Goal: Task Accomplishment & Management: Manage account settings

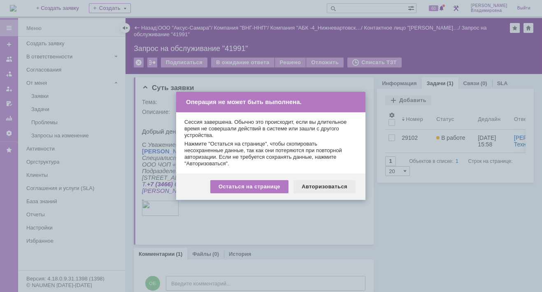
click at [322, 188] on div "Авторизоваться" at bounding box center [324, 186] width 62 height 13
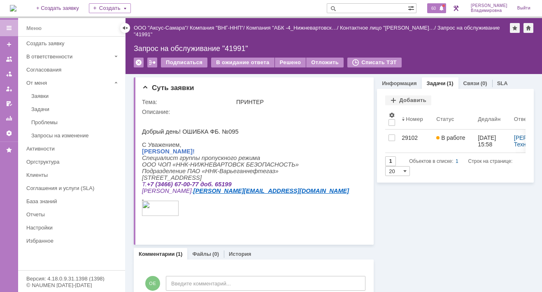
click at [437, 7] on span "60" at bounding box center [433, 8] width 9 height 6
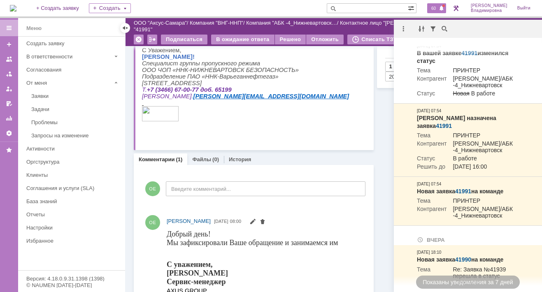
scroll to position [123, 0]
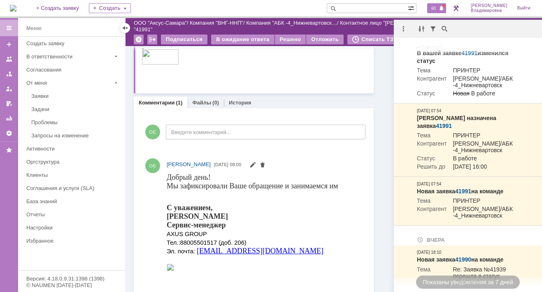
click at [382, 156] on div "Информация Задачи (1) Связи (0) SLA Задачи Добавить Результаты поиска: 1 Объект…" at bounding box center [454, 115] width 160 height 385
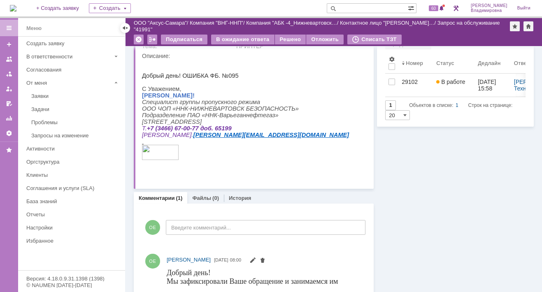
scroll to position [0, 0]
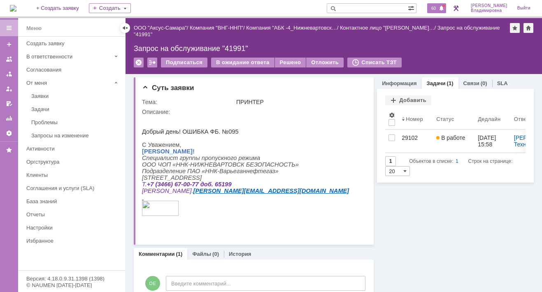
click at [435, 9] on span "60" at bounding box center [433, 8] width 9 height 6
click at [356, 107] on td "Описание:" at bounding box center [253, 172] width 223 height 131
click at [296, 98] on td "ПРИНТЕР" at bounding box center [300, 102] width 130 height 10
click at [438, 9] on span "60" at bounding box center [433, 8] width 9 height 6
click at [255, 113] on div "Описание:" at bounding box center [253, 112] width 223 height 7
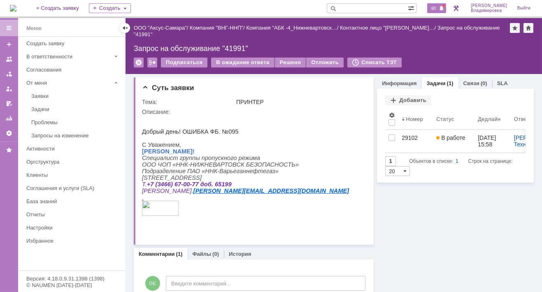
click at [435, 8] on span "60" at bounding box center [433, 8] width 9 height 6
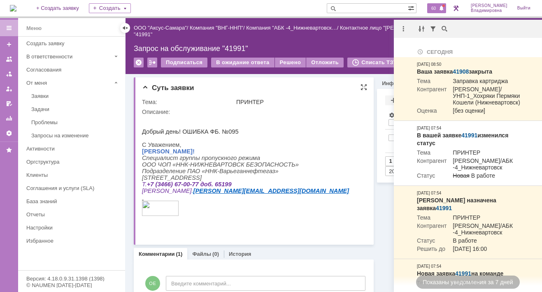
click at [290, 122] on html "Добрый день! ОШИБКА ФБ. №095 С Уважением, Гульнара Фанильевна Малова! Специалис…" at bounding box center [251, 169] width 219 height 109
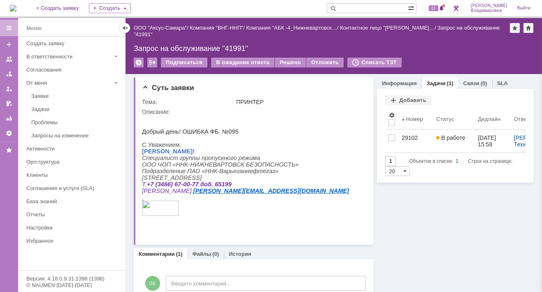
click at [319, 252] on div "Комментарии (1) Файлы (0) История" at bounding box center [254, 254] width 240 height 12
click at [439, 4] on div "62" at bounding box center [436, 8] width 19 height 10
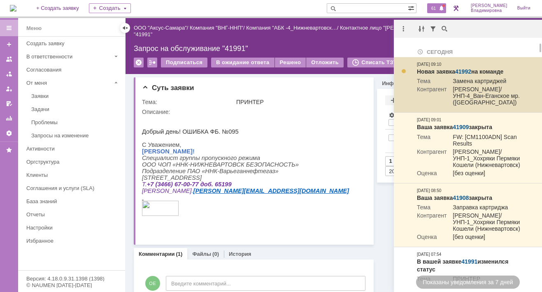
click at [462, 69] on link "41992" at bounding box center [463, 71] width 16 height 7
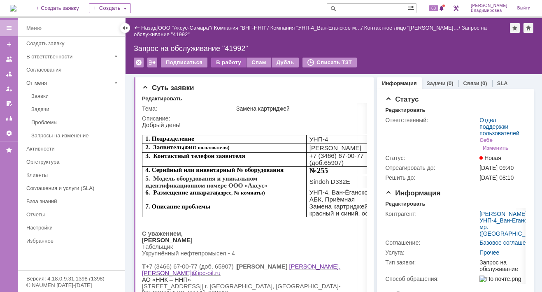
click at [229, 61] on div "В работу" at bounding box center [228, 63] width 35 height 10
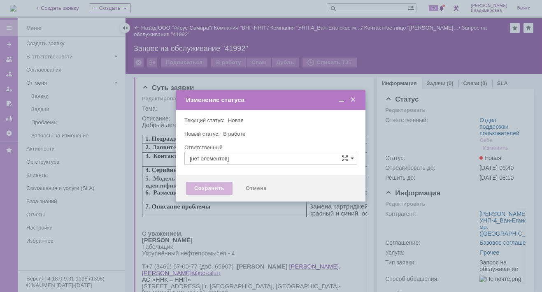
type input "Отдел поддержки пользователей"
type input "[PERSON_NAME]"
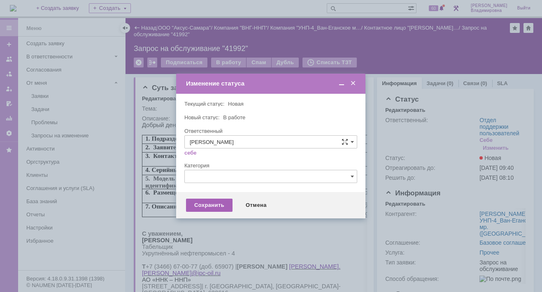
click at [215, 203] on div "Сохранить" at bounding box center [209, 205] width 46 height 13
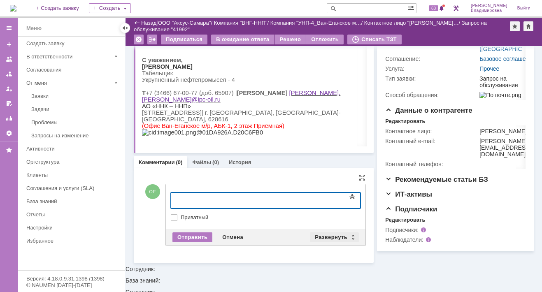
click at [323, 233] on div "Развернуть" at bounding box center [334, 237] width 49 height 10
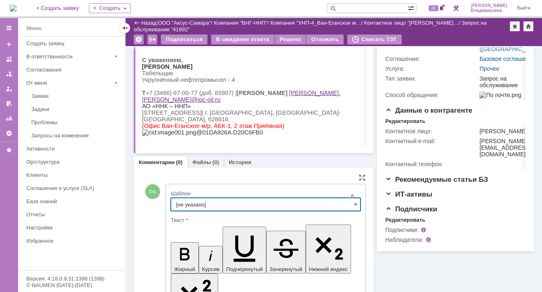
click at [184, 200] on input "[не указано]" at bounding box center [266, 204] width 190 height 13
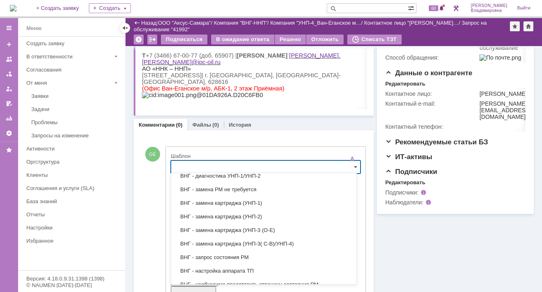
scroll to position [202, 0]
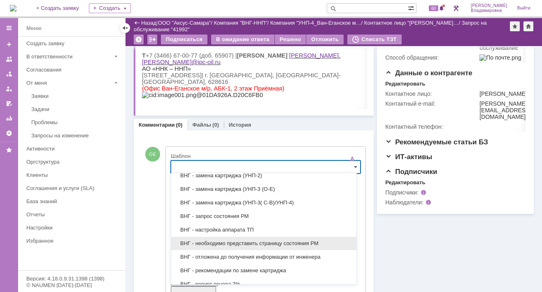
click at [209, 240] on span "ВНГ - необходимо представить страницу состояния РМ" at bounding box center [263, 243] width 175 height 7
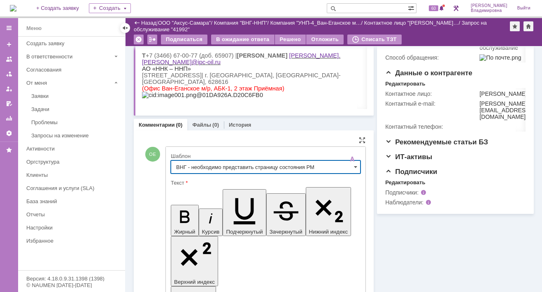
type input "ВНГ - необходимо представить страницу состояния РМ"
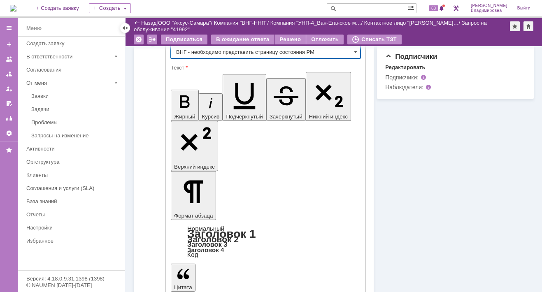
scroll to position [310, 0]
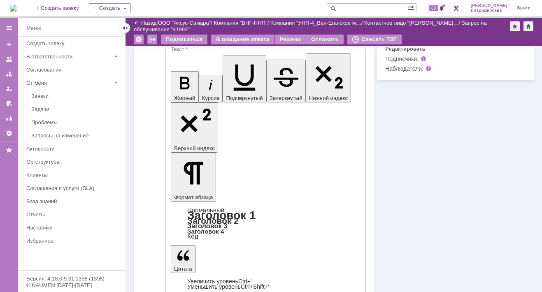
scroll to position [27, 0]
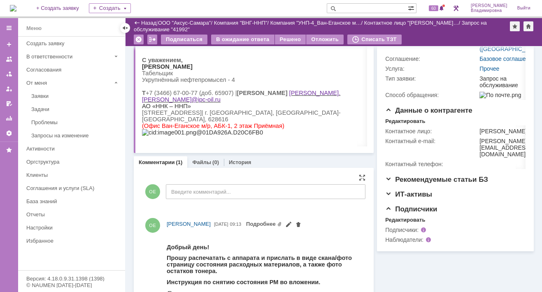
scroll to position [234, 0]
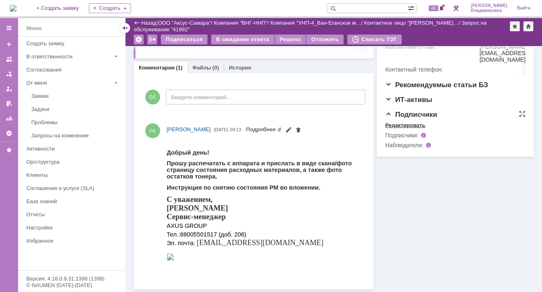
click at [387, 129] on div "Редактировать" at bounding box center [405, 125] width 40 height 7
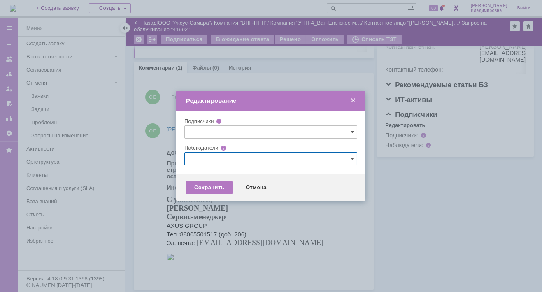
click at [189, 156] on input "text" at bounding box center [270, 158] width 173 height 13
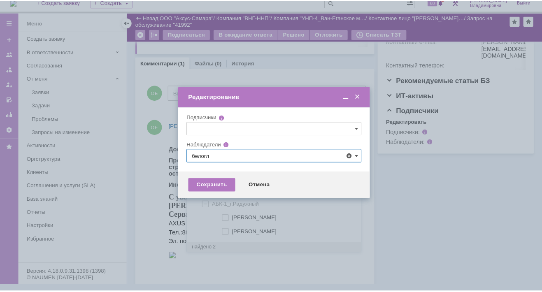
scroll to position [0, 0]
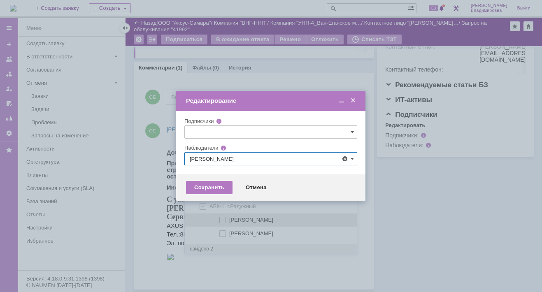
click at [229, 218] on span at bounding box center [229, 219] width 0 height 4
click at [223, 218] on input "[PERSON_NAME]" at bounding box center [223, 220] width 5 height 5
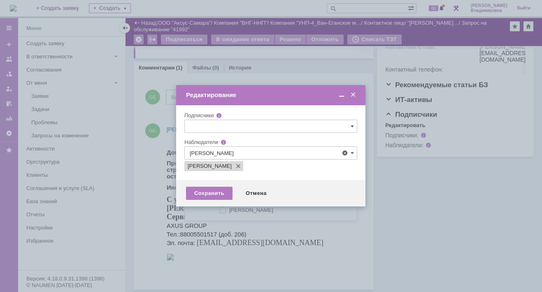
type input "[PERSON_NAME]"
click at [127, 204] on div at bounding box center [271, 146] width 542 height 292
click at [209, 188] on div "Сохранить" at bounding box center [209, 193] width 46 height 13
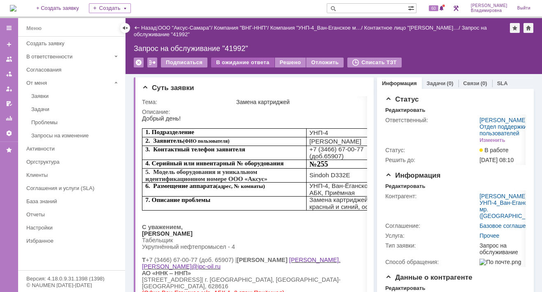
click at [243, 60] on div "В ожидание ответа" at bounding box center [242, 63] width 63 height 10
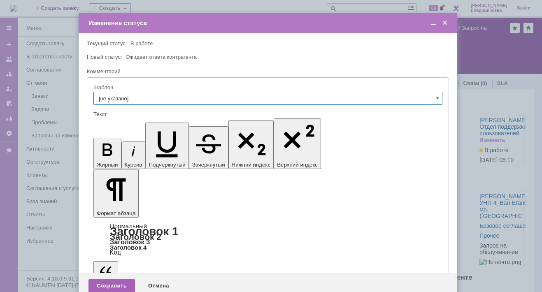
click at [121, 279] on div "Сохранить" at bounding box center [111, 285] width 46 height 13
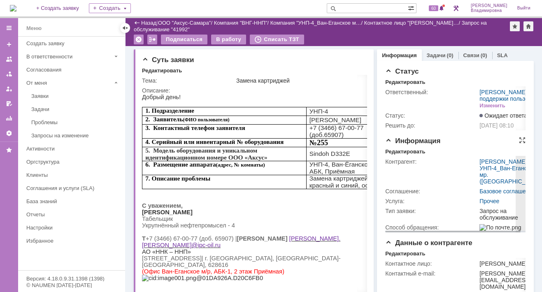
scroll to position [123, 0]
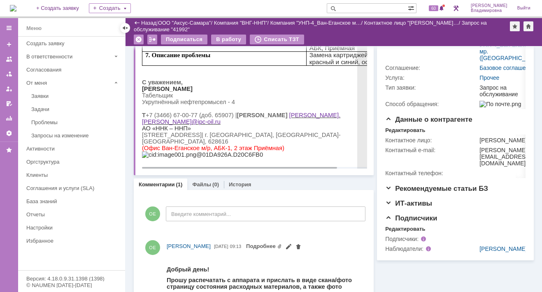
click at [232, 153] on p at bounding box center [270, 154] width 256 height 7
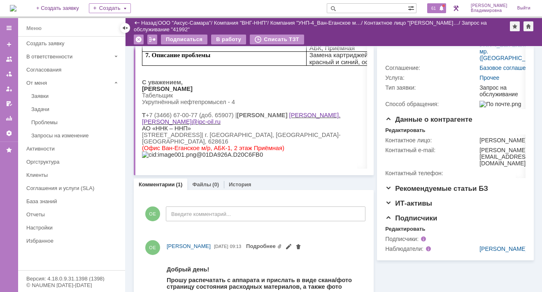
click at [437, 5] on span "61" at bounding box center [433, 8] width 9 height 6
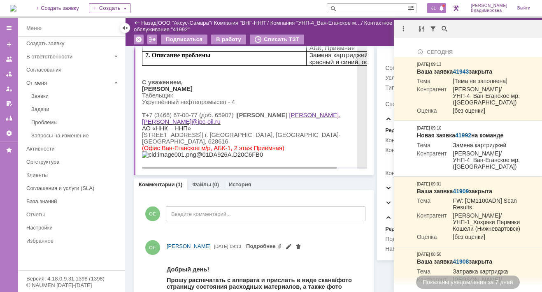
click at [269, 153] on p at bounding box center [270, 154] width 256 height 7
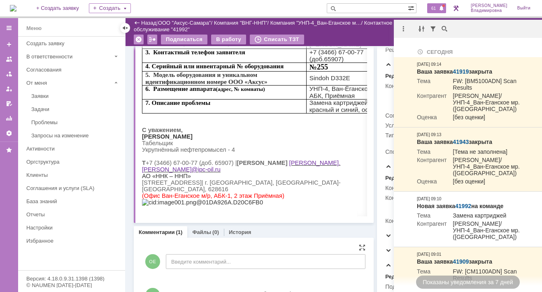
scroll to position [0, 0]
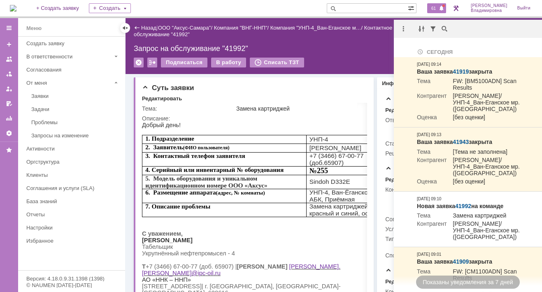
click at [351, 9] on input "text" at bounding box center [367, 8] width 81 height 10
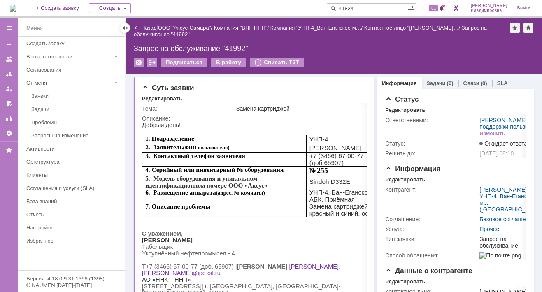
type input "41824"
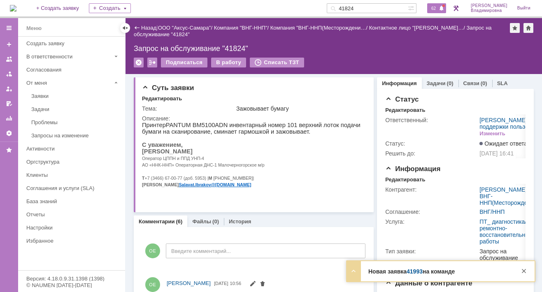
click at [438, 7] on span "62" at bounding box center [433, 8] width 9 height 6
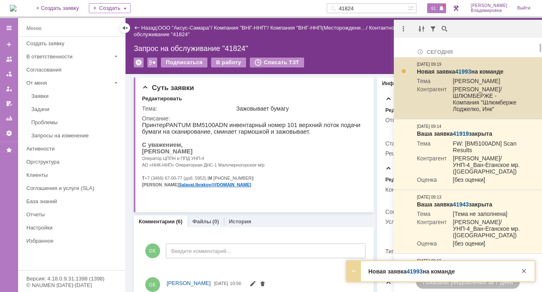
click at [461, 70] on link "41993" at bounding box center [463, 71] width 16 height 7
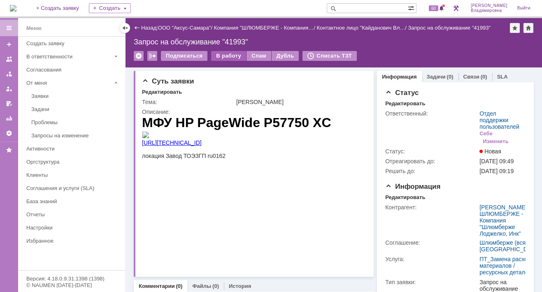
click at [221, 54] on div "В работу" at bounding box center [228, 56] width 35 height 10
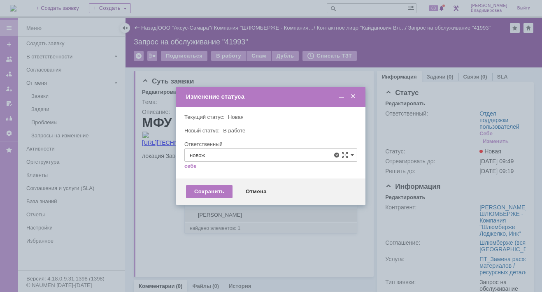
click at [203, 214] on span "Новоженова Наталья Алексеевна" at bounding box center [271, 215] width 162 height 7
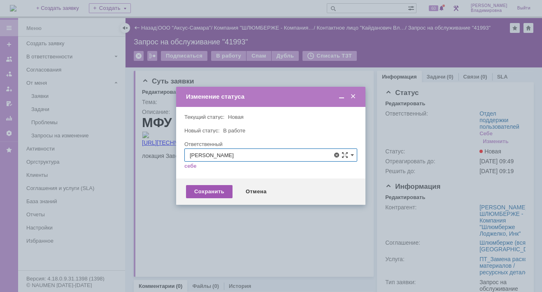
type input "[PERSON_NAME]"
click at [197, 191] on div "Сохранить" at bounding box center [209, 191] width 46 height 13
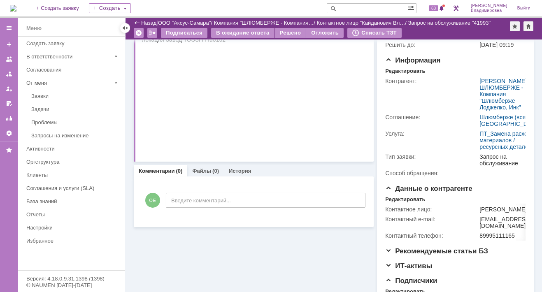
scroll to position [82, 0]
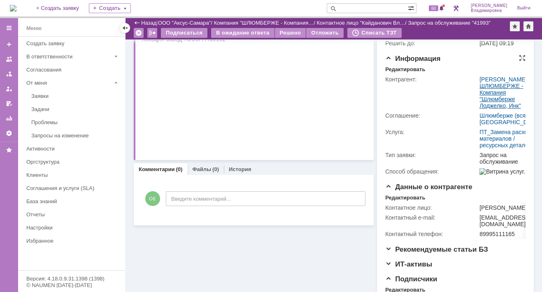
click at [487, 109] on link "ШЛЮМБЕРЖЕ - Компания "Шлюмберже Лоджелко, Инк"" at bounding box center [501, 96] width 44 height 26
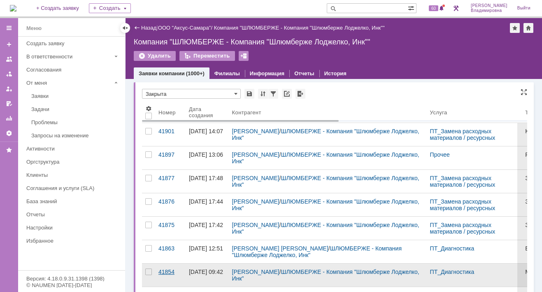
click at [167, 270] on div "41854" at bounding box center [170, 272] width 24 height 7
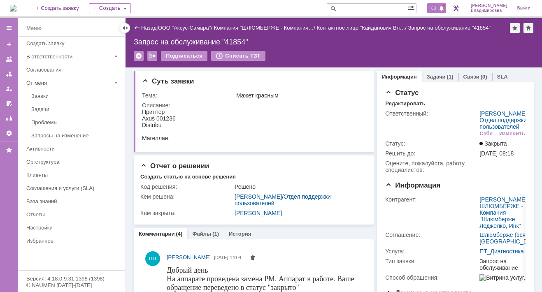
click at [438, 5] on span "60" at bounding box center [433, 8] width 9 height 6
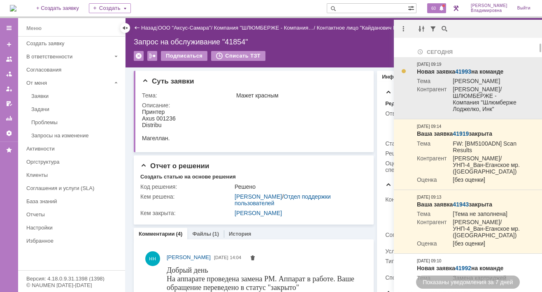
click at [462, 69] on link "41993" at bounding box center [463, 71] width 16 height 7
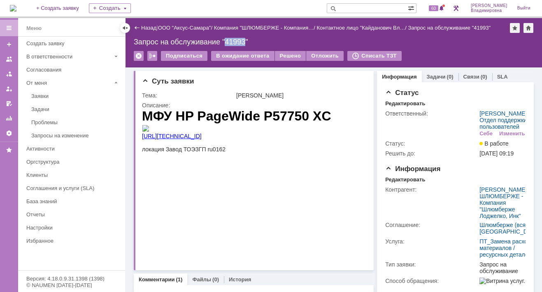
drag, startPoint x: 225, startPoint y: 40, endPoint x: 245, endPoint y: 41, distance: 20.2
click at [245, 41] on div "Запрос на обслуживание "41993"" at bounding box center [334, 42] width 400 height 8
copy div "41993"
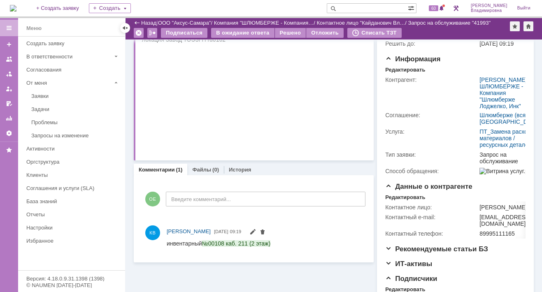
scroll to position [82, 0]
click at [16, 5] on img at bounding box center [13, 8] width 7 height 7
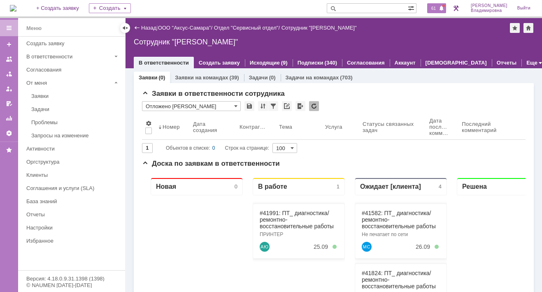
click at [438, 4] on div "61" at bounding box center [436, 8] width 19 height 10
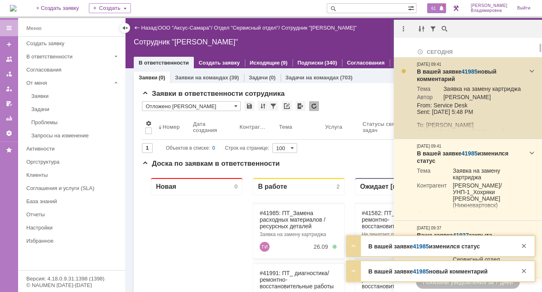
click at [472, 72] on link "41985" at bounding box center [469, 71] width 16 height 7
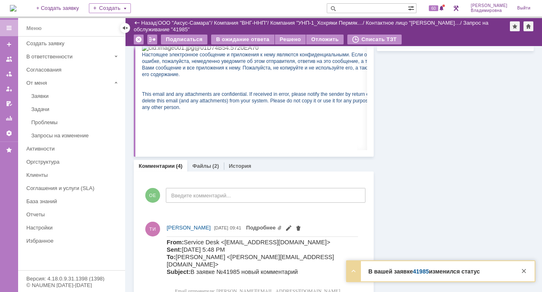
scroll to position [411, 0]
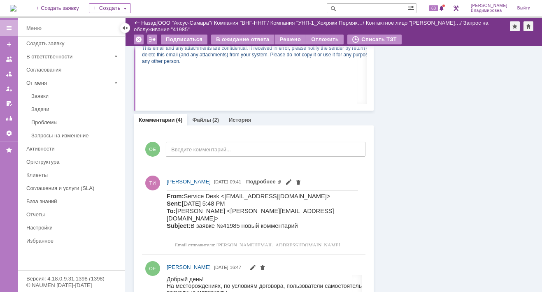
click at [413, 107] on div "Информация Задачи (0) Связи (0) SLA Статус Редактировать Ответственный: [PERSON…" at bounding box center [454, 275] width 160 height 1280
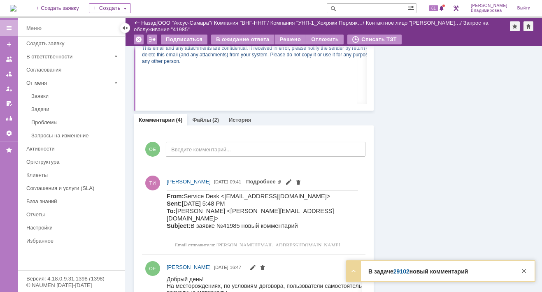
click at [401, 222] on div "Информация Задачи (0) Связи (0) SLA Статус Редактировать Ответственный: Орлова …" at bounding box center [454, 275] width 160 height 1280
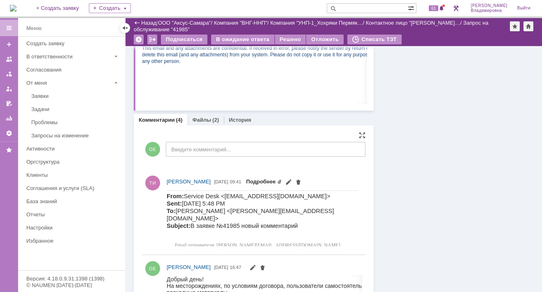
click at [282, 181] on link "Подробнее" at bounding box center [264, 182] width 36 height 6
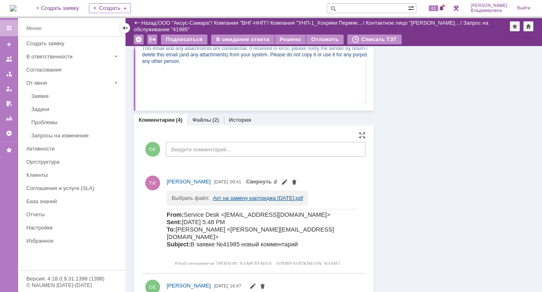
click at [256, 199] on link "Акт на замену картриджа 25.09.2025.pdf" at bounding box center [258, 198] width 90 height 6
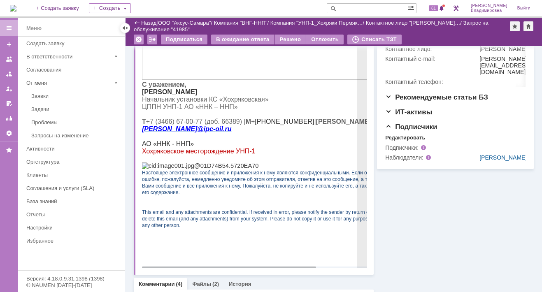
scroll to position [82, 0]
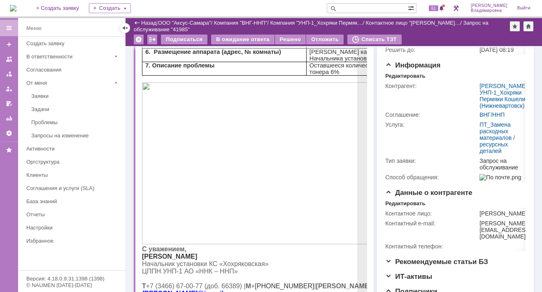
click at [273, 153] on img at bounding box center [286, 163] width 288 height 162
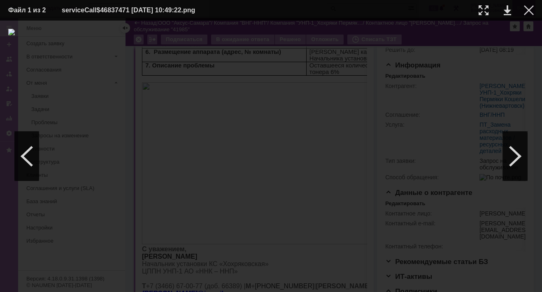
click at [527, 8] on div at bounding box center [529, 10] width 10 height 10
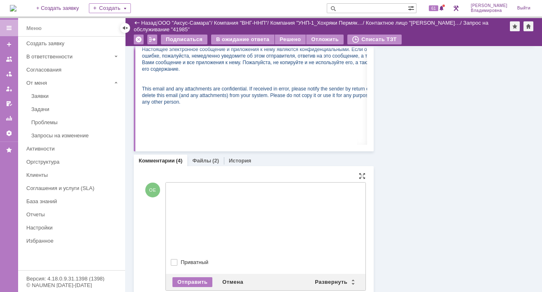
scroll to position [0, 0]
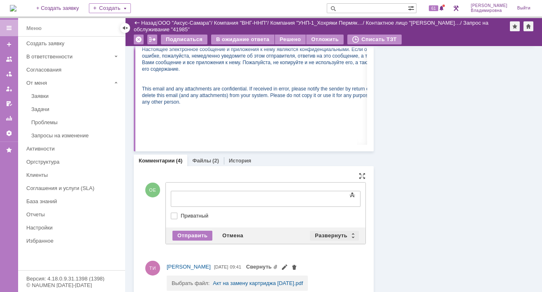
click at [325, 232] on div "Развернуть" at bounding box center [334, 236] width 49 height 10
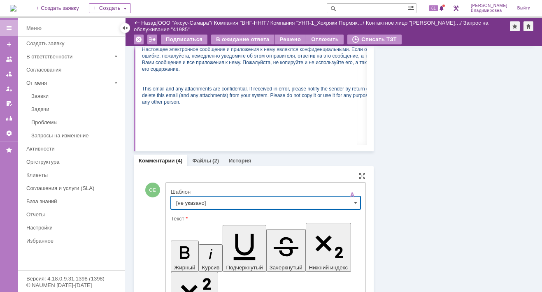
click at [191, 199] on input "[не указано]" at bounding box center [266, 202] width 190 height 13
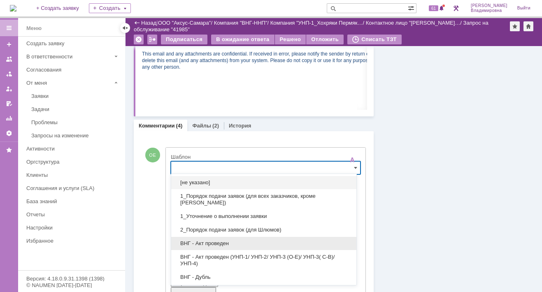
click at [210, 241] on span "ВНГ - Акт проведен" at bounding box center [263, 243] width 175 height 7
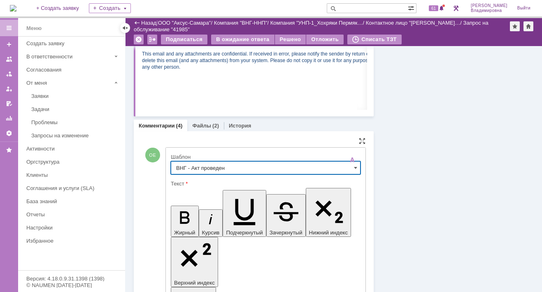
type input "ВНГ - Акт проведен"
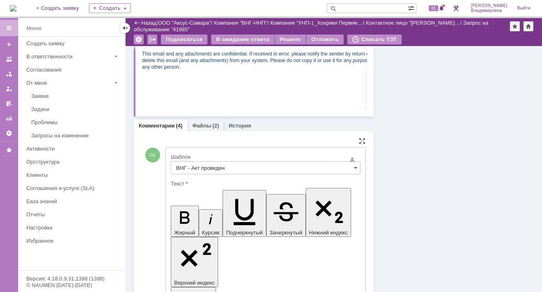
drag, startPoint x: 179, startPoint y: 1883, endPoint x: 208, endPoint y: 1896, distance: 31.9
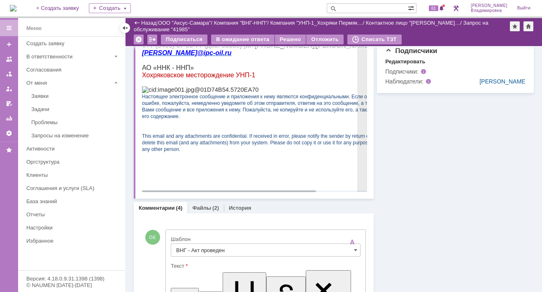
scroll to position [364, 0]
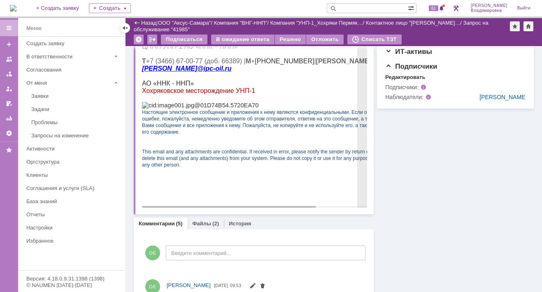
scroll to position [143, 0]
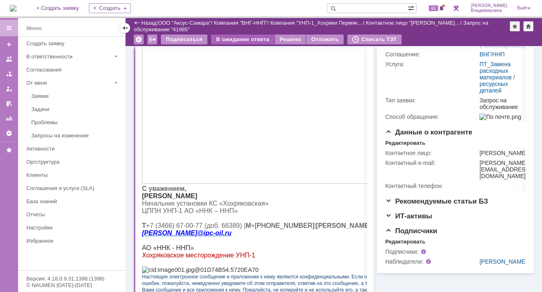
click at [240, 35] on div "В ожидание ответа" at bounding box center [242, 40] width 63 height 10
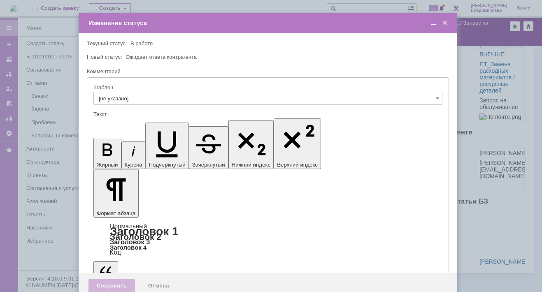
scroll to position [0, 0]
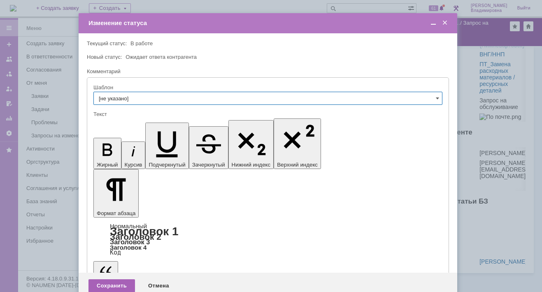
click at [117, 279] on div "Сохранить" at bounding box center [111, 285] width 46 height 13
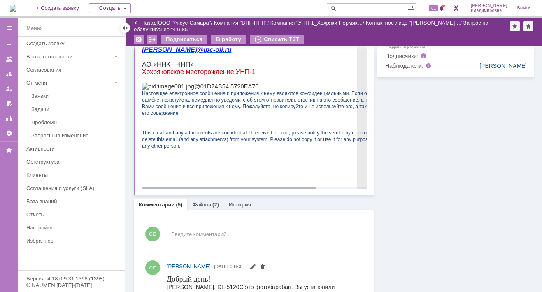
scroll to position [497, 0]
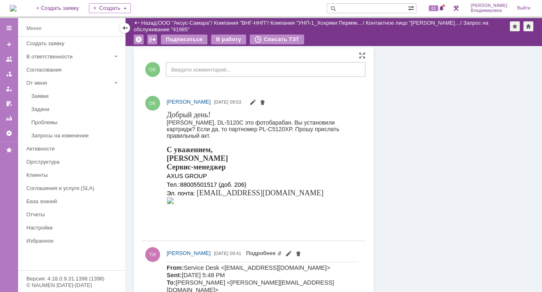
drag, startPoint x: 167, startPoint y: 122, endPoint x: 218, endPoint y: 134, distance: 53.2
click at [218, 134] on div "Игорь Владимирович, DL-5120C это фотобарабан. Вы установили картридж? Если да, …" at bounding box center [262, 129] width 191 height 20
drag, startPoint x: 218, startPoint y: 134, endPoint x: 198, endPoint y: 128, distance: 21.1
copy div "Игорь Владимирович, DL-5120C это фотобарабан. Вы установили картридж? Если да, …"
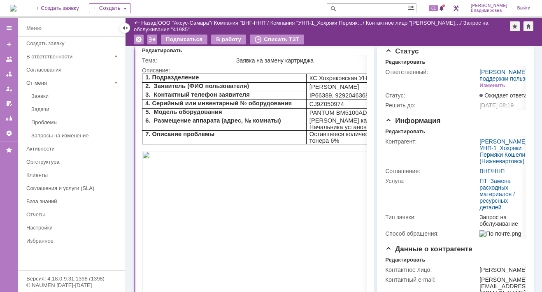
scroll to position [0, 0]
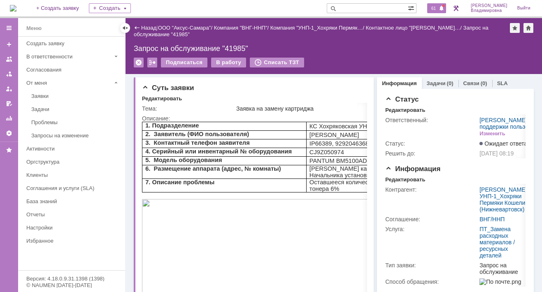
click at [438, 8] on span "61" at bounding box center [433, 8] width 9 height 6
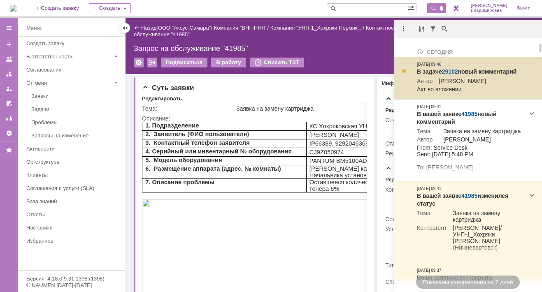
click at [450, 71] on link "29102" at bounding box center [450, 71] width 16 height 7
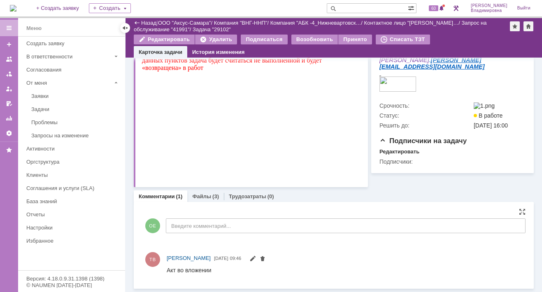
scroll to position [225, 0]
click at [204, 194] on link "Файлы" at bounding box center [201, 196] width 19 height 6
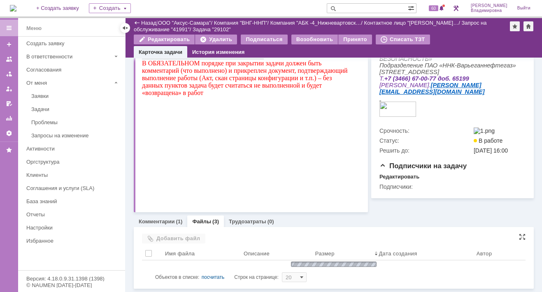
scroll to position [225, 0]
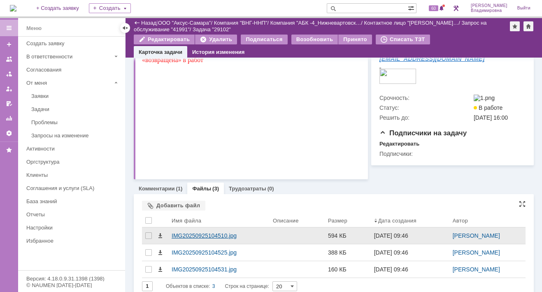
click at [201, 239] on div "IMG20250925104510.jpg" at bounding box center [219, 235] width 95 height 7
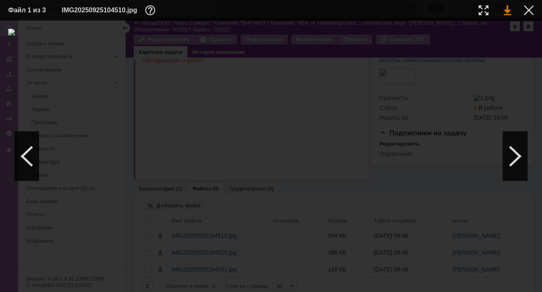
click at [507, 9] on link at bounding box center [507, 10] width 7 height 10
click at [430, 146] on div at bounding box center [270, 156] width 525 height 255
click at [526, 9] on div at bounding box center [529, 10] width 10 height 10
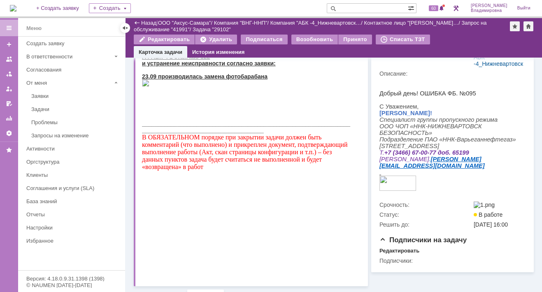
scroll to position [0, 0]
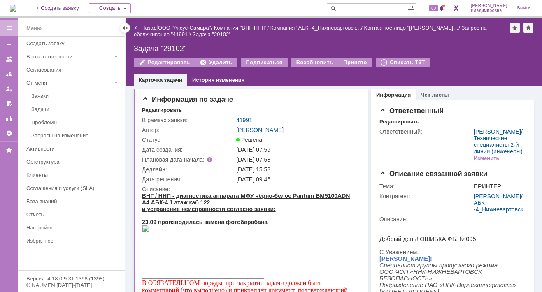
click at [242, 120] on link "41991" at bounding box center [244, 120] width 16 height 7
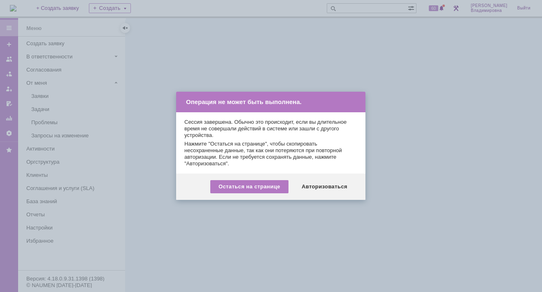
click at [328, 189] on div "Авторизоваться" at bounding box center [324, 186] width 62 height 13
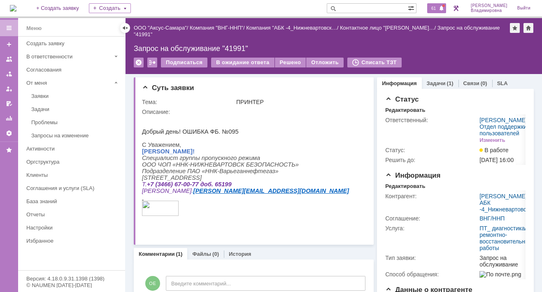
click at [437, 9] on span "61" at bounding box center [433, 8] width 9 height 6
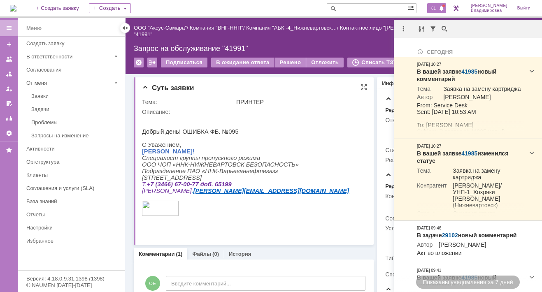
drag, startPoint x: 299, startPoint y: 128, endPoint x: 293, endPoint y: 141, distance: 14.7
click at [299, 128] on html "Добрый день! ОШИБКА ФБ. №095 С [PERSON_NAME], [PERSON_NAME]! Специалист группы …" at bounding box center [251, 169] width 219 height 109
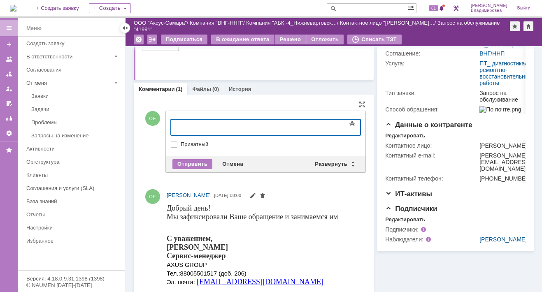
scroll to position [165, 0]
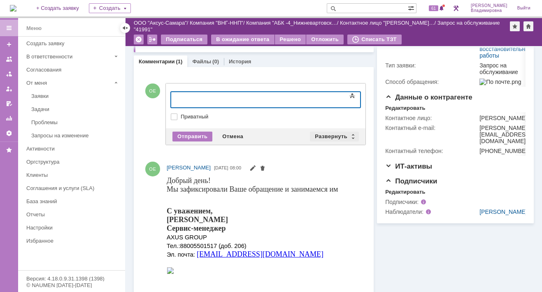
click at [322, 134] on div "Развернуть" at bounding box center [334, 137] width 49 height 10
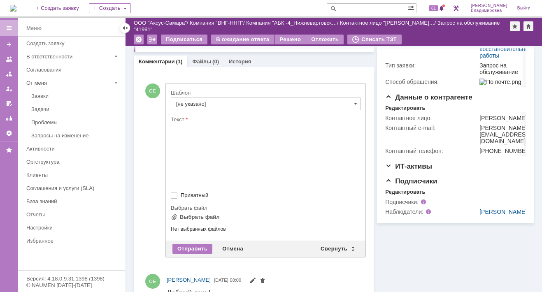
scroll to position [0, 0]
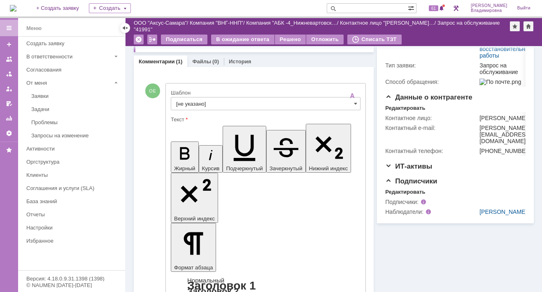
click at [195, 101] on input "[не указано]" at bounding box center [266, 103] width 190 height 13
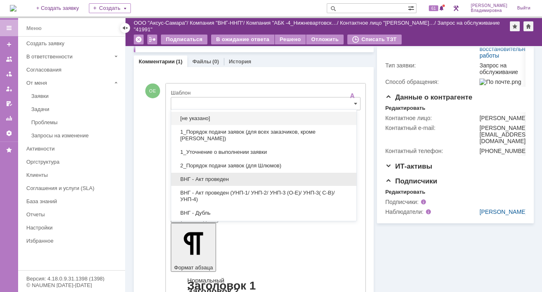
drag, startPoint x: 203, startPoint y: 179, endPoint x: 33, endPoint y: 30, distance: 226.0
click at [203, 179] on span "ВНГ - Акт проведен" at bounding box center [263, 179] width 175 height 7
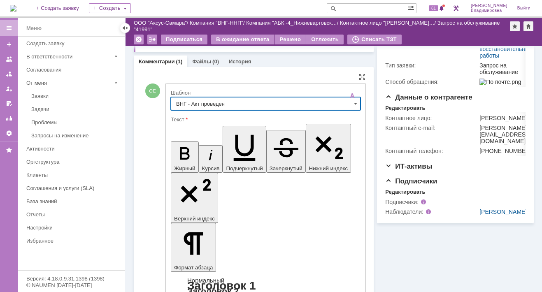
type input "ВНГ - Акт проведен"
drag, startPoint x: 274, startPoint y: 1818, endPoint x: 279, endPoint y: 1827, distance: 11.1
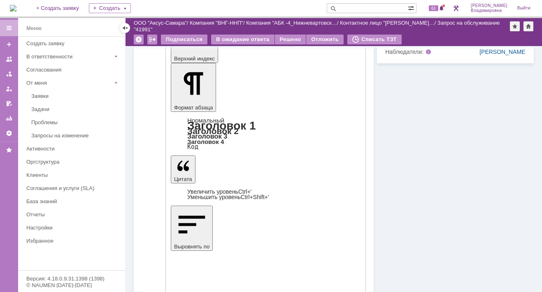
scroll to position [329, 0]
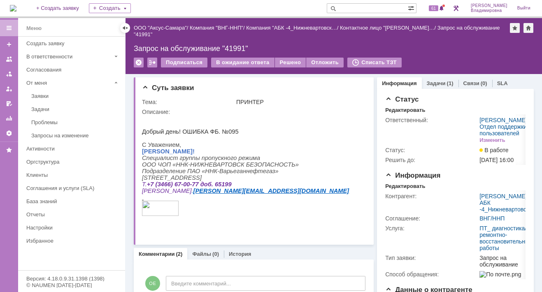
scroll to position [0, 0]
click at [292, 62] on div "Решено" at bounding box center [290, 63] width 31 height 10
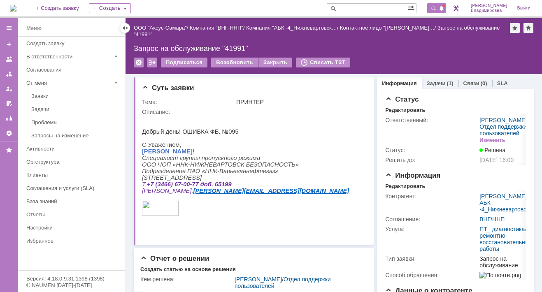
click at [437, 6] on span "61" at bounding box center [433, 8] width 9 height 6
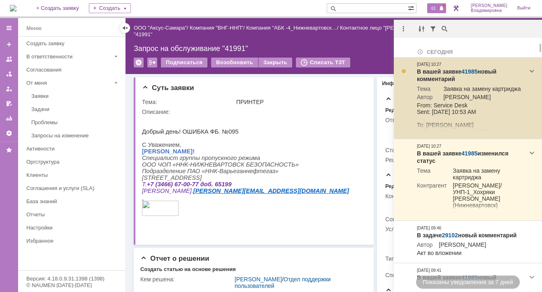
click at [469, 69] on link "41985" at bounding box center [469, 71] width 16 height 7
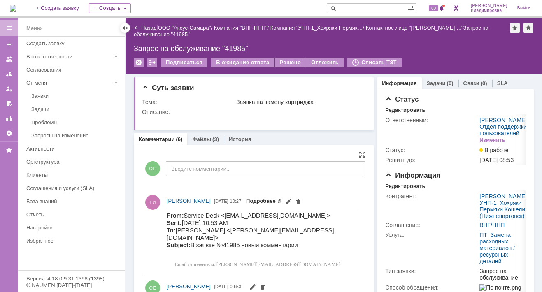
click at [282, 200] on link "Подробнее" at bounding box center [264, 201] width 36 height 6
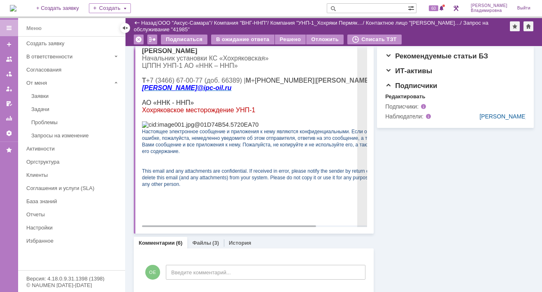
scroll to position [493, 0]
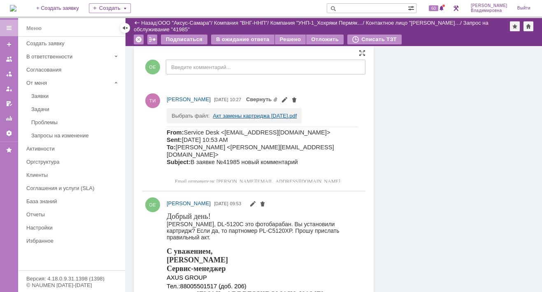
click at [272, 115] on link "Акт замены картриджа 25.09.2025.pdf" at bounding box center [255, 116] width 84 height 6
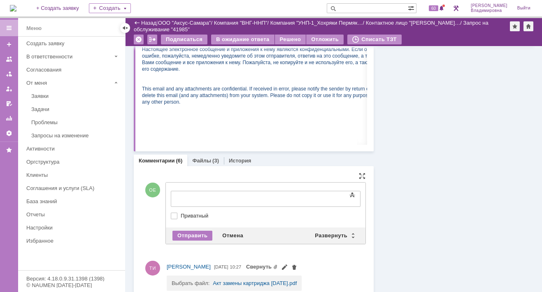
scroll to position [0, 0]
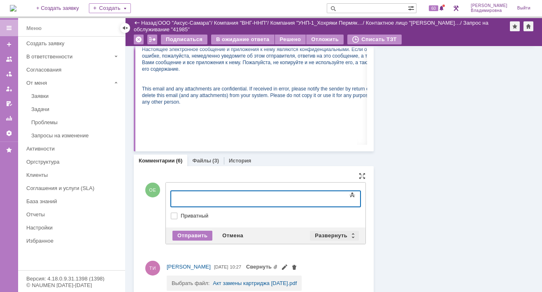
click at [322, 235] on div "Развернуть" at bounding box center [334, 236] width 49 height 10
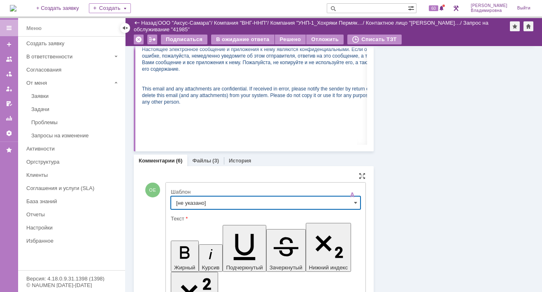
click at [193, 199] on input "[не указано]" at bounding box center [266, 202] width 190 height 13
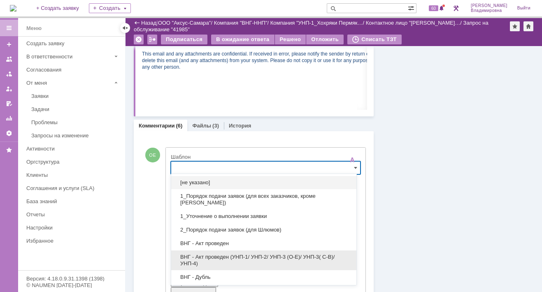
click at [210, 255] on span "ВНГ - Акт проведен (УНП-1/ УНП-2/ УНП-3 (О-Е)/ УНП-3( С-В)/УНП-4)" at bounding box center [263, 260] width 175 height 13
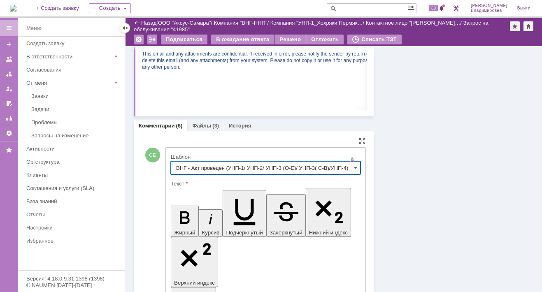
type input "ВНГ - Акт проведен (УНП-1/ УНП-2/ УНП-3 (О-Е)/ УНП-3( С-В)/УНП-4)"
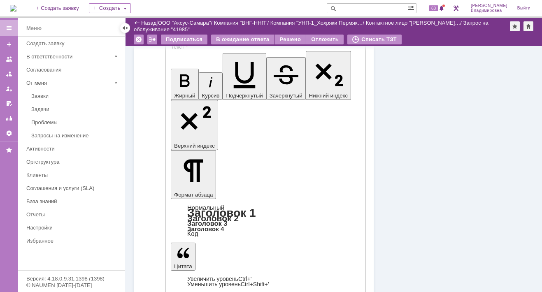
scroll to position [611, 0]
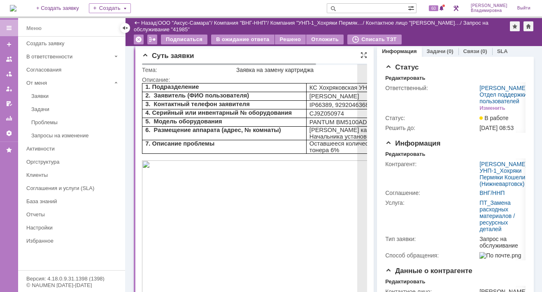
scroll to position [0, 0]
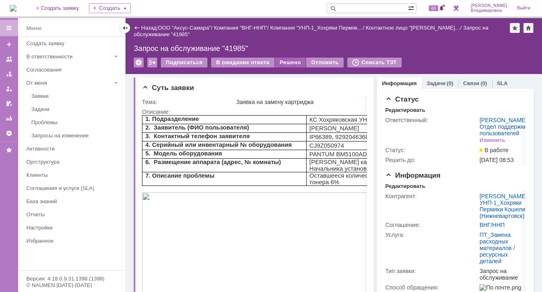
click at [286, 60] on div "Решено" at bounding box center [290, 63] width 31 height 10
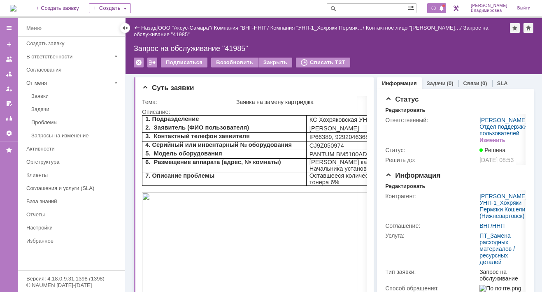
click at [438, 6] on span "60" at bounding box center [433, 8] width 9 height 6
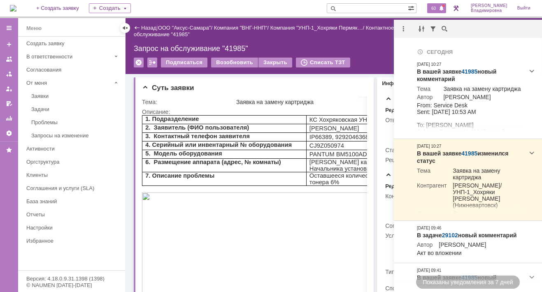
click at [279, 9] on div "На домашнюю + Создать заявку Создать 60 Орлова Елена Владимировна Выйти" at bounding box center [271, 9] width 542 height 18
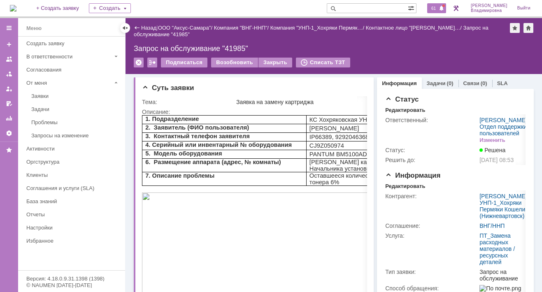
click at [438, 5] on span "61" at bounding box center [433, 8] width 9 height 6
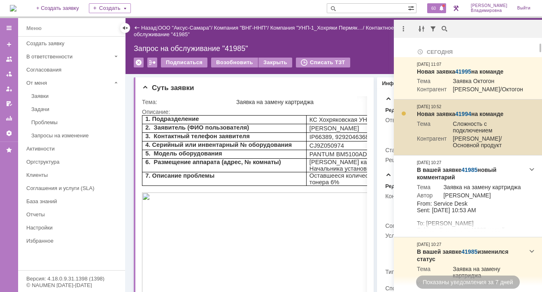
click at [493, 132] on td "Сложность с подключением" at bounding box center [484, 128] width 77 height 15
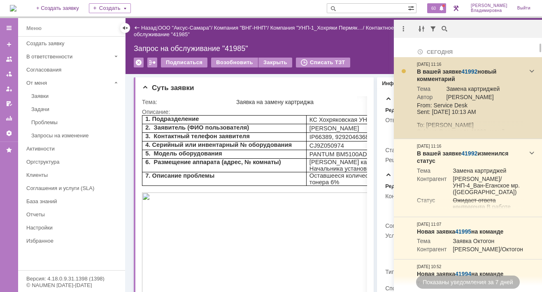
click at [462, 70] on link "41992" at bounding box center [469, 71] width 16 height 7
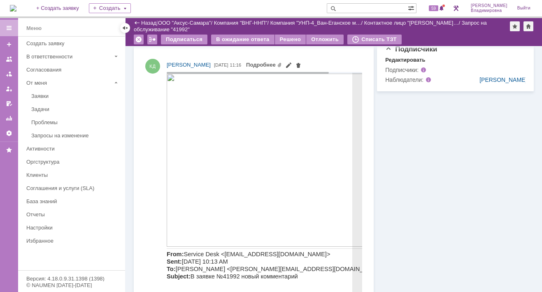
scroll to position [288, 0]
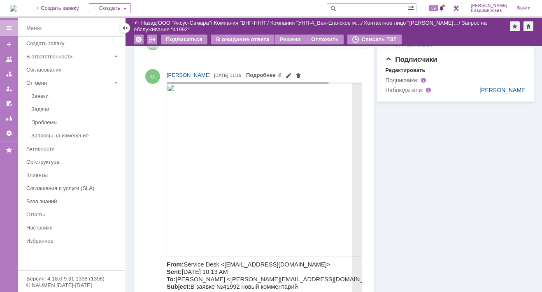
click at [267, 128] on img at bounding box center [283, 170] width 232 height 173
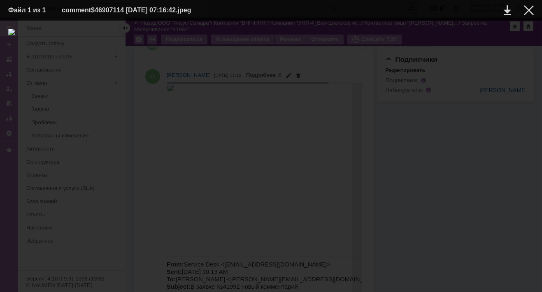
click at [267, 129] on div at bounding box center [270, 156] width 525 height 255
drag, startPoint x: 101, startPoint y: 45, endPoint x: 267, endPoint y: 128, distance: 186.2
click at [267, 128] on img at bounding box center [270, 156] width 525 height 255
drag, startPoint x: 444, startPoint y: 67, endPoint x: 448, endPoint y: 59, distance: 9.4
click at [444, 67] on div at bounding box center [270, 156] width 525 height 255
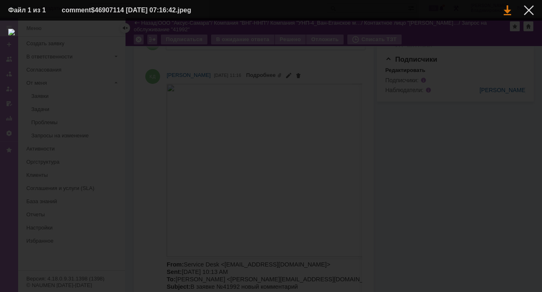
click at [506, 11] on link at bounding box center [507, 10] width 7 height 10
click at [274, 173] on img at bounding box center [270, 156] width 525 height 255
click at [272, 176] on img at bounding box center [270, 156] width 525 height 255
click at [331, 140] on img at bounding box center [270, 156] width 525 height 255
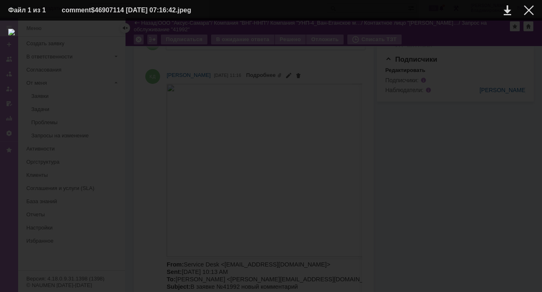
click at [331, 140] on img at bounding box center [270, 156] width 525 height 255
click at [506, 9] on link at bounding box center [507, 10] width 7 height 10
click at [528, 6] on div at bounding box center [529, 10] width 10 height 10
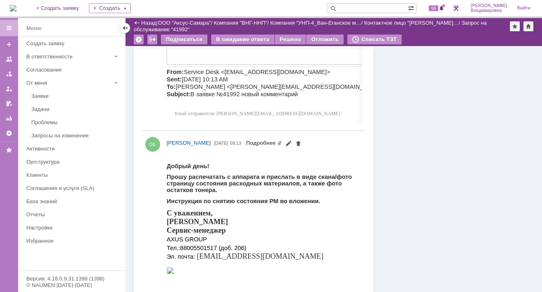
scroll to position [494, 0]
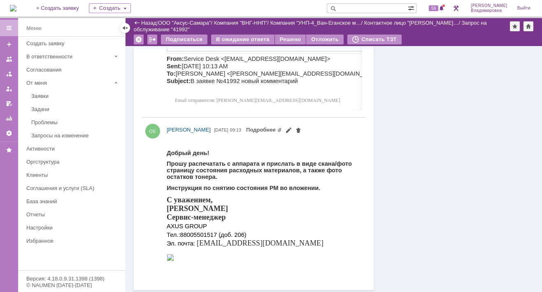
click at [282, 127] on link "Подробнее" at bounding box center [264, 130] width 36 height 6
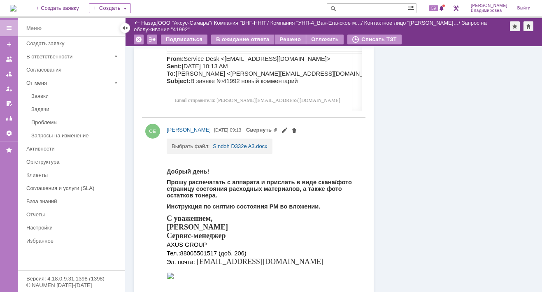
click at [208, 144] on td "Выбрать файл:" at bounding box center [192, 144] width 41 height 10
click at [220, 143] on link "Sindoh D332e A3.docx" at bounding box center [240, 146] width 54 height 6
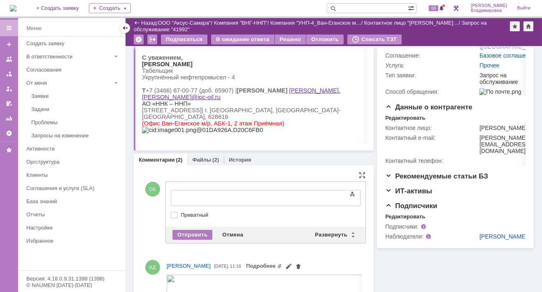
scroll to position [0, 0]
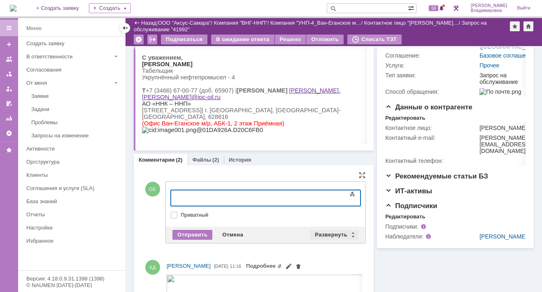
click at [332, 230] on div "Развернуть" at bounding box center [334, 235] width 49 height 10
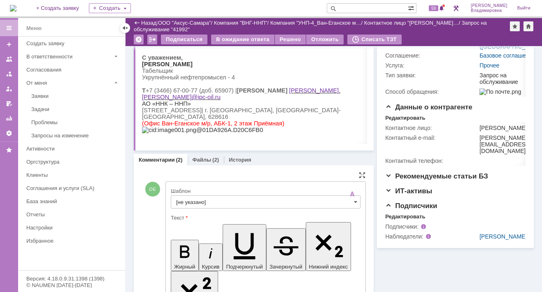
click at [192, 200] on input "[не указано]" at bounding box center [266, 201] width 190 height 13
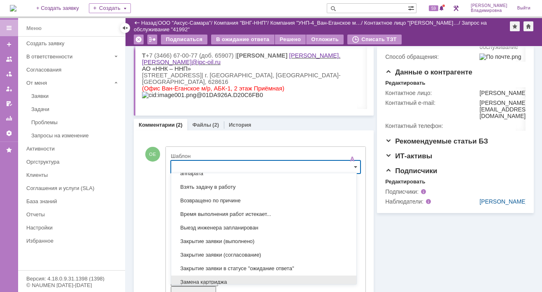
scroll to position [306, 0]
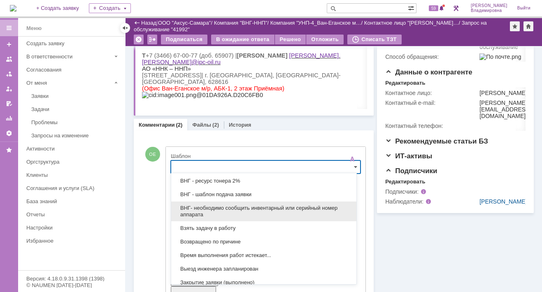
click at [218, 207] on span "ВНГ- необходимо сообщить инвентарный или серийный номер аппарата" at bounding box center [263, 211] width 175 height 13
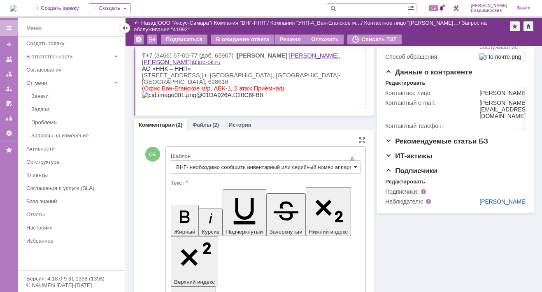
click at [354, 165] on span at bounding box center [355, 167] width 3 height 7
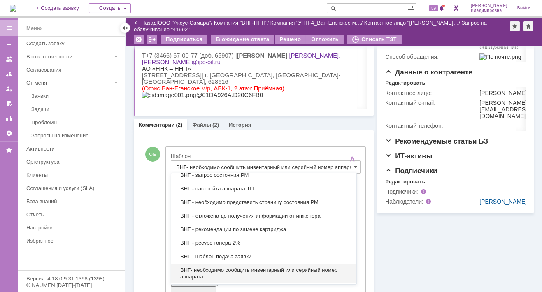
scroll to position [243, 0]
click at [238, 202] on span "ВНГ - необходимо представить страницу состояния РМ" at bounding box center [263, 203] width 175 height 7
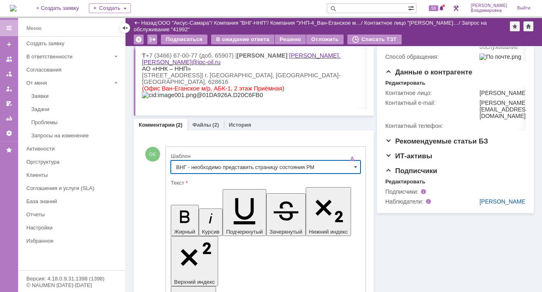
scroll to position [0, 0]
type input "ВНГ - необходимо представить страницу состояния РМ"
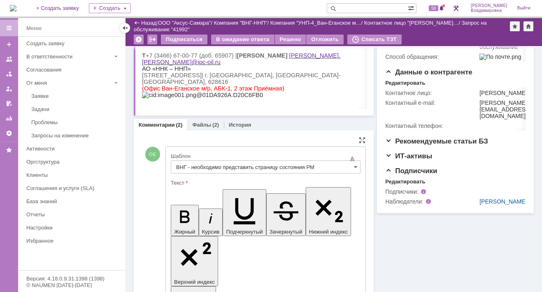
scroll to position [14, 0]
drag, startPoint x: 178, startPoint y: 1869, endPoint x: 221, endPoint y: 1874, distance: 43.0
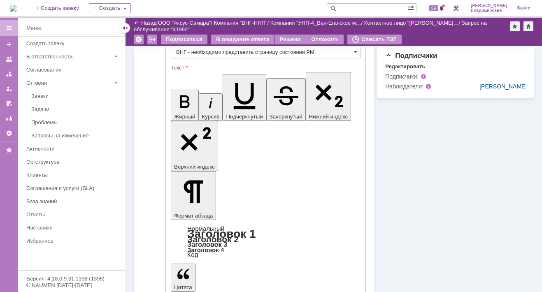
scroll to position [341, 0]
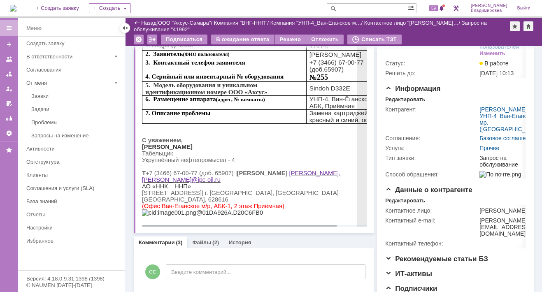
scroll to position [82, 0]
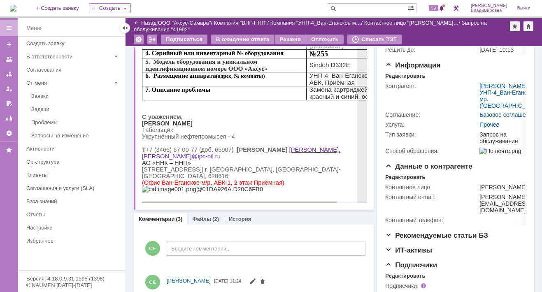
drag, startPoint x: 172, startPoint y: 120, endPoint x: 226, endPoint y: 123, distance: 54.4
click at [226, 123] on p "[PERSON_NAME]" at bounding box center [270, 123] width 256 height 7
copy span "Дана Владимировна"
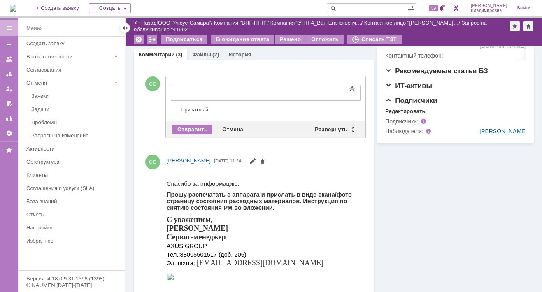
scroll to position [0, 0]
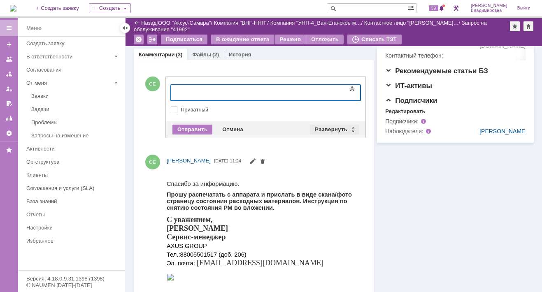
click at [331, 128] on div "Развернуть" at bounding box center [334, 130] width 49 height 10
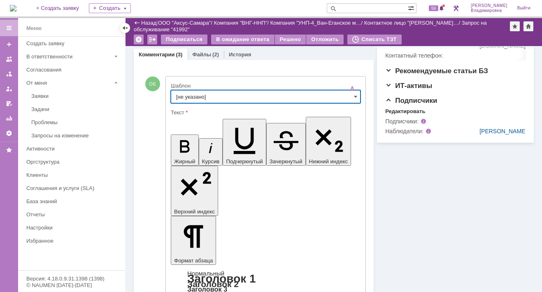
click at [188, 98] on input "[не указано]" at bounding box center [266, 96] width 190 height 13
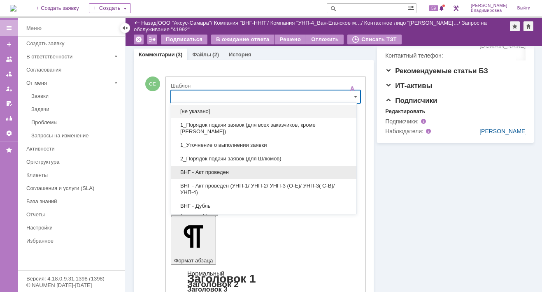
drag, startPoint x: 27, startPoint y: 34, endPoint x: 198, endPoint y: 175, distance: 221.5
click at [198, 175] on div "ВНГ - Акт проведен" at bounding box center [263, 172] width 185 height 13
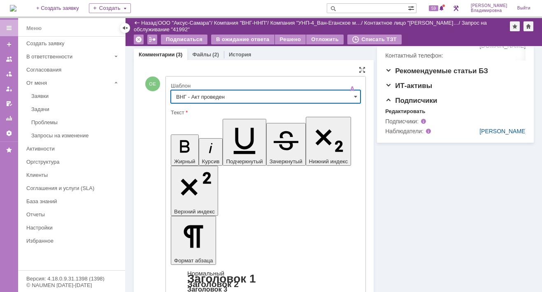
type input "ВНГ - Акт проведен"
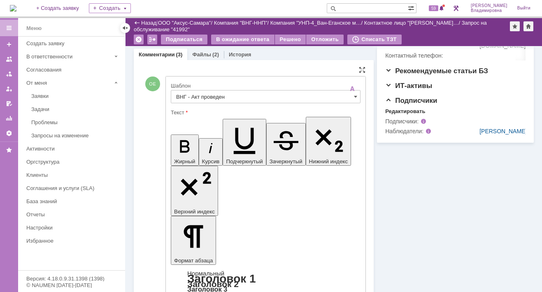
drag, startPoint x: 179, startPoint y: 1802, endPoint x: 208, endPoint y: 1823, distance: 36.5
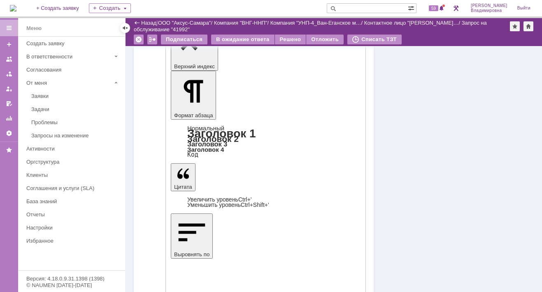
scroll to position [411, 0]
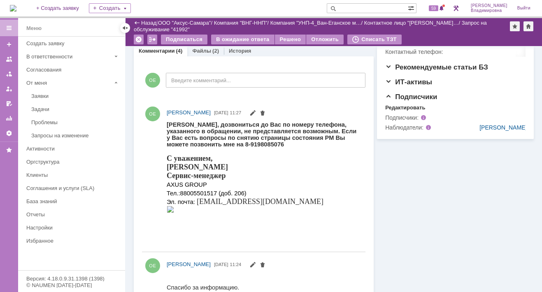
scroll to position [247, 0]
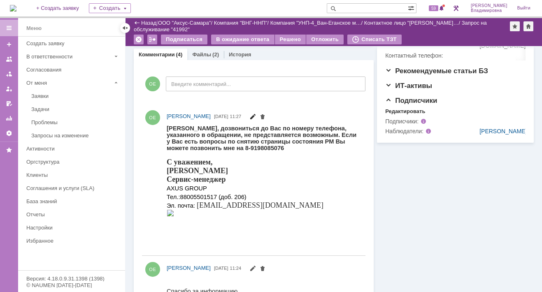
click at [256, 115] on span at bounding box center [252, 117] width 7 height 7
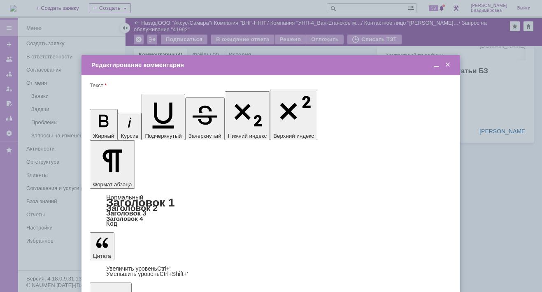
scroll to position [0, 0]
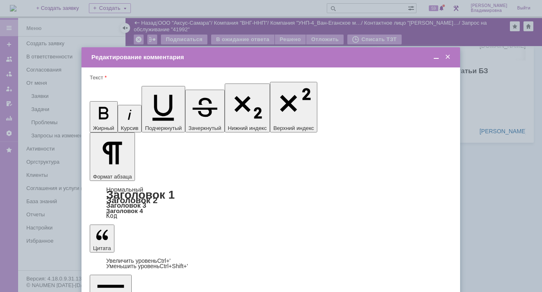
drag, startPoint x: 288, startPoint y: 2286, endPoint x: 294, endPoint y: 2288, distance: 6.1
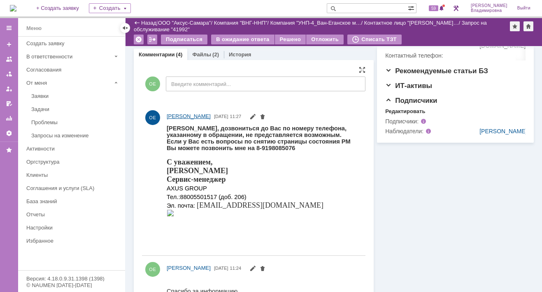
scroll to position [82, 0]
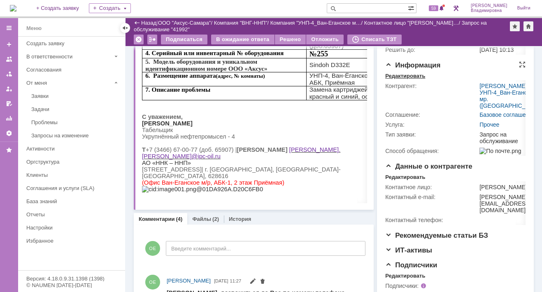
click at [414, 79] on div "Редактировать" at bounding box center [405, 76] width 40 height 7
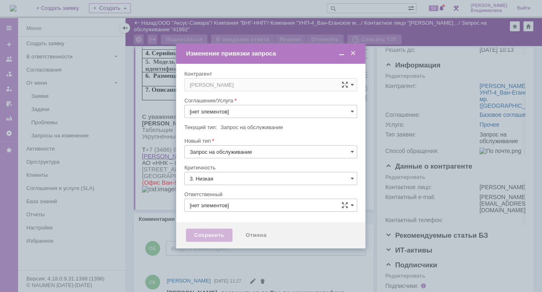
type input "[не указано]"
type input "[PERSON_NAME]"
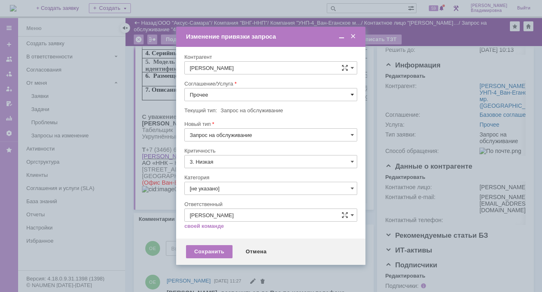
click at [351, 92] on span at bounding box center [352, 94] width 3 height 7
click at [218, 195] on span "ПТ_Замена расходных материалов / ресурсных деталей" at bounding box center [271, 196] width 162 height 7
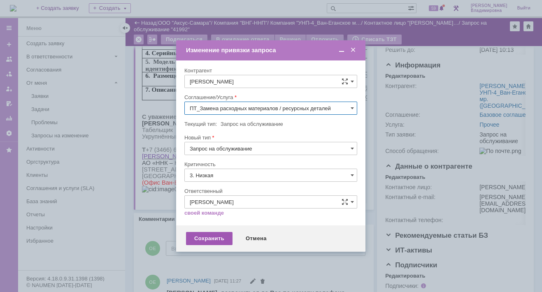
type input "ПТ_Замена расходных материалов / ресурсных деталей"
click at [214, 240] on div "Сохранить" at bounding box center [209, 238] width 46 height 13
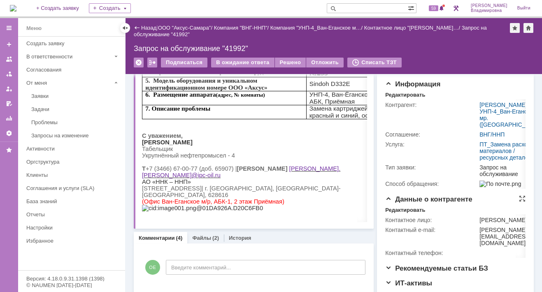
scroll to position [0, 0]
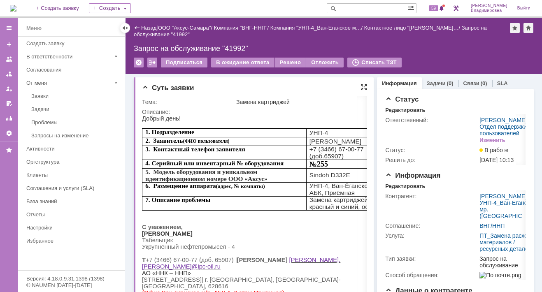
drag, startPoint x: 358, startPoint y: 86, endPoint x: 350, endPoint y: 50, distance: 36.6
click at [360, 86] on div at bounding box center [363, 87] width 7 height 7
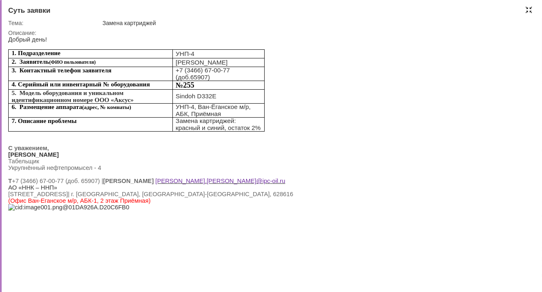
click at [527, 8] on div at bounding box center [528, 10] width 7 height 7
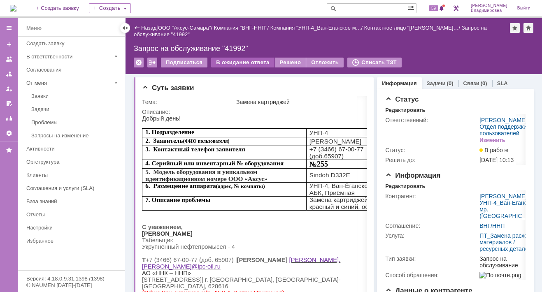
click at [244, 59] on div "В ожидание ответа" at bounding box center [242, 63] width 63 height 10
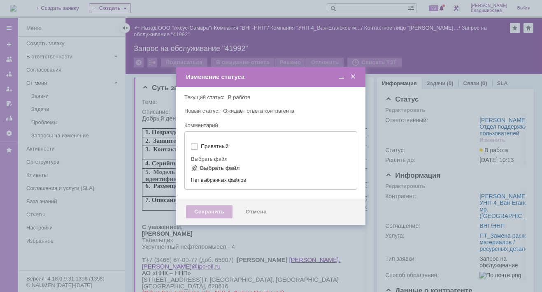
type input "[не указано]"
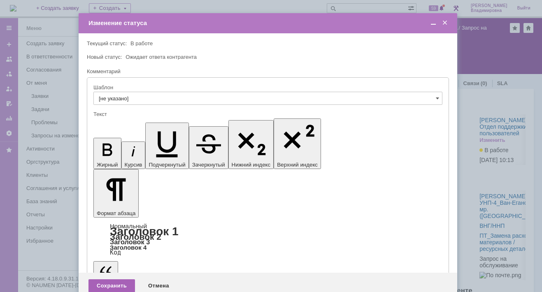
click at [114, 279] on div "Сохранить" at bounding box center [111, 285] width 46 height 13
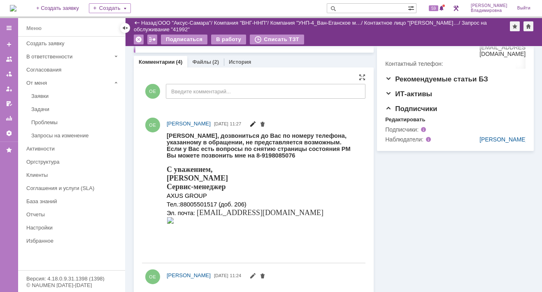
click at [256, 122] on span at bounding box center [252, 125] width 7 height 7
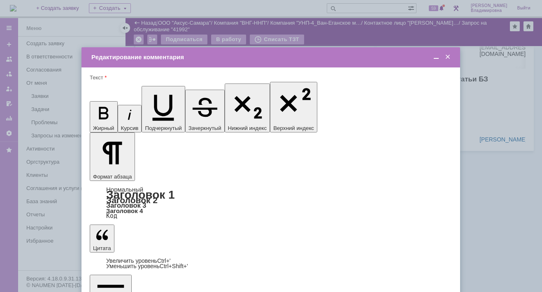
drag, startPoint x: 265, startPoint y: 2287, endPoint x: 297, endPoint y: 2287, distance: 31.7
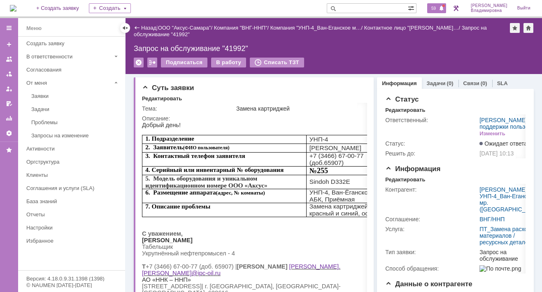
click at [438, 8] on span "59" at bounding box center [433, 8] width 9 height 6
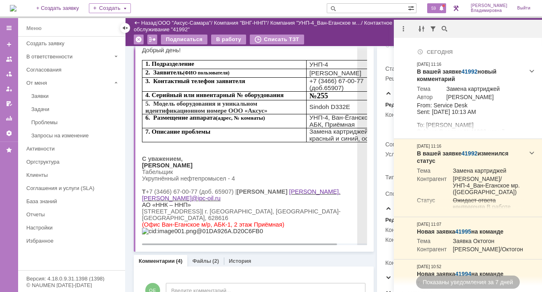
scroll to position [41, 0]
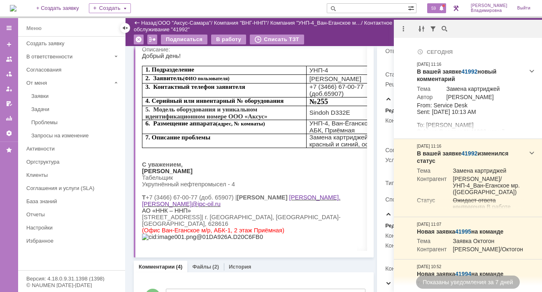
click at [307, 263] on div "Комментарии (4) Файлы (2) История" at bounding box center [254, 267] width 240 height 12
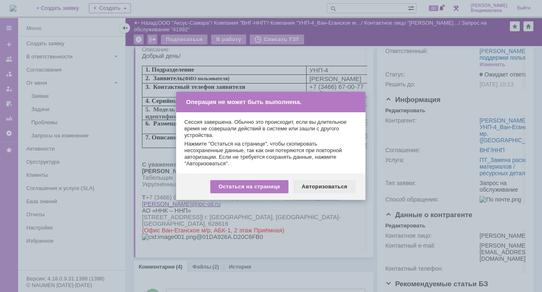
click at [326, 186] on div "Авторизоваться" at bounding box center [324, 186] width 62 height 13
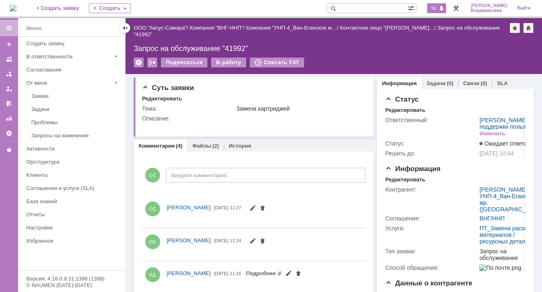
click at [437, 5] on span "59" at bounding box center [433, 8] width 9 height 6
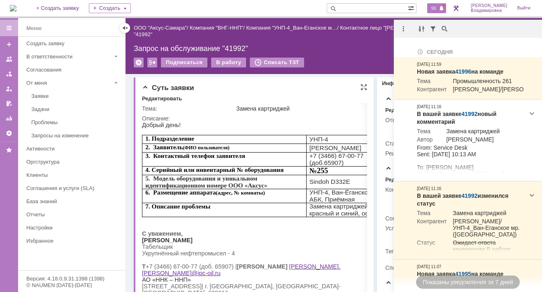
click at [263, 91] on div "Суть заявки" at bounding box center [254, 88] width 225 height 8
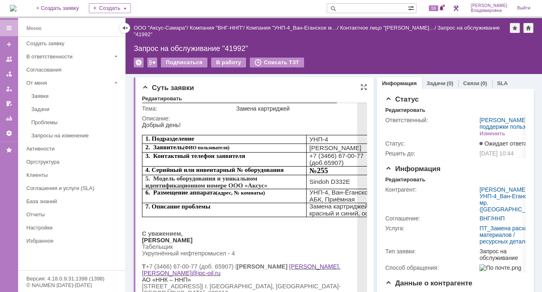
drag, startPoint x: 159, startPoint y: 117, endPoint x: 172, endPoint y: 118, distance: 13.2
click at [159, 118] on div "Описание:" at bounding box center [270, 118] width 256 height 7
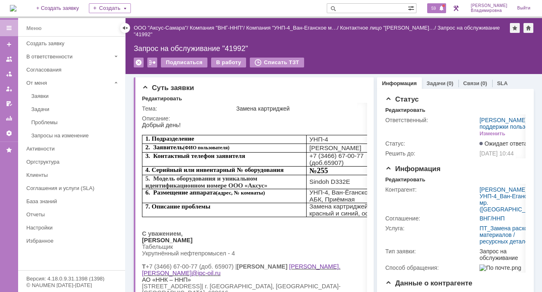
click at [437, 7] on span "59" at bounding box center [433, 8] width 9 height 6
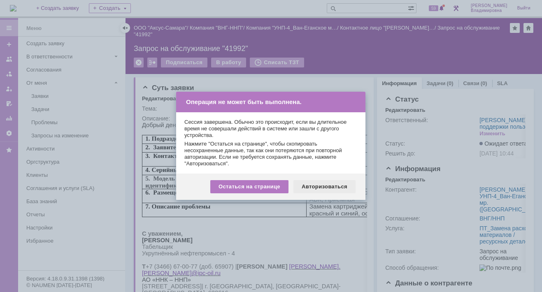
drag, startPoint x: 316, startPoint y: 186, endPoint x: 194, endPoint y: 31, distance: 196.8
click at [316, 186] on div "Авторизоваться" at bounding box center [324, 186] width 62 height 13
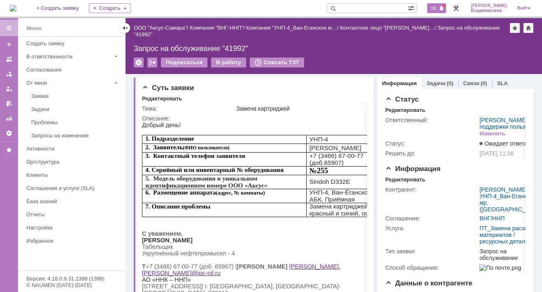
click at [438, 8] on span "59" at bounding box center [433, 8] width 9 height 6
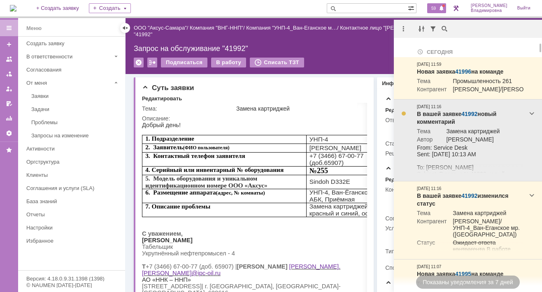
click at [467, 117] on link "41992" at bounding box center [469, 114] width 16 height 7
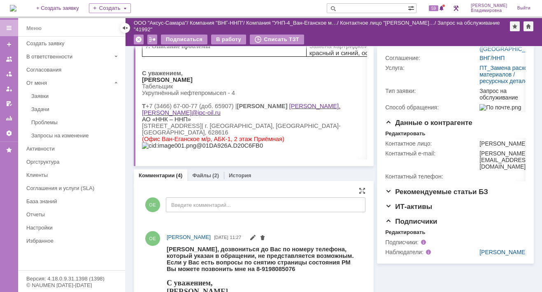
scroll to position [165, 0]
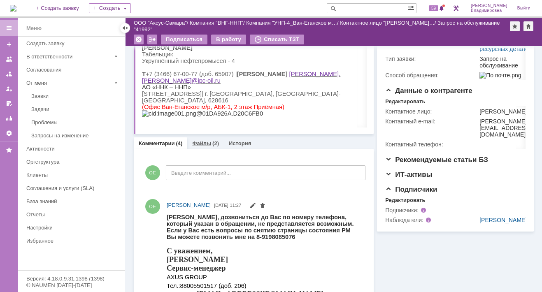
click at [200, 141] on link "Файлы" at bounding box center [201, 143] width 19 height 6
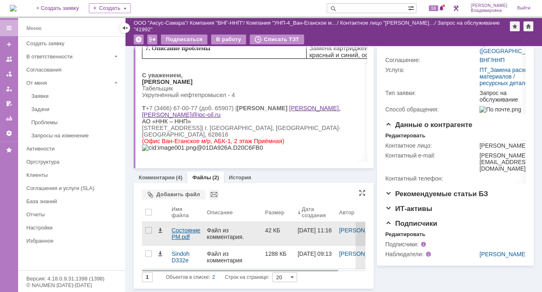
click at [179, 227] on div "Состояние РМ.pdf" at bounding box center [186, 233] width 29 height 13
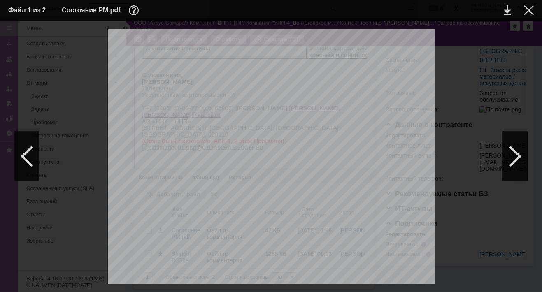
scroll to position [0, 0]
click at [533, 9] on div at bounding box center [529, 10] width 10 height 10
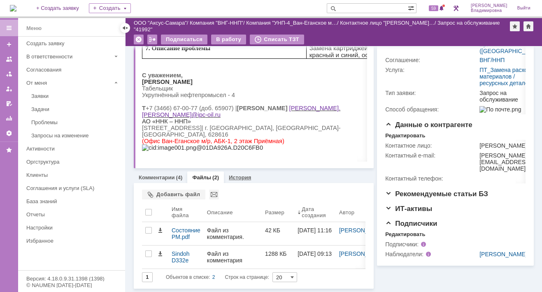
scroll to position [151, 0]
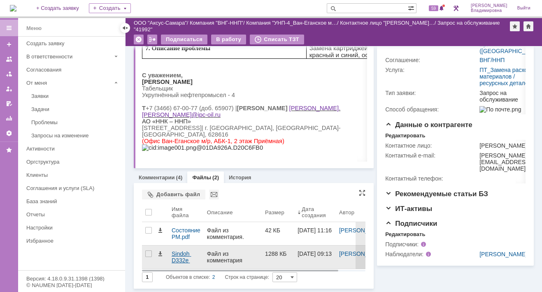
click at [179, 251] on div "Sindoh D332e A3.docx" at bounding box center [186, 257] width 29 height 13
click at [179, 229] on body "Идет загрузка, пожалуйста, подождите. На домашнюю + Создать заявку Создать 59 […" at bounding box center [271, 146] width 542 height 292
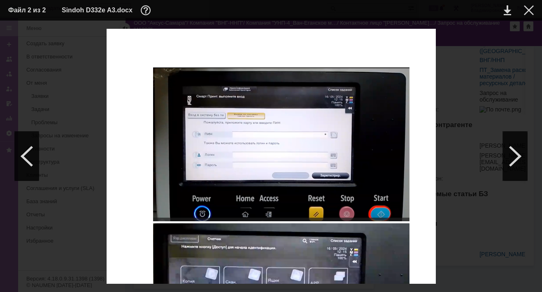
scroll to position [639, 0]
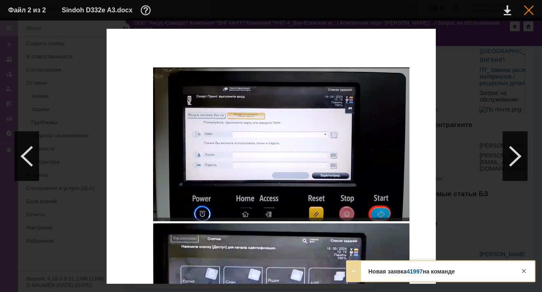
click at [525, 9] on div at bounding box center [529, 10] width 10 height 10
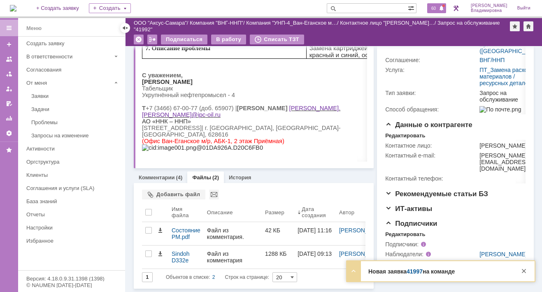
click at [438, 4] on div "60" at bounding box center [436, 8] width 19 height 10
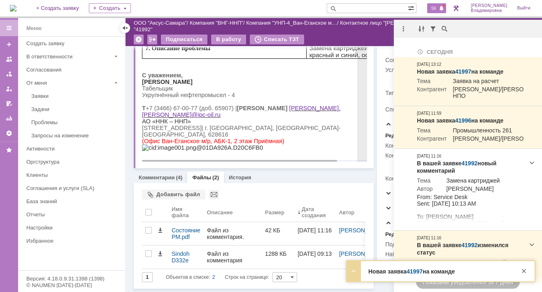
click at [331, 79] on p "[PERSON_NAME]" at bounding box center [270, 82] width 256 height 7
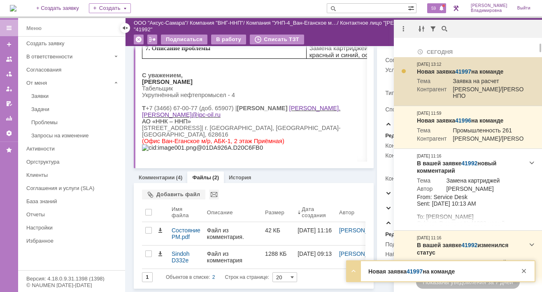
click at [465, 72] on link "41997" at bounding box center [463, 71] width 16 height 7
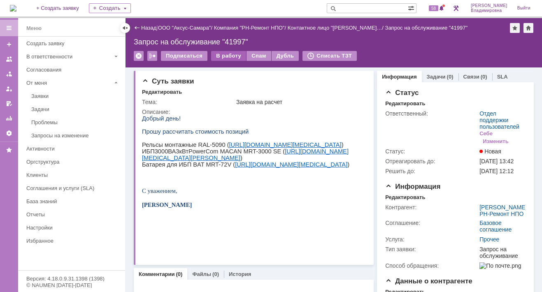
click at [228, 54] on div "В работу" at bounding box center [228, 56] width 35 height 10
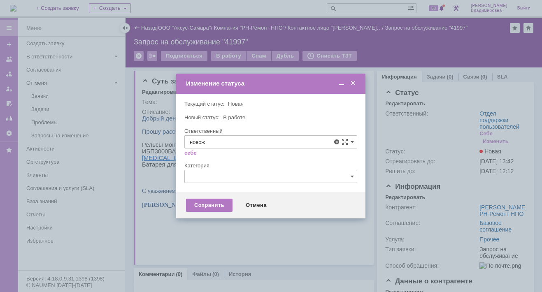
click at [221, 200] on span "Новоженова Наталья Алексеевна" at bounding box center [271, 202] width 162 height 7
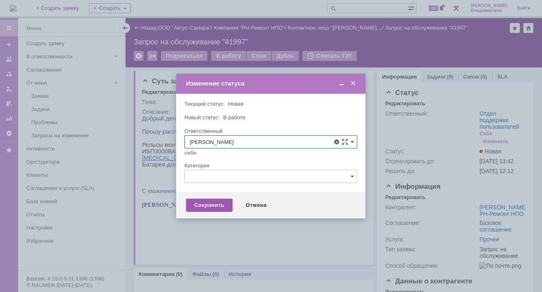
type input "Новоженова Наталья Алексеевна"
click at [216, 203] on div "Сохранить" at bounding box center [209, 205] width 46 height 13
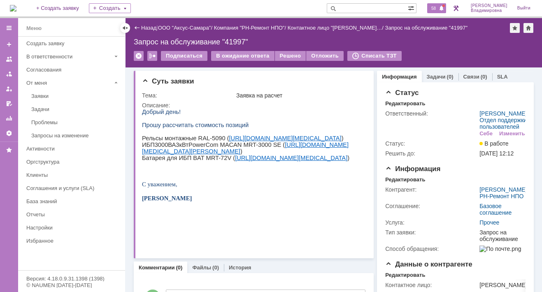
click at [438, 8] on span "58" at bounding box center [433, 8] width 9 height 6
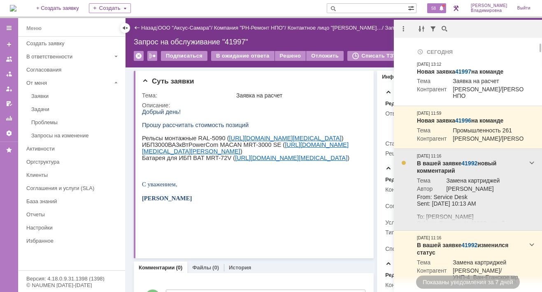
click at [462, 167] on link "41992" at bounding box center [469, 163] width 16 height 7
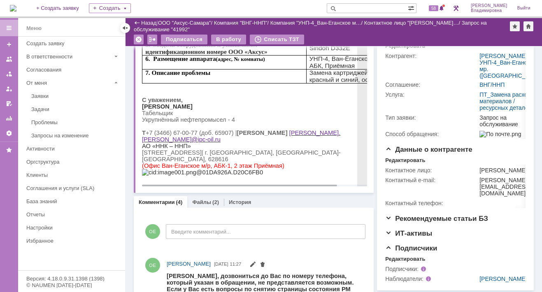
scroll to position [206, 0]
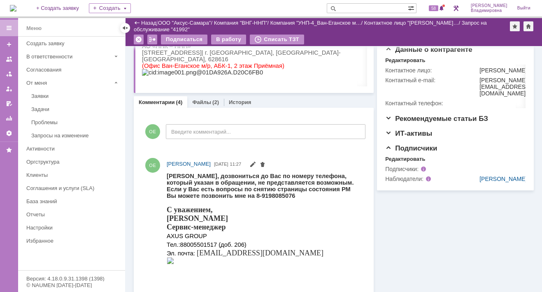
click at [158, 102] on link "Комментарии" at bounding box center [157, 102] width 36 height 6
click at [154, 100] on link "Комментарии" at bounding box center [157, 102] width 36 height 6
click at [199, 101] on link "Файлы" at bounding box center [201, 102] width 19 height 6
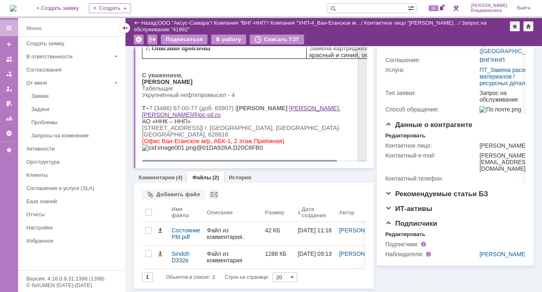
scroll to position [151, 0]
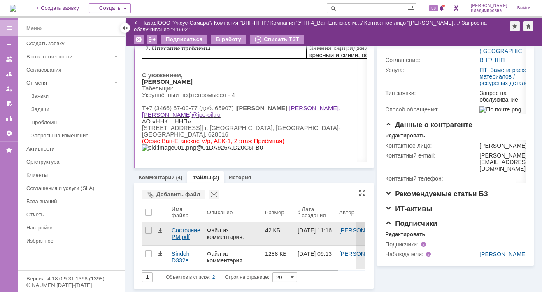
click at [179, 227] on div "Состояние РМ.pdf" at bounding box center [186, 233] width 29 height 13
click at [179, 210] on body "Идет загрузка, пожалуйста, подождите. На домашнюю + Создать заявку Создать 58 О…" at bounding box center [271, 146] width 542 height 292
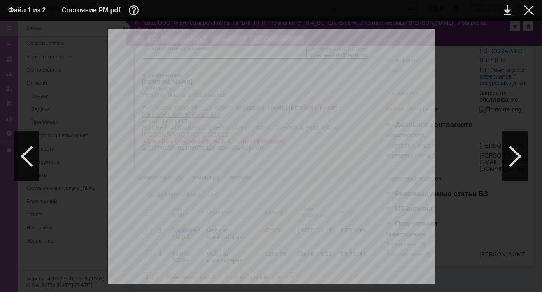
scroll to position [43, 0]
click at [505, 12] on link at bounding box center [507, 10] width 7 height 10
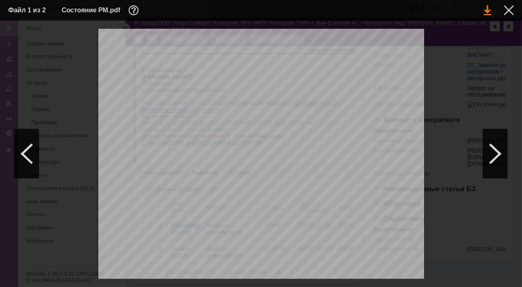
click at [488, 10] on link at bounding box center [487, 10] width 7 height 10
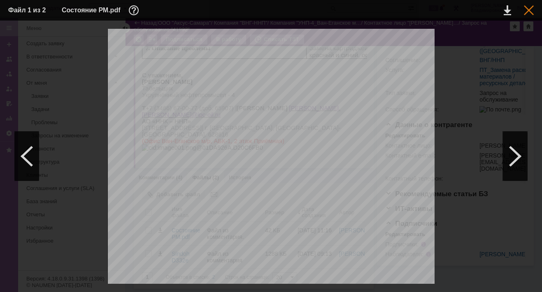
click at [529, 10] on div at bounding box center [529, 10] width 10 height 10
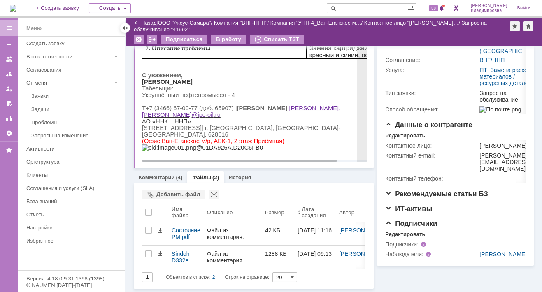
scroll to position [151, 0]
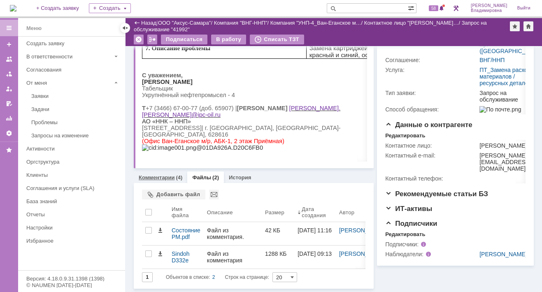
click at [155, 174] on link "Комментарии" at bounding box center [157, 177] width 36 height 6
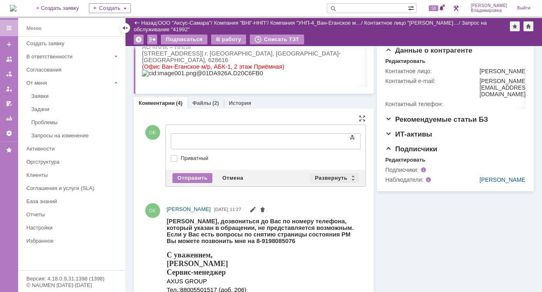
click at [331, 174] on div "Развернуть" at bounding box center [334, 178] width 49 height 10
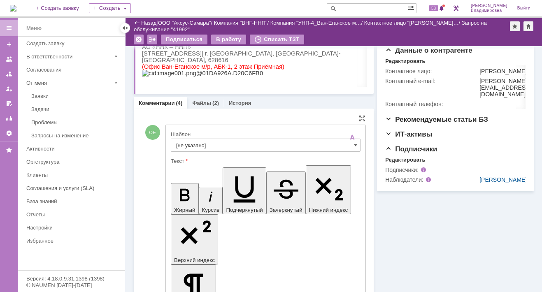
click at [191, 142] on input "[не указано]" at bounding box center [266, 145] width 190 height 13
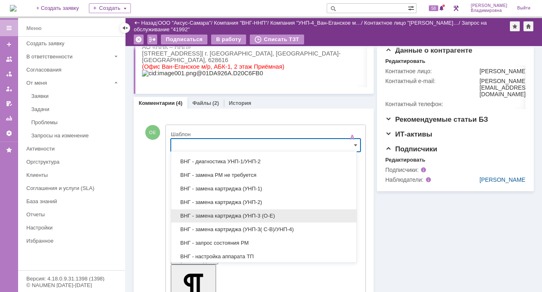
scroll to position [165, 0]
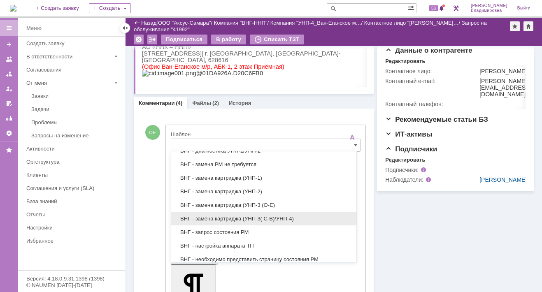
click at [204, 216] on span "ВНГ - замена картриджа (УНП-3( С-В)/УНП-4)" at bounding box center [263, 219] width 175 height 7
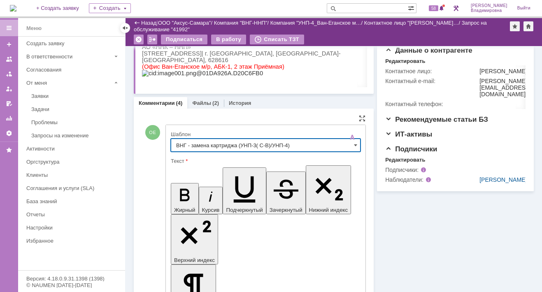
type input "ВНГ - замена картриджа (УНП-3( С-В)/УНП-4)"
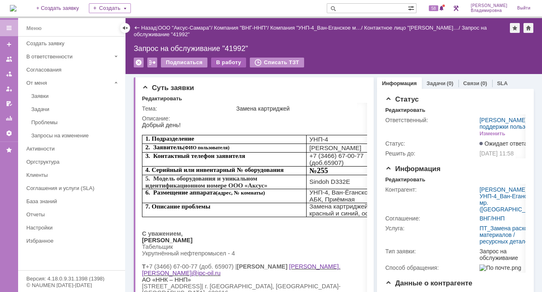
scroll to position [0, 0]
click at [361, 90] on div at bounding box center [363, 87] width 7 height 7
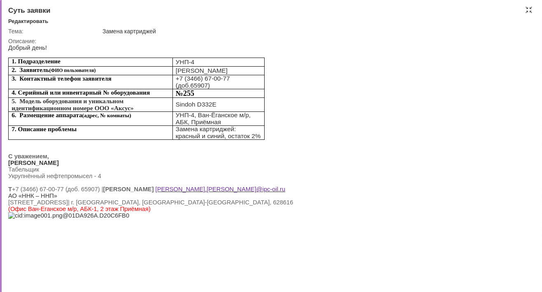
drag, startPoint x: 331, startPoint y: 26, endPoint x: 371, endPoint y: 26, distance: 39.9
click at [330, 26] on td "Замена картриджей" at bounding box center [315, 31] width 429 height 10
click at [527, 9] on div at bounding box center [528, 10] width 7 height 7
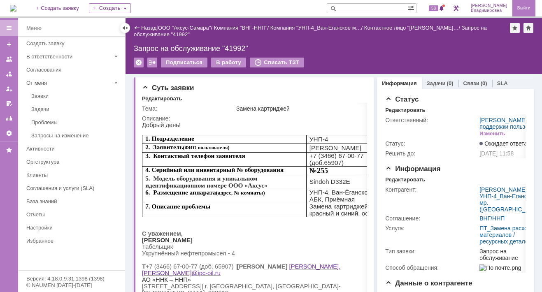
scroll to position [3, 0]
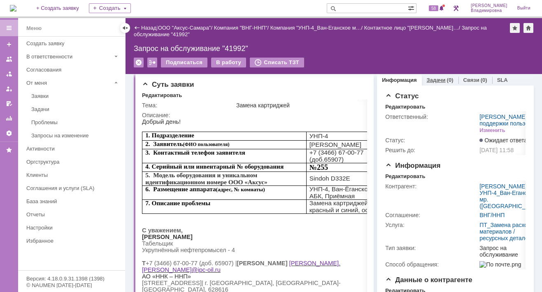
click at [429, 78] on link "Задачи" at bounding box center [436, 80] width 19 height 6
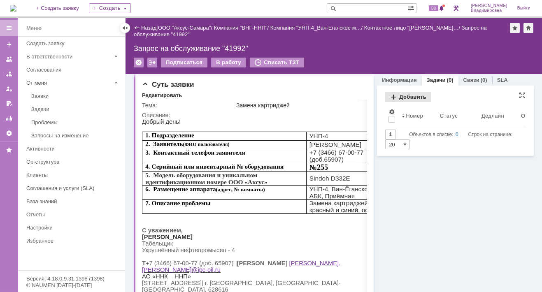
click at [395, 95] on div "Добавить" at bounding box center [408, 97] width 46 height 10
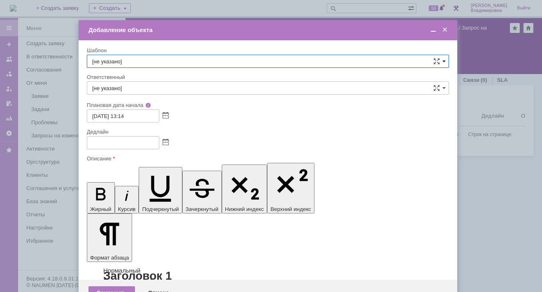
click at [444, 60] on span at bounding box center [443, 61] width 3 height 7
click at [132, 133] on span "ВНГ / ННП - передача РМ на УНП-4 Ван-Еганское мр" at bounding box center [267, 136] width 351 height 7
type input "ВНГ / ННП - передача РМ на УНП-4 Ван-Еганское мр"
type input "Раков Константин Сергеевич"
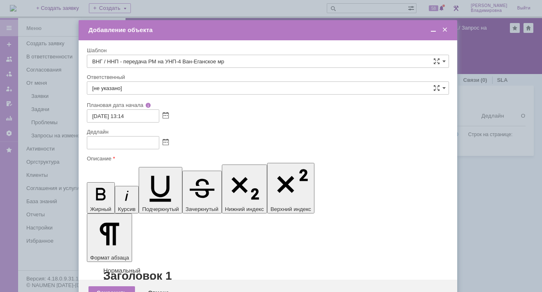
type input "25.09.2025 21:14"
type input "ВНГ / ННП - передача РМ на УНП-4 Ван-Еганское мр"
click at [432, 28] on span at bounding box center [433, 29] width 8 height 7
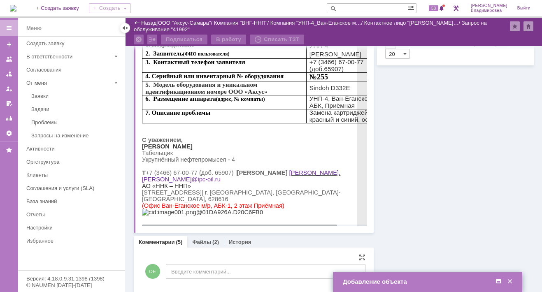
scroll to position [86, 0]
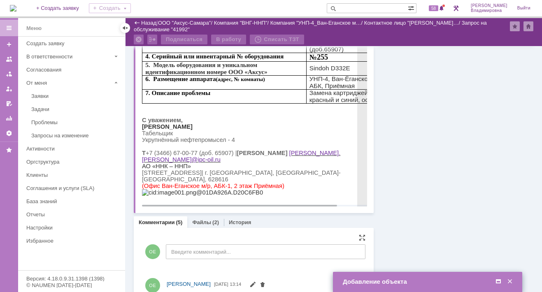
drag, startPoint x: 283, startPoint y: 131, endPoint x: 220, endPoint y: 125, distance: 63.2
drag, startPoint x: 226, startPoint y: 124, endPoint x: 143, endPoint y: 122, distance: 83.1
click at [143, 123] on p "[PERSON_NAME]" at bounding box center [270, 126] width 256 height 7
copy span "[PERSON_NAME]"
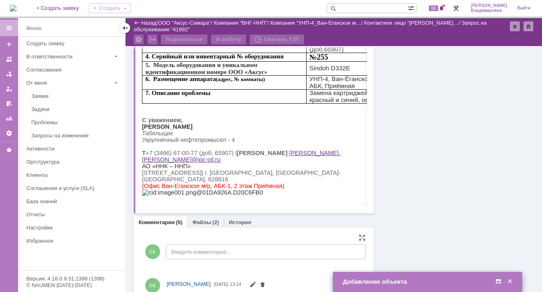
click at [499, 281] on span at bounding box center [498, 281] width 8 height 7
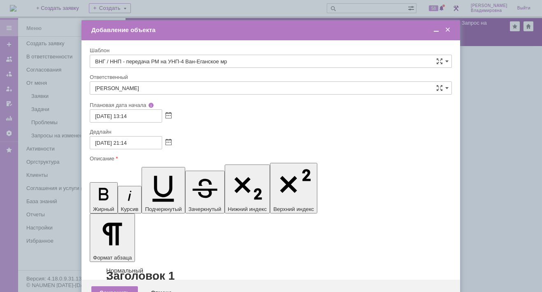
drag, startPoint x: 363, startPoint y: 2382, endPoint x: 360, endPoint y: 2385, distance: 4.4
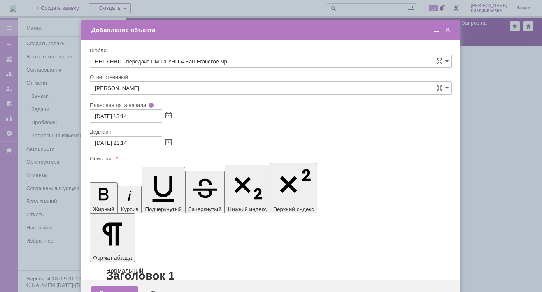
drag, startPoint x: 360, startPoint y: 2385, endPoint x: 371, endPoint y: 2385, distance: 11.1
drag, startPoint x: 124, startPoint y: 141, endPoint x: 128, endPoint y: 141, distance: 4.1
click at [128, 141] on input "25.09.2025 21:14" at bounding box center [126, 142] width 72 height 13
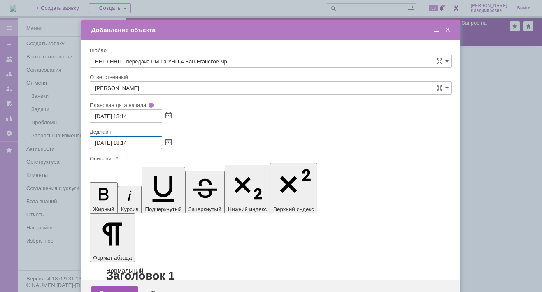
type input "[DATE] 18:14"
click at [109, 286] on div "Сохранить" at bounding box center [114, 292] width 46 height 13
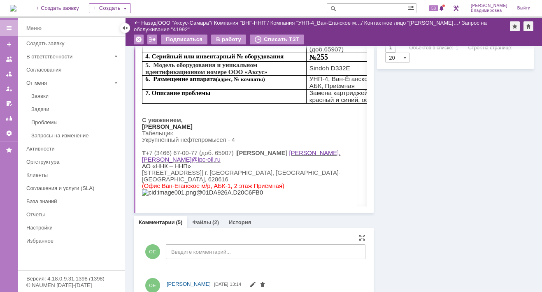
scroll to position [0, 0]
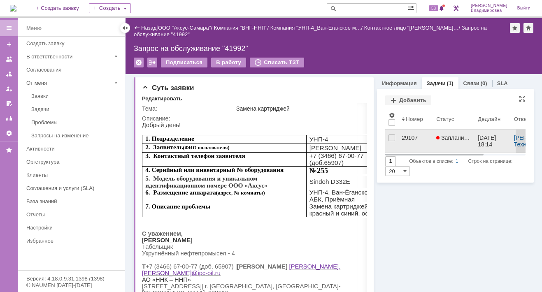
click at [402, 133] on link "29107" at bounding box center [415, 141] width 35 height 23
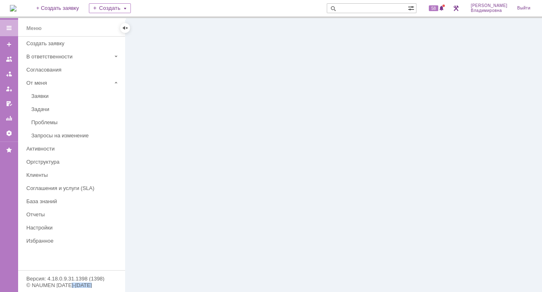
click at [402, 133] on div at bounding box center [333, 155] width 416 height 274
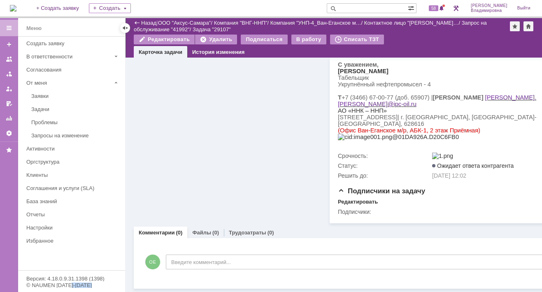
scroll to position [231, 0]
click at [197, 230] on link "Файлы" at bounding box center [201, 233] width 19 height 6
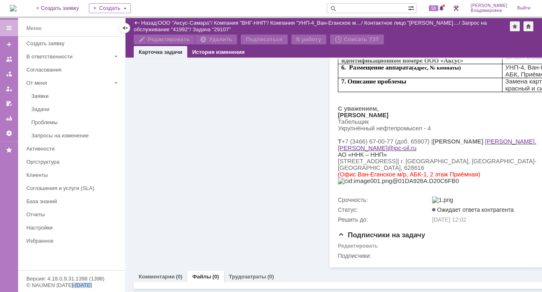
scroll to position [231, 0]
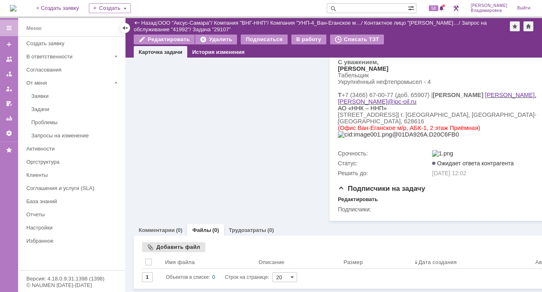
click at [158, 242] on div "Добавить файл" at bounding box center [173, 247] width 63 height 10
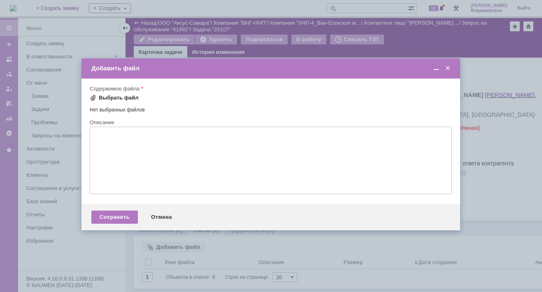
click at [93, 97] on span at bounding box center [93, 98] width 7 height 7
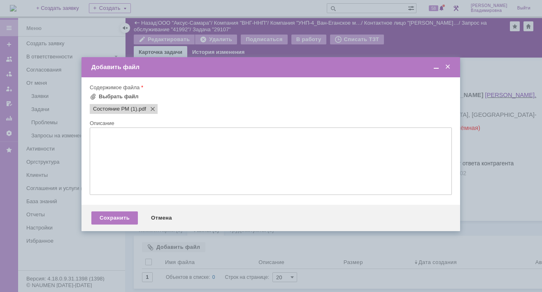
scroll to position [0, 0]
click at [110, 221] on div "Сохранить" at bounding box center [114, 217] width 46 height 13
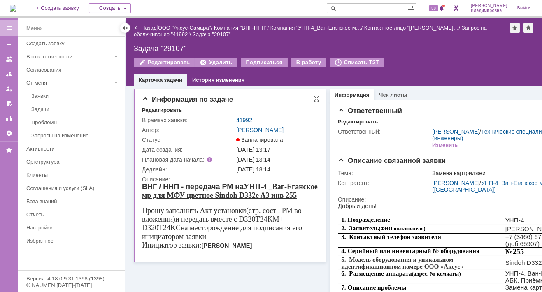
click at [241, 117] on link "41992" at bounding box center [244, 120] width 16 height 7
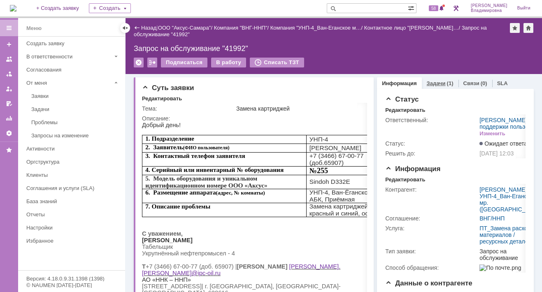
click at [435, 81] on link "Задачи" at bounding box center [436, 83] width 19 height 6
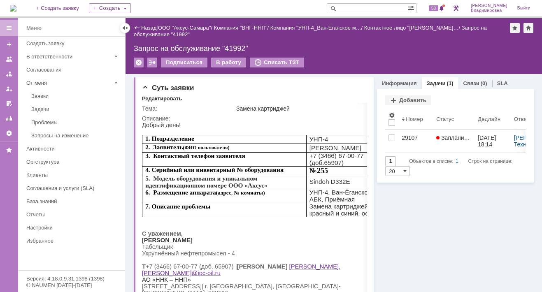
click at [353, 9] on input "text" at bounding box center [367, 8] width 81 height 10
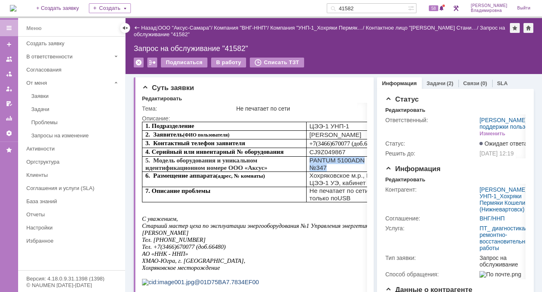
drag, startPoint x: 310, startPoint y: 167, endPoint x: 332, endPoint y: 172, distance: 22.2
click at [332, 172] on td "PANTUM 5100ADN №3 47" at bounding box center [352, 164] width 92 height 15
copy td "PANTUM 5100ADN №3 47"
click at [263, 7] on div "На домашнюю + Создать заявку Создать 41582 58 Орлова Елена Владимировна Выйти" at bounding box center [271, 9] width 542 height 18
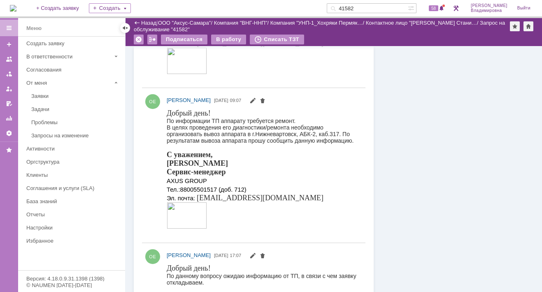
scroll to position [1004, 0]
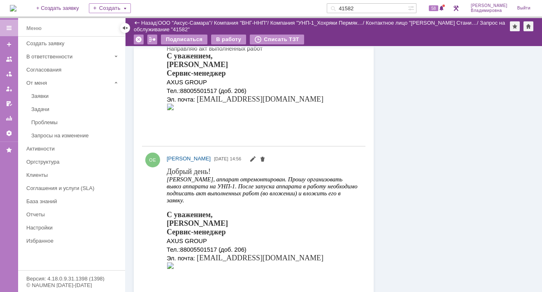
scroll to position [387, 0]
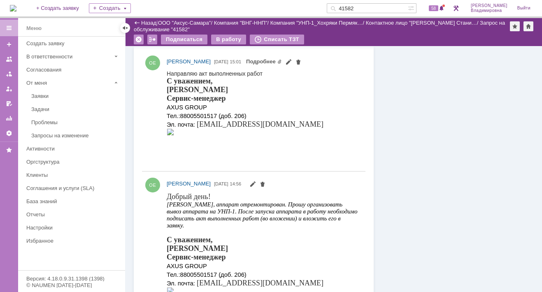
drag, startPoint x: 368, startPoint y: 6, endPoint x: 345, endPoint y: 9, distance: 23.2
click at [345, 9] on div "41582" at bounding box center [367, 8] width 81 height 10
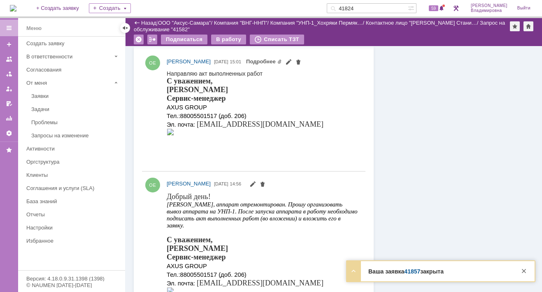
type input "41824"
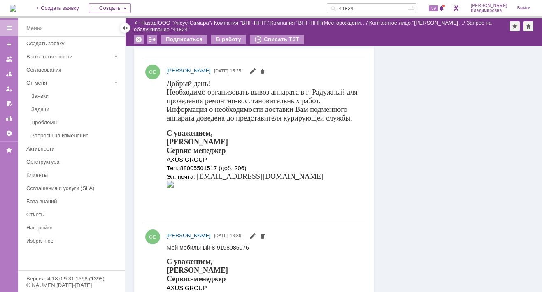
scroll to position [620, 0]
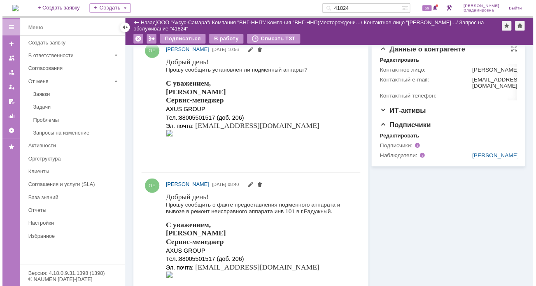
scroll to position [290, 0]
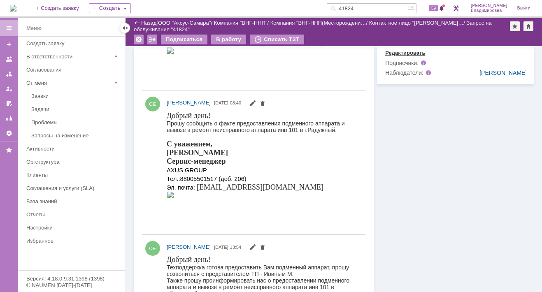
click at [392, 56] on div "Редактировать" at bounding box center [405, 53] width 40 height 7
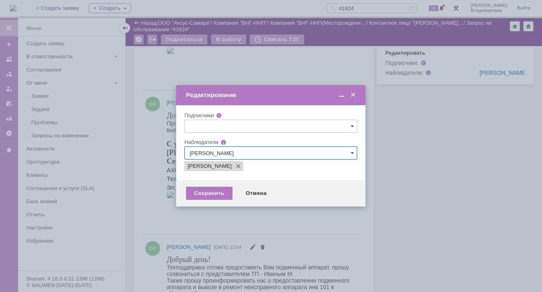
click at [280, 154] on input "[PERSON_NAME]" at bounding box center [270, 152] width 173 height 13
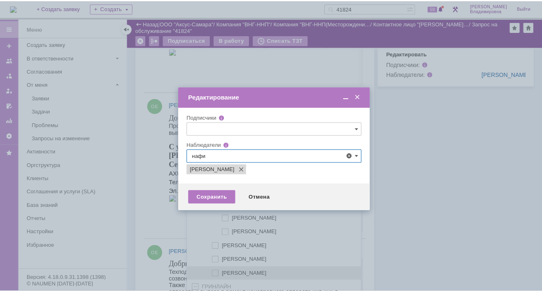
scroll to position [395, 0]
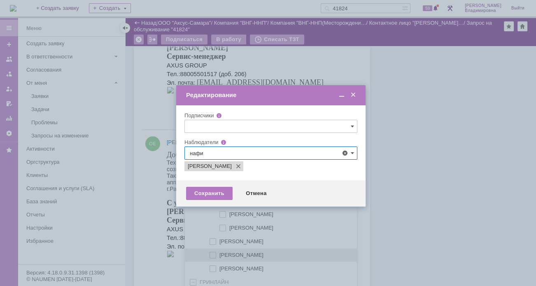
click at [219, 255] on span at bounding box center [219, 254] width 0 height 4
click at [213, 255] on input "Нафикова Евгения" at bounding box center [213, 255] width 5 height 5
type input "Белоглазов Алексей Валерьевич, Нафикова Евгения"
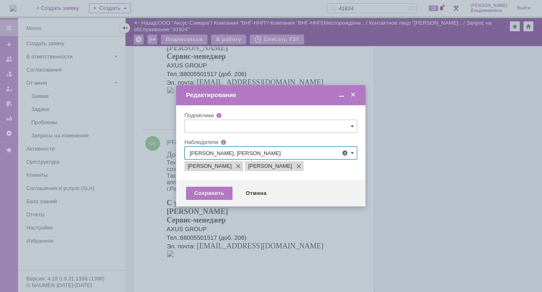
click at [159, 191] on div at bounding box center [271, 146] width 542 height 292
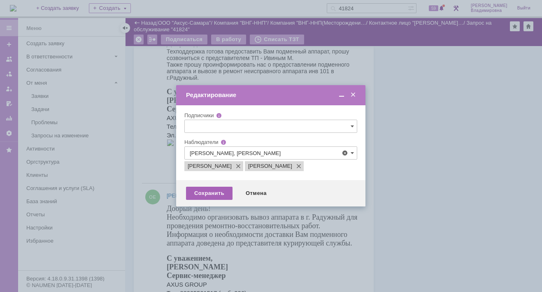
click at [209, 189] on div "Сохранить" at bounding box center [209, 193] width 46 height 13
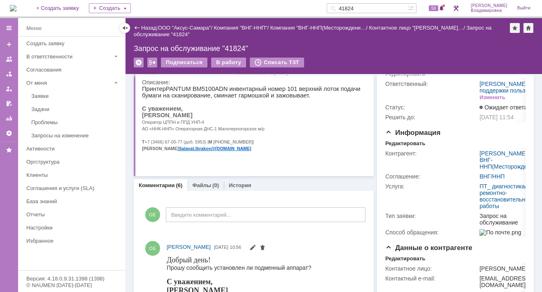
scroll to position [0, 0]
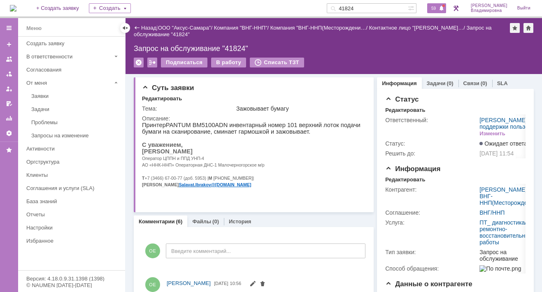
click at [438, 11] on span "59" at bounding box center [433, 8] width 9 height 6
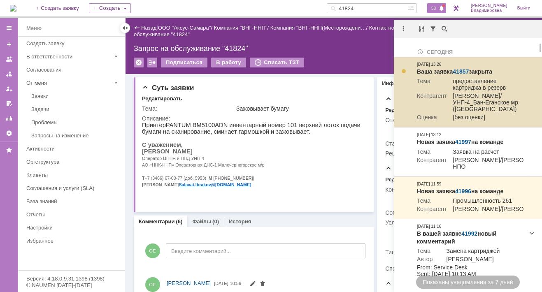
click at [484, 91] on td "предоставление картриджа в резерв" at bounding box center [484, 85] width 77 height 15
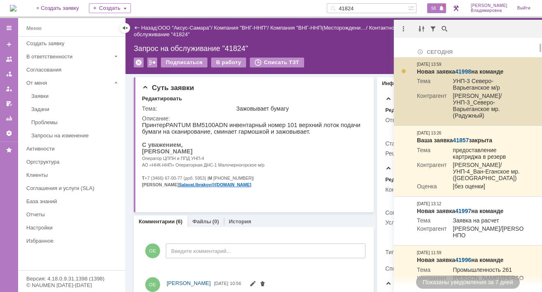
click at [462, 70] on link "41998" at bounding box center [463, 71] width 16 height 7
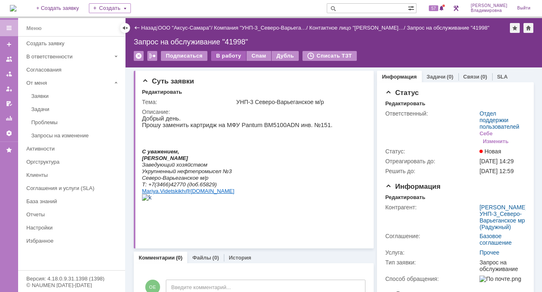
click at [231, 55] on div "В работу" at bounding box center [228, 56] width 35 height 10
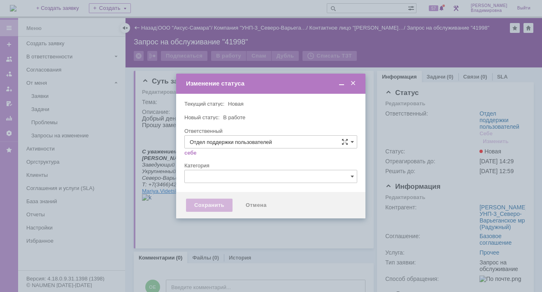
type input "[PERSON_NAME]"
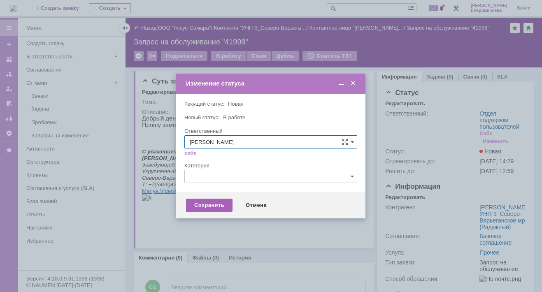
click at [212, 203] on div "Сохранить" at bounding box center [209, 205] width 46 height 13
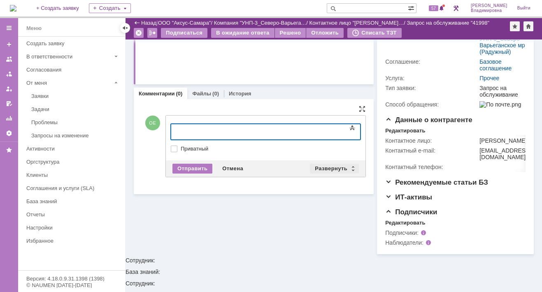
click at [329, 164] on div "Развернуть" at bounding box center [334, 169] width 49 height 10
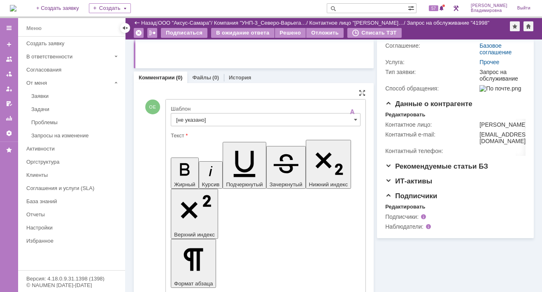
click at [191, 118] on input "[не указано]" at bounding box center [266, 119] width 190 height 13
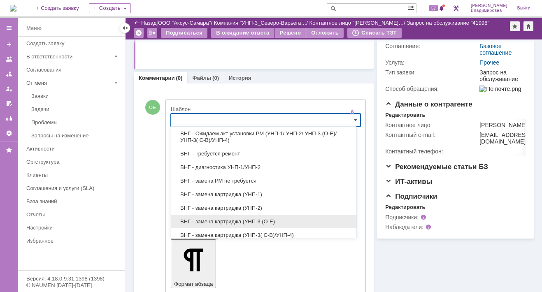
scroll to position [247, 0]
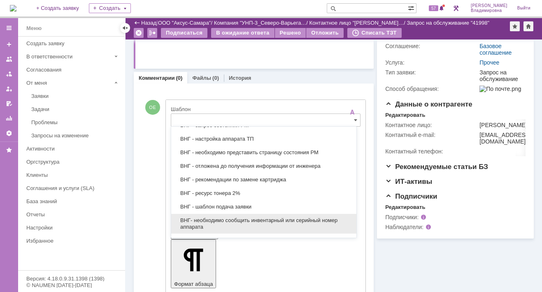
click at [206, 218] on span "ВНГ- необходимо сообщить инвентарный или серийный номер аппарата" at bounding box center [263, 223] width 175 height 13
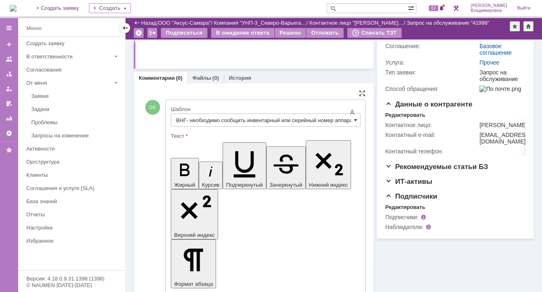
click at [354, 118] on span at bounding box center [355, 120] width 3 height 7
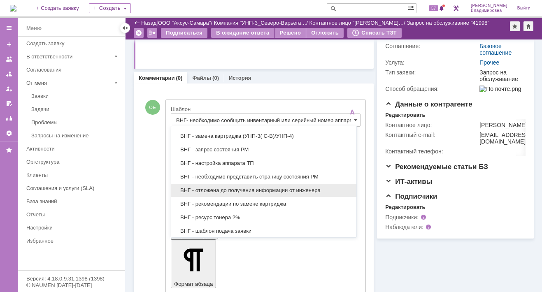
scroll to position [182, 0]
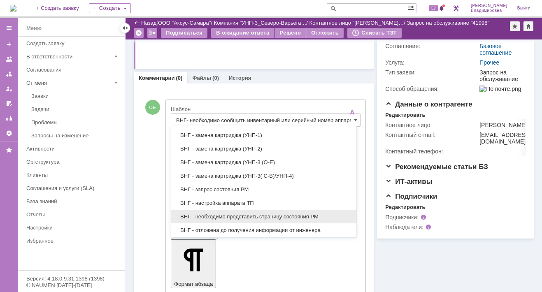
click at [216, 215] on span "ВНГ - необходимо представить страницу состояния РМ" at bounding box center [263, 217] width 175 height 7
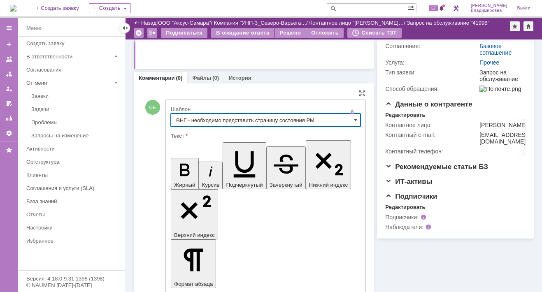
type input "ВНГ - необходимо представить страницу состояния РМ"
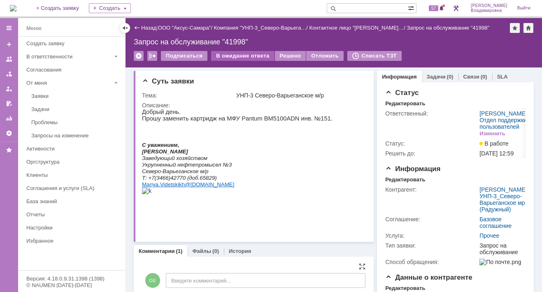
click at [244, 56] on div "В ожидание ответа" at bounding box center [242, 56] width 63 height 10
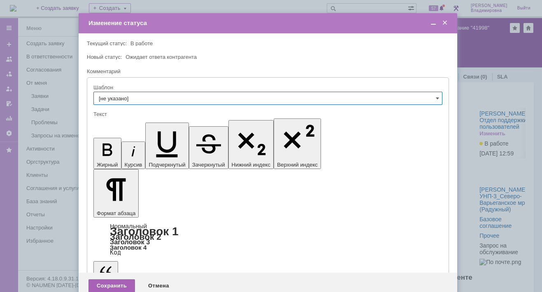
click at [105, 279] on div "Сохранить" at bounding box center [111, 285] width 46 height 13
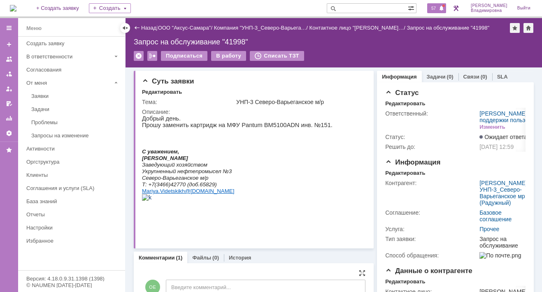
click at [438, 7] on span "57" at bounding box center [433, 8] width 9 height 6
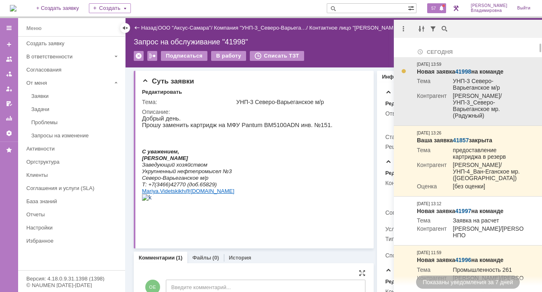
click at [460, 65] on td "Новая заявка 41998 на команде Тема УНП-3 Северо-Варьеганское м/р Контрагент [PE…" at bounding box center [470, 91] width 114 height 69
click at [464, 70] on link "41998" at bounding box center [463, 71] width 16 height 7
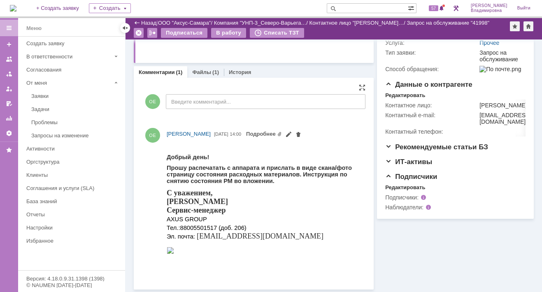
scroll to position [157, 0]
click at [195, 72] on link "Файлы" at bounding box center [201, 73] width 19 height 6
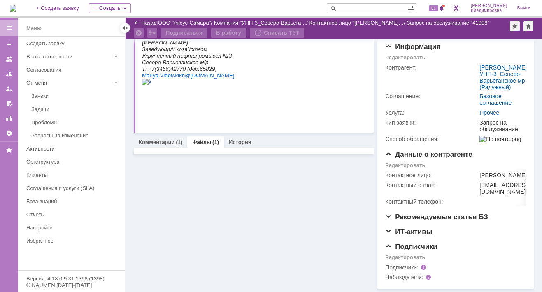
scroll to position [125, 0]
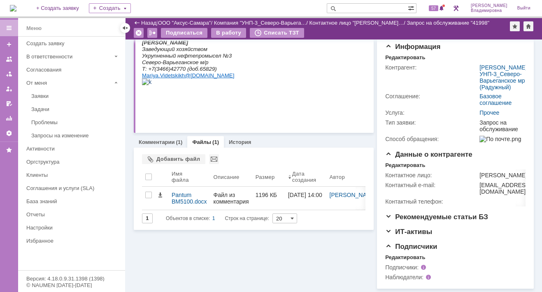
click at [197, 98] on p at bounding box center [237, 95] width 190 height 7
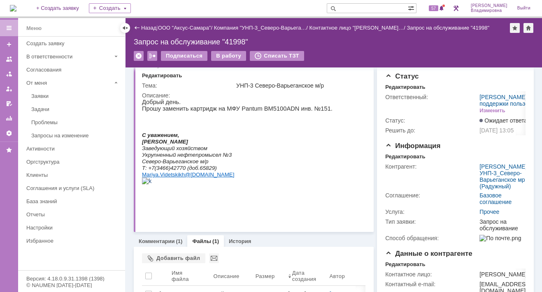
scroll to position [0, 0]
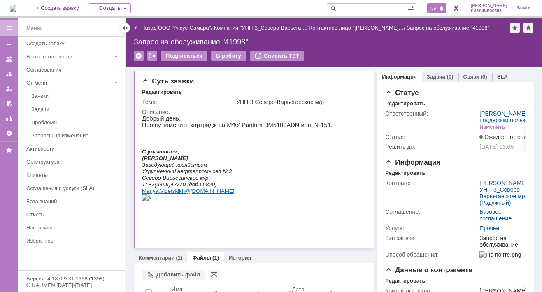
click at [438, 10] on span "59" at bounding box center [433, 8] width 9 height 6
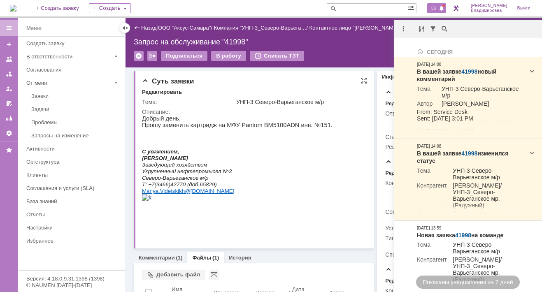
click at [338, 144] on html "Добрый день. Прошу заменить картридж на МФУ Pantum BM 5100 ADN инв. №151. С ува…" at bounding box center [251, 164] width 219 height 99
click at [309, 201] on p at bounding box center [237, 197] width 190 height 7
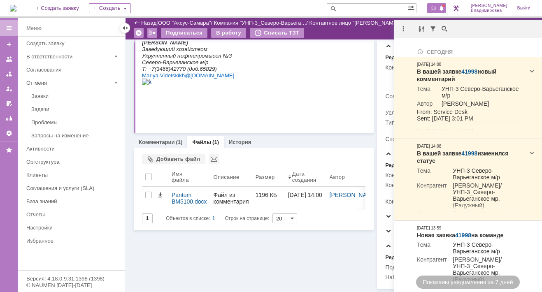
scroll to position [125, 0]
click at [280, 85] on p at bounding box center [237, 82] width 190 height 7
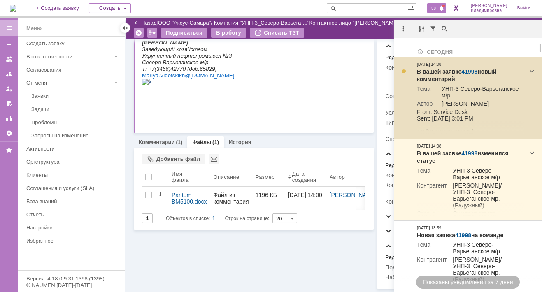
click at [466, 71] on link "41998" at bounding box center [469, 71] width 16 height 7
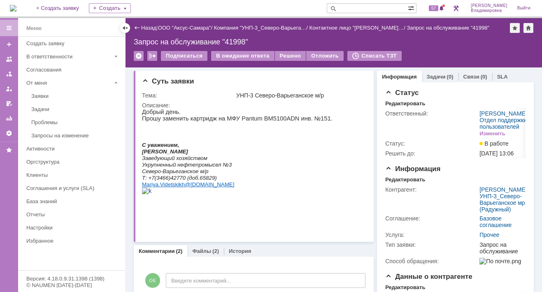
scroll to position [206, 0]
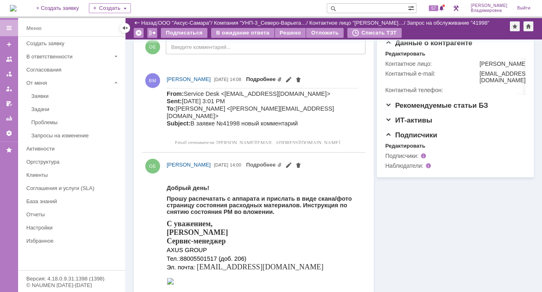
click at [282, 80] on link "Подробнее" at bounding box center [264, 79] width 36 height 6
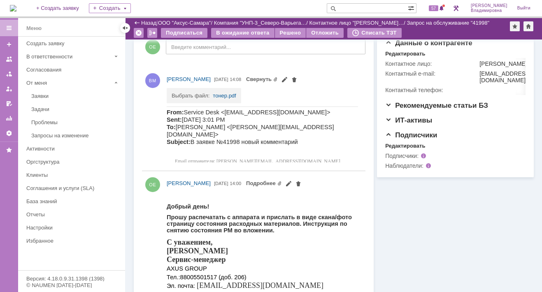
click at [186, 92] on td "Выбрать файл:" at bounding box center [192, 93] width 41 height 10
click at [219, 91] on td "тонер.pdf" at bounding box center [224, 93] width 23 height 10
click at [220, 91] on td "тонер.pdf" at bounding box center [224, 93] width 23 height 10
drag, startPoint x: 220, startPoint y: 91, endPoint x: 214, endPoint y: 93, distance: 5.7
click at [214, 93] on link "тонер.pdf" at bounding box center [224, 96] width 23 height 6
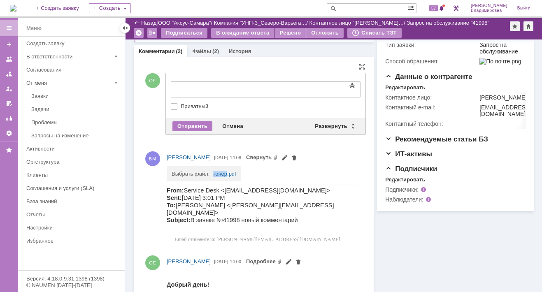
scroll to position [0, 0]
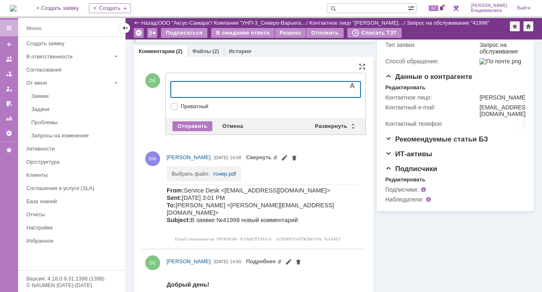
click at [314, 107] on div "Приватный Приватный" at bounding box center [266, 109] width 190 height 12
click at [320, 125] on div "Развернуть" at bounding box center [334, 126] width 49 height 10
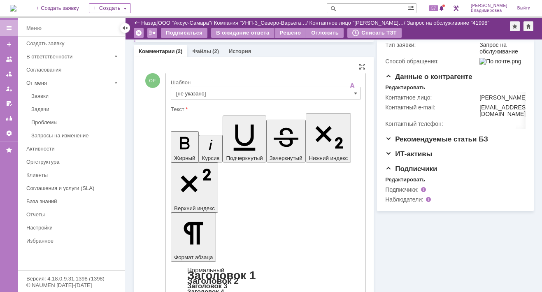
click at [188, 91] on input "[не указано]" at bounding box center [266, 93] width 190 height 13
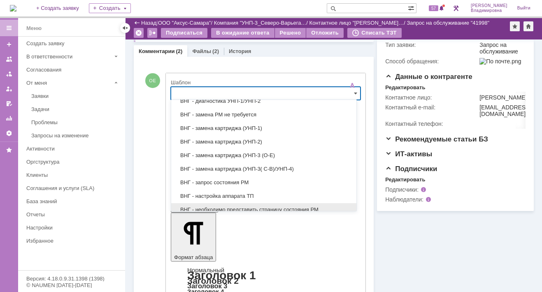
scroll to position [206, 0]
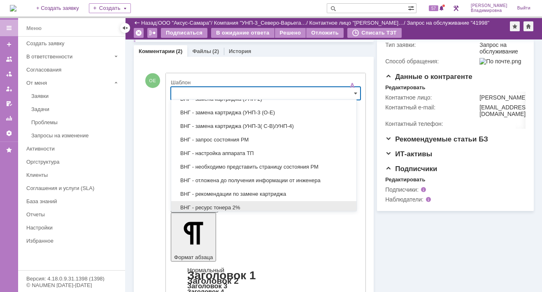
click at [216, 204] on span "ВНГ - ресурс тонера 2%" at bounding box center [263, 207] width 175 height 7
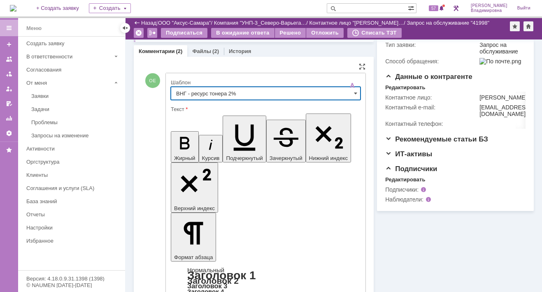
type input "ВНГ - ресурс тонера 2%"
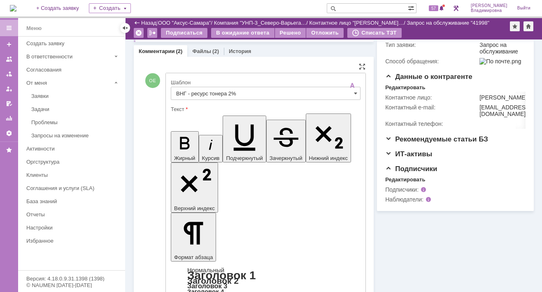
drag, startPoint x: 233, startPoint y: 1841, endPoint x: 254, endPoint y: 1855, distance: 25.3
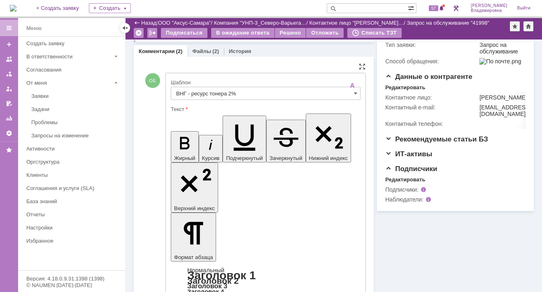
drag, startPoint x: 232, startPoint y: 1839, endPoint x: 248, endPoint y: 1847, distance: 17.1
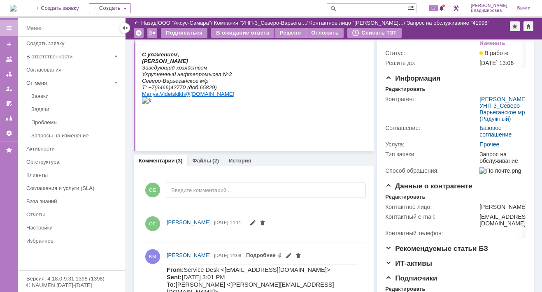
scroll to position [0, 0]
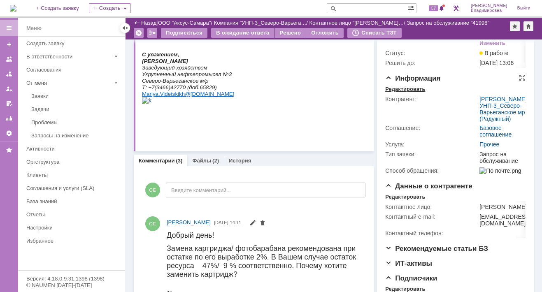
click at [392, 93] on div "Редактировать" at bounding box center [405, 89] width 40 height 7
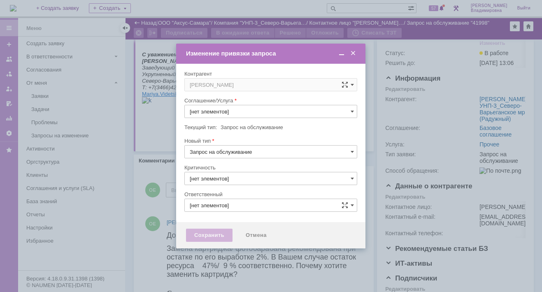
type input "3. Низкая"
type input "[не указано]"
type input "[PERSON_NAME]"
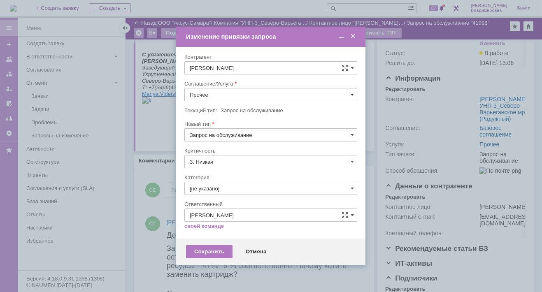
click at [353, 94] on span at bounding box center [352, 94] width 3 height 7
click at [234, 193] on span "ПТ_Замена расходных материалов / ресурсных деталей" at bounding box center [271, 196] width 162 height 7
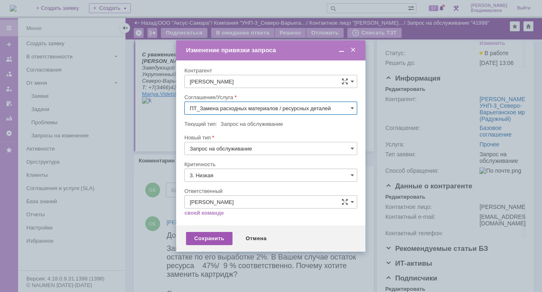
type input "ПТ_Замена расходных материалов / ресурсных деталей"
click at [209, 239] on div "Сохранить" at bounding box center [209, 238] width 46 height 13
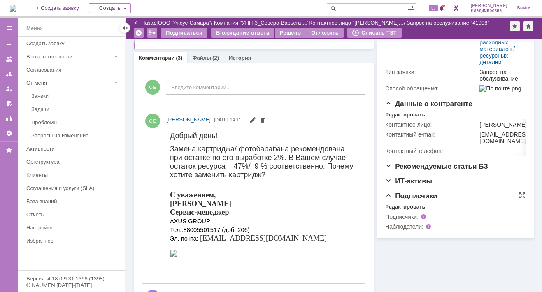
scroll to position [0, 0]
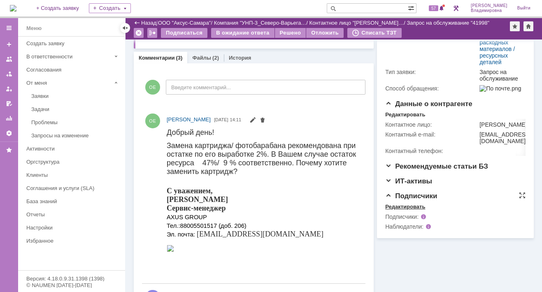
click at [409, 210] on div "Редактировать" at bounding box center [405, 207] width 40 height 7
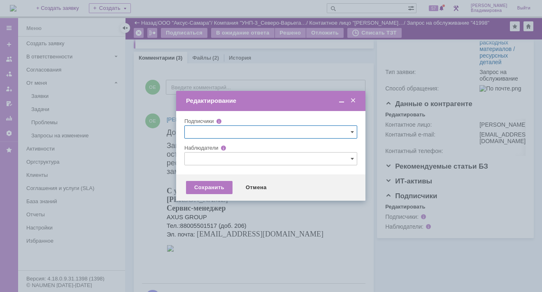
click at [203, 159] on input "text" at bounding box center [270, 158] width 173 height 13
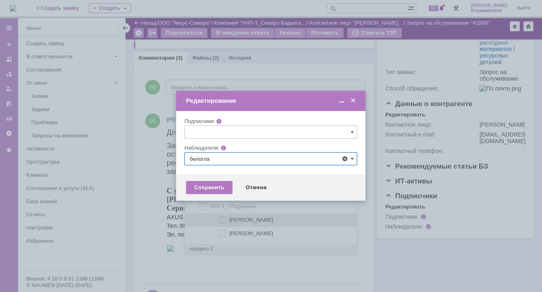
click at [229, 217] on span at bounding box center [229, 219] width 0 height 4
click at [223, 218] on input "[PERSON_NAME]" at bounding box center [223, 220] width 5 height 5
type input "[PERSON_NAME]"
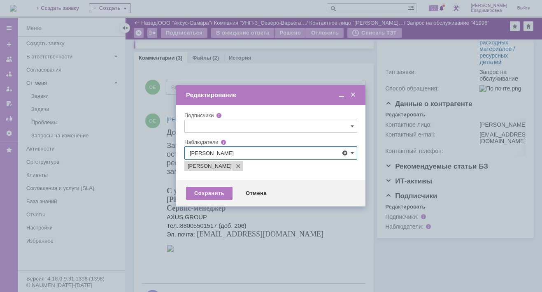
click at [143, 194] on div at bounding box center [271, 146] width 542 height 292
click at [209, 194] on div "Сохранить" at bounding box center [209, 193] width 46 height 13
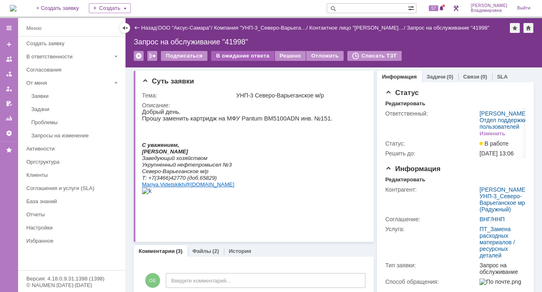
click at [240, 57] on div "В ожидание ответа" at bounding box center [242, 56] width 63 height 10
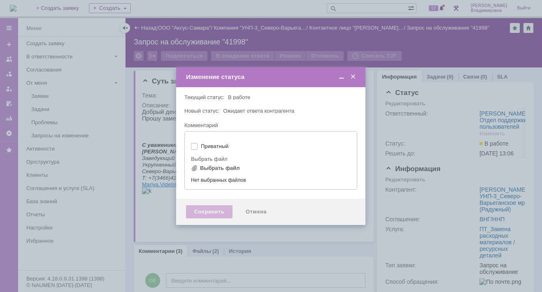
type input "[не указано]"
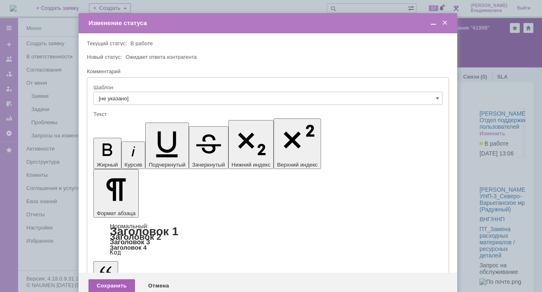
click at [100, 279] on div "Сохранить" at bounding box center [111, 285] width 46 height 13
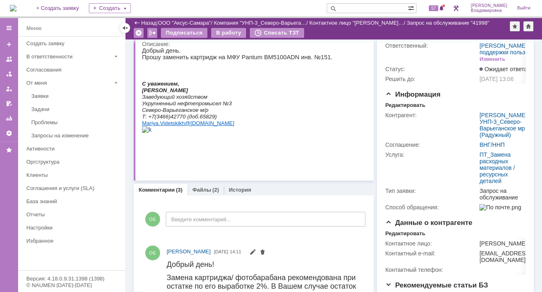
scroll to position [36, 0]
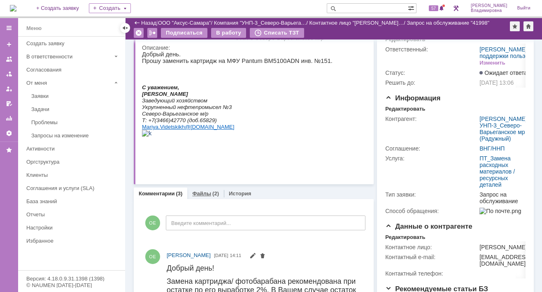
click at [206, 193] on link "Файлы" at bounding box center [201, 193] width 19 height 6
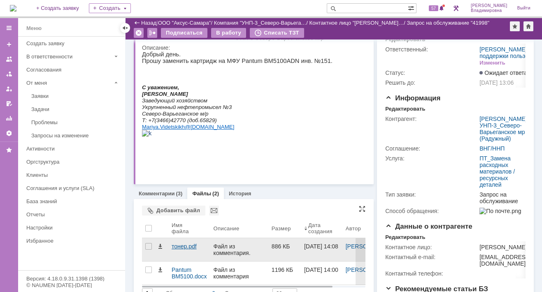
click at [181, 244] on div "тонер.pdf" at bounding box center [189, 246] width 35 height 7
click at [181, 244] on body "Идет загрузка, пожалуйста, подождите. На домашнюю + Создать заявку Создать 57 О…" at bounding box center [271, 146] width 542 height 292
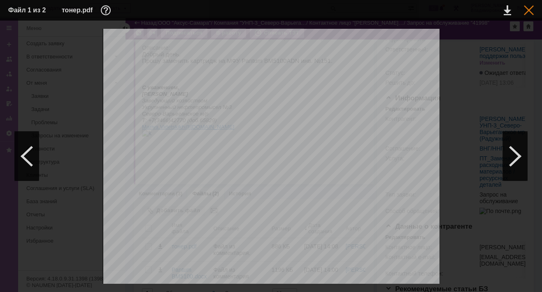
click at [528, 11] on div at bounding box center [529, 10] width 10 height 10
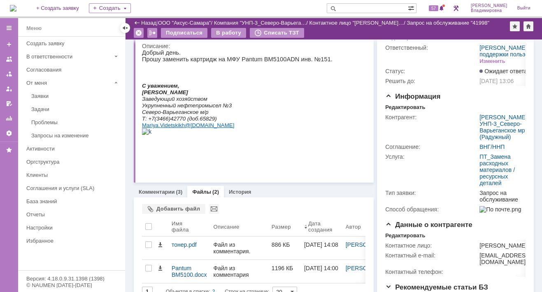
scroll to position [35, 0]
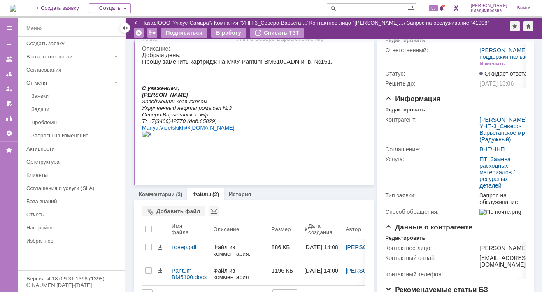
click at [160, 191] on link "Комментарии" at bounding box center [157, 194] width 36 height 6
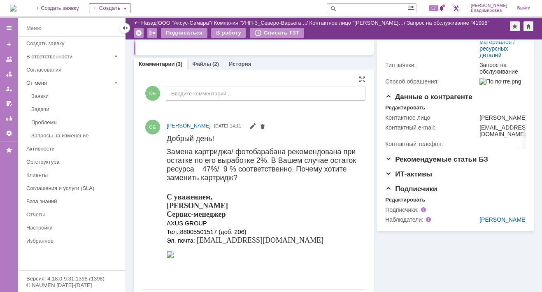
scroll to position [247, 0]
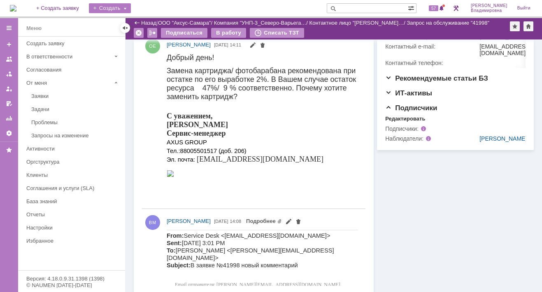
click at [131, 7] on div "Создать" at bounding box center [110, 8] width 42 height 10
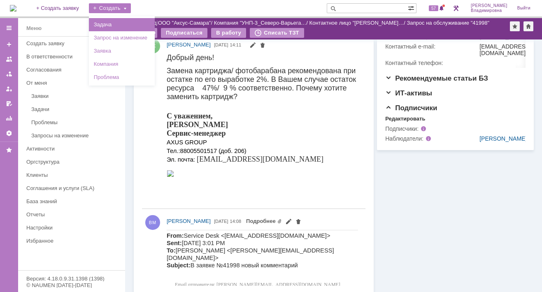
click at [123, 23] on link "Задача" at bounding box center [122, 25] width 63 height 10
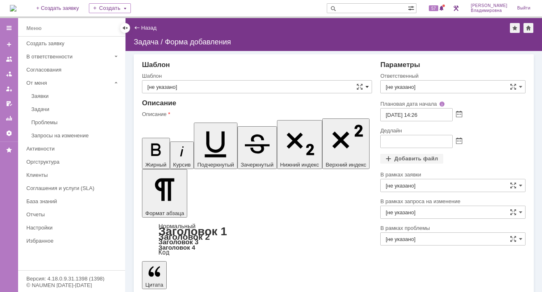
click at [365, 85] on span at bounding box center [366, 87] width 3 height 7
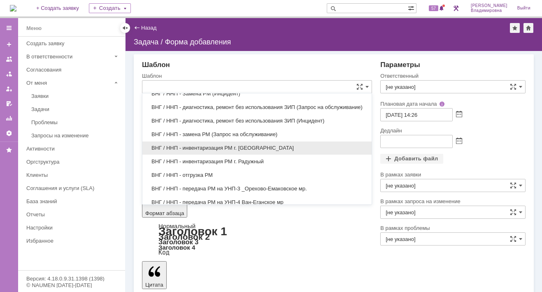
scroll to position [375, 0]
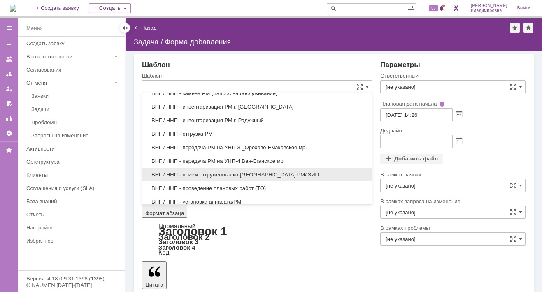
click at [198, 172] on span "ВНГ / ННП - прием отгруженных из [GEOGRAPHIC_DATA] РМ/ ЗИП" at bounding box center [256, 175] width 219 height 7
type input "ВНГ / ННП - прием отгруженных из [GEOGRAPHIC_DATA] РМ/ ЗИП"
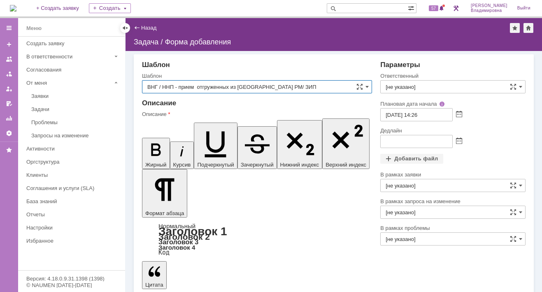
type input "[PERSON_NAME]"
type input "25.09.2025 15:26"
type input "ВНГ / ННП - прием отгруженных из [GEOGRAPHIC_DATA] РМ/ ЗИП"
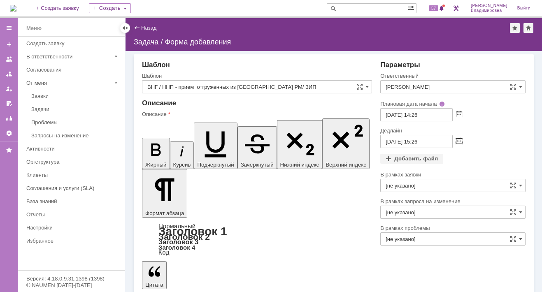
click at [459, 141] on span at bounding box center [459, 141] width 6 height 7
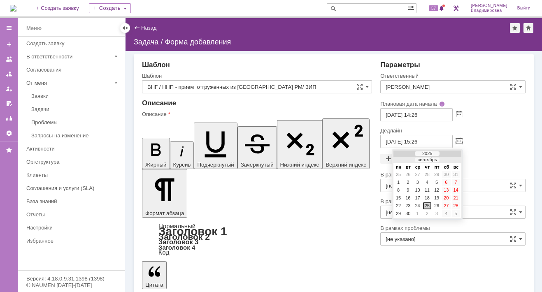
click at [449, 158] on div at bounding box center [451, 160] width 6 height 5
click at [398, 181] on div "6" at bounding box center [398, 182] width 8 height 7
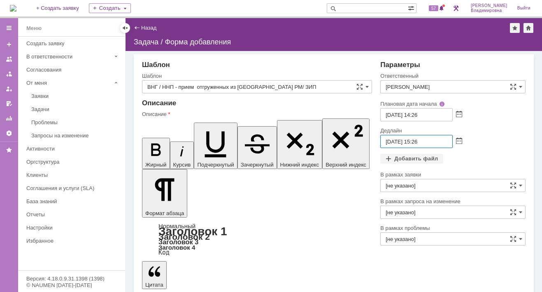
click at [418, 141] on input "06.10.2025 15:26" at bounding box center [416, 141] width 72 height 13
type input "06.10.2025 13:26"
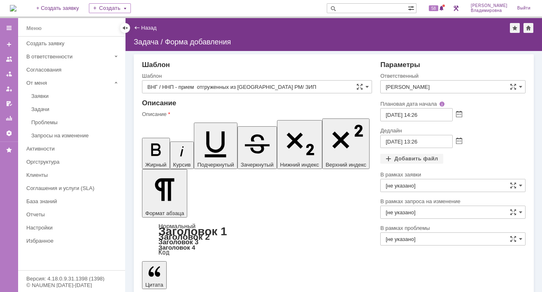
click at [405, 158] on div "Добавить файл" at bounding box center [411, 159] width 63 height 10
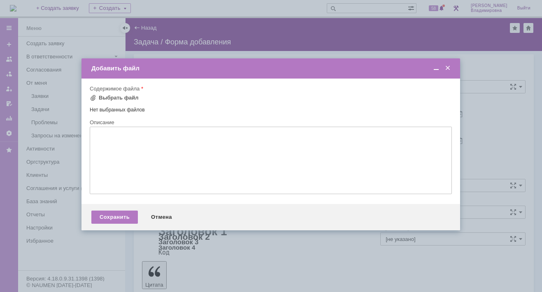
click at [450, 70] on span at bounding box center [448, 68] width 8 height 7
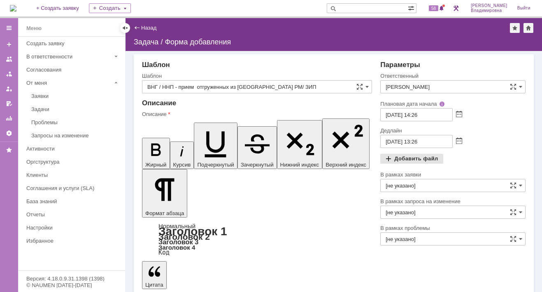
click at [418, 158] on div "Добавить файл" at bounding box center [411, 159] width 63 height 10
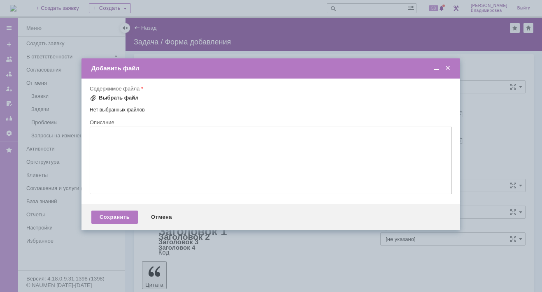
click at [108, 97] on div "Выбрать файл" at bounding box center [119, 98] width 40 height 7
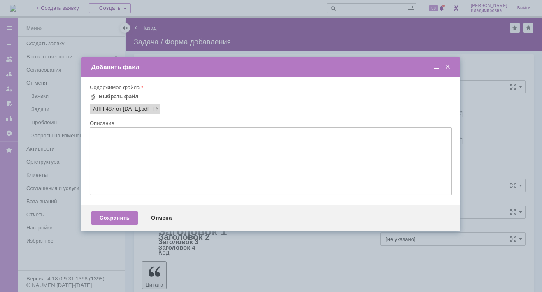
scroll to position [0, 0]
click at [118, 216] on div "Сохранить" at bounding box center [114, 217] width 46 height 13
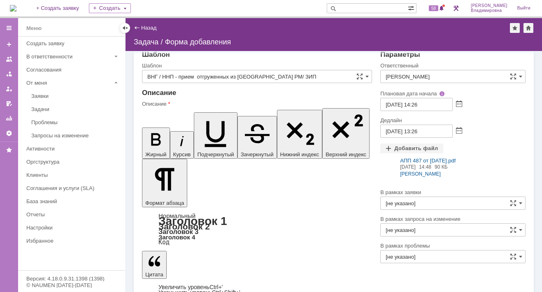
scroll to position [16, 0]
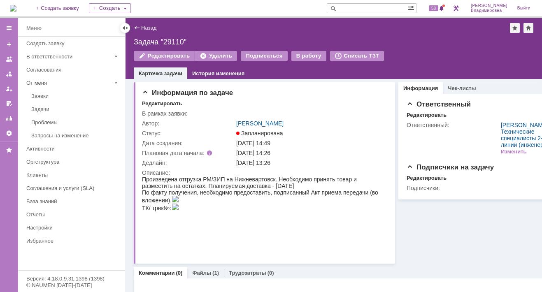
click at [16, 9] on img at bounding box center [13, 8] width 7 height 7
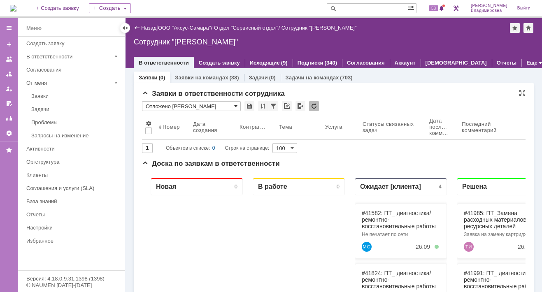
click at [236, 105] on span at bounding box center [235, 106] width 3 height 7
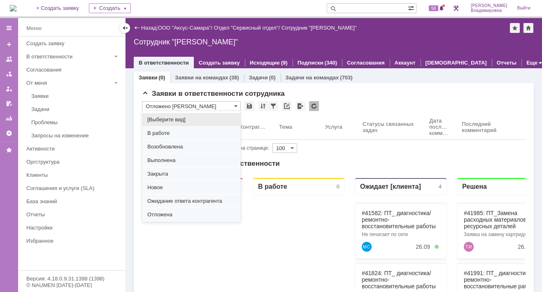
scroll to position [102, 0]
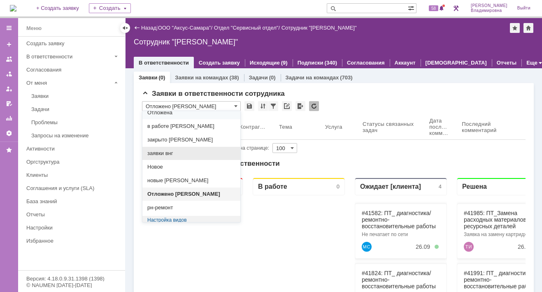
click at [170, 150] on span "заявки внг" at bounding box center [191, 153] width 88 height 7
type input "заявки внг"
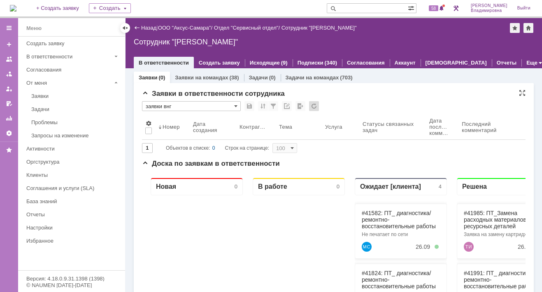
type input "20"
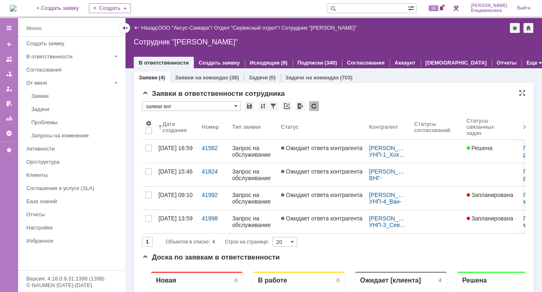
type input "заявки внг"
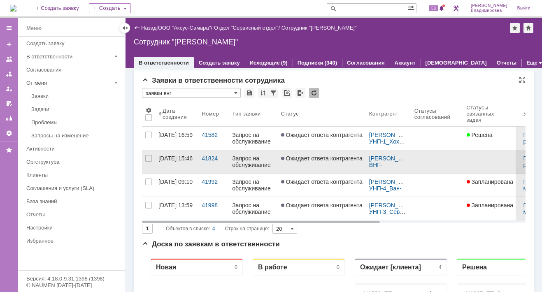
scroll to position [0, 0]
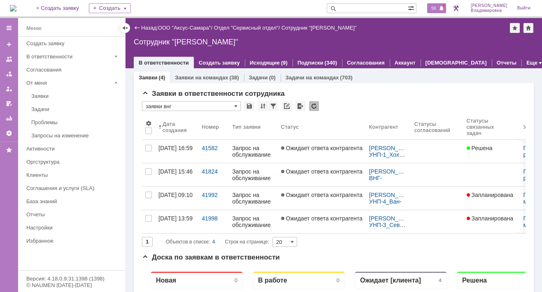
click at [440, 4] on div "59" at bounding box center [436, 8] width 19 height 10
click at [367, 93] on div "Заявки в ответственности сотрудника" at bounding box center [333, 94] width 383 height 8
click at [436, 8] on span "58" at bounding box center [433, 8] width 9 height 6
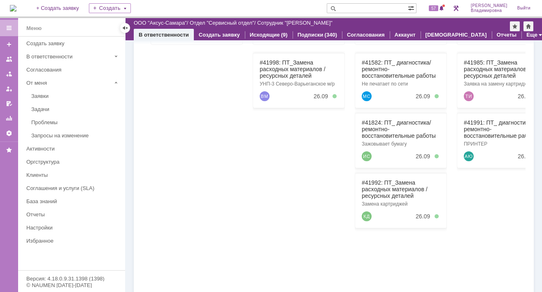
scroll to position [123, 0]
click at [270, 58] on link "#41998: ПТ_Замена расходных материалов / ресурсных деталей" at bounding box center [293, 68] width 66 height 20
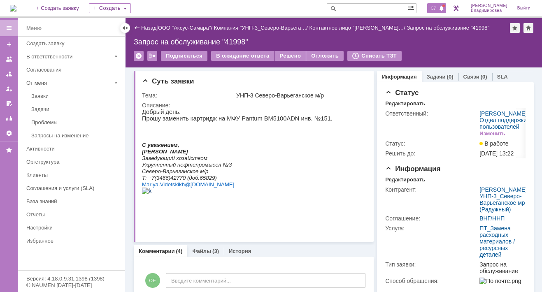
click at [438, 9] on span "57" at bounding box center [433, 8] width 9 height 6
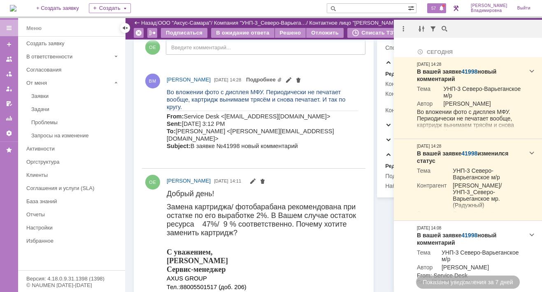
scroll to position [206, 0]
click at [290, 135] on p "From: Service Desk <[EMAIL_ADDRESS][DOMAIN_NAME]> Sent: [DATE] 3:12 PM To: [PER…" at bounding box center [262, 130] width 191 height 37
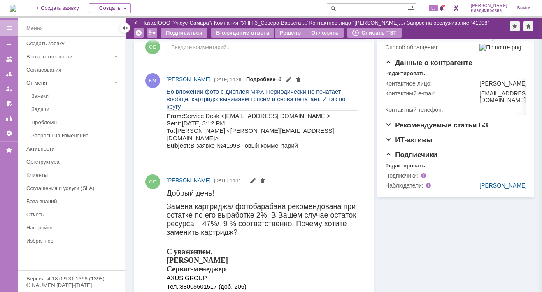
click at [282, 79] on link "Подробнее" at bounding box center [264, 79] width 36 height 6
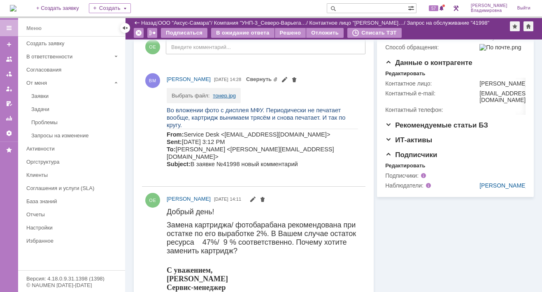
click at [226, 93] on link "тонер.jpg" at bounding box center [224, 96] width 23 height 6
click at [223, 95] on link "тонер.jpg" at bounding box center [224, 96] width 23 height 6
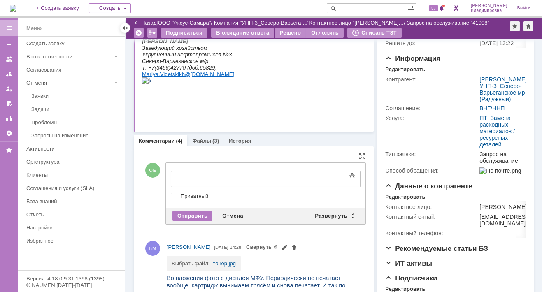
scroll to position [0, 0]
click at [325, 216] on div "Развернуть" at bounding box center [334, 216] width 49 height 10
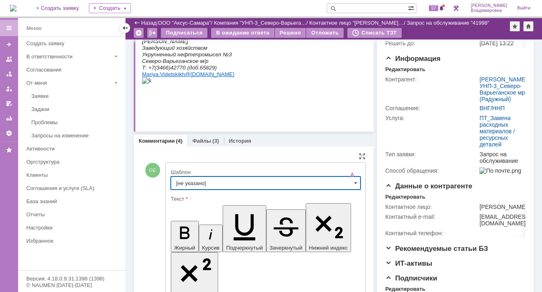
click at [194, 181] on input "[не указано]" at bounding box center [266, 182] width 190 height 13
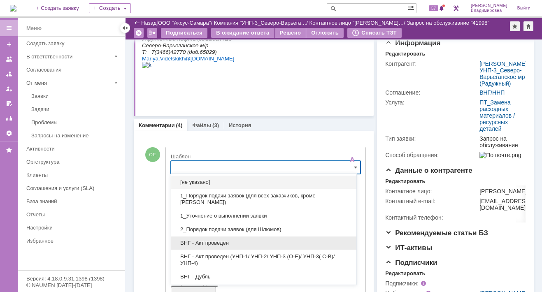
click at [209, 242] on span "ВНГ - Акт проведен" at bounding box center [263, 243] width 175 height 7
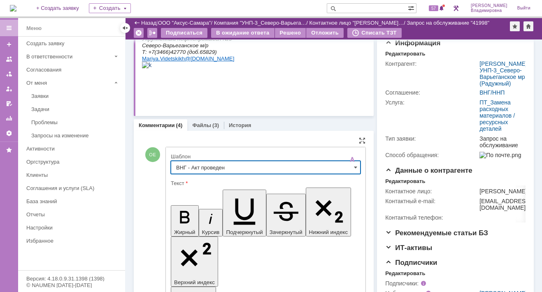
type input "ВНГ - Акт проведен"
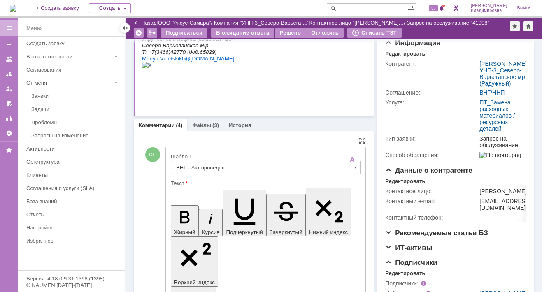
drag, startPoint x: 179, startPoint y: 1874, endPoint x: 207, endPoint y: 1893, distance: 33.5
drag, startPoint x: 180, startPoint y: 1872, endPoint x: 347, endPoint y: 1872, distance: 167.4
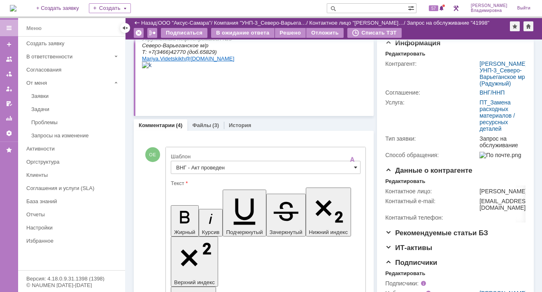
click at [354, 165] on span at bounding box center [355, 167] width 3 height 7
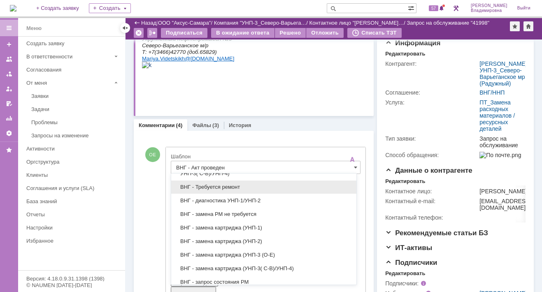
scroll to position [165, 0]
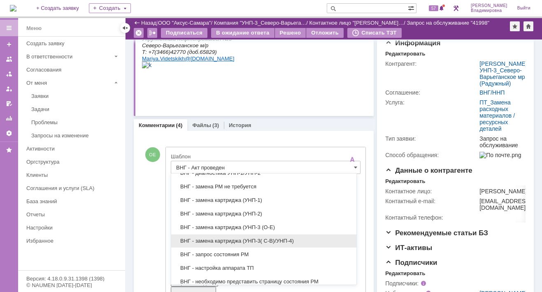
click at [223, 238] on span "ВНГ - замена картриджа (УНП-3( С-В)/УНП-4)" at bounding box center [263, 241] width 175 height 7
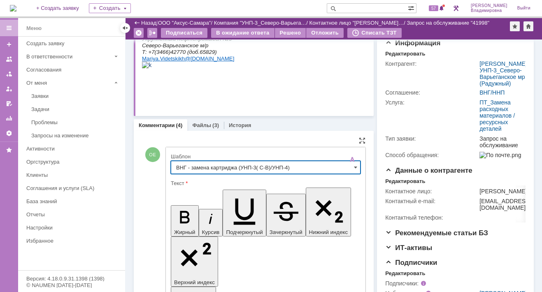
type input "ВНГ - замена картриджа (УНП-3( С-В)/УНП-4)"
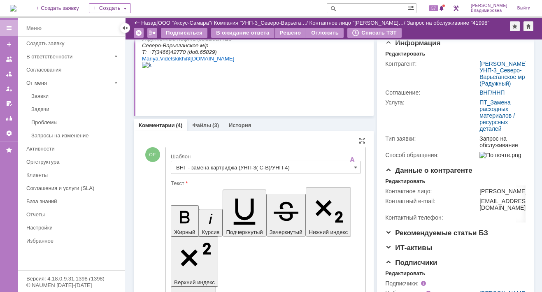
drag, startPoint x: 178, startPoint y: 1872, endPoint x: 220, endPoint y: 1874, distance: 42.0
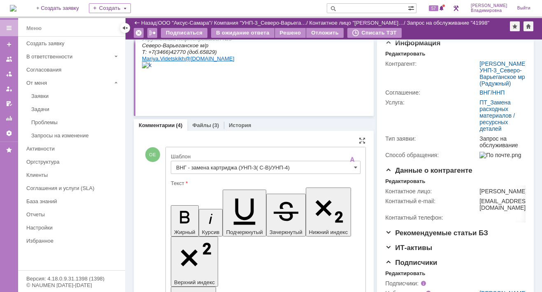
drag, startPoint x: 326, startPoint y: 1905, endPoint x: 333, endPoint y: 1904, distance: 6.6
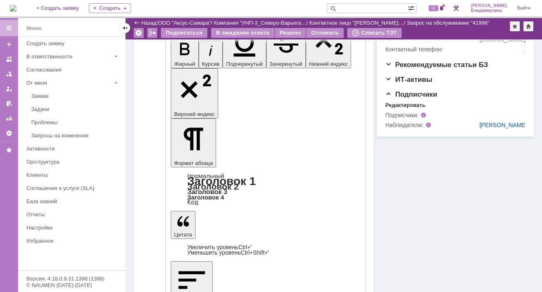
scroll to position [304, 0]
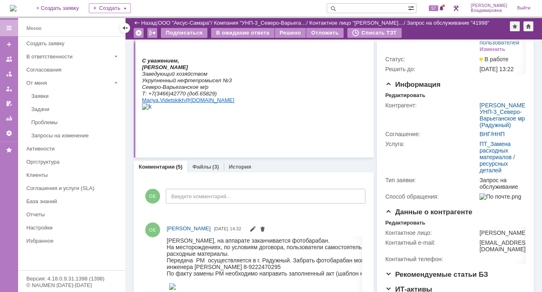
scroll to position [0, 0]
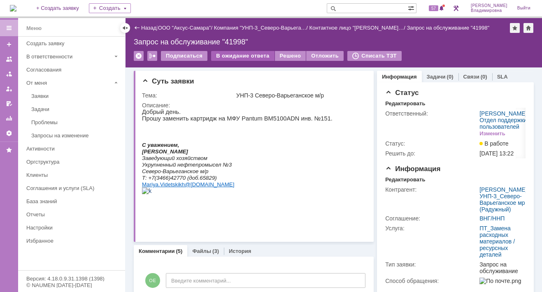
click at [249, 52] on div "В ожидание ответа" at bounding box center [242, 56] width 63 height 10
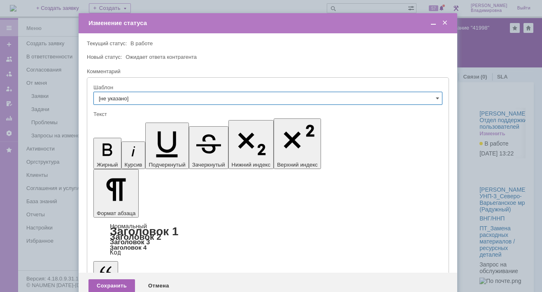
click at [117, 279] on div "Сохранить" at bounding box center [111, 285] width 46 height 13
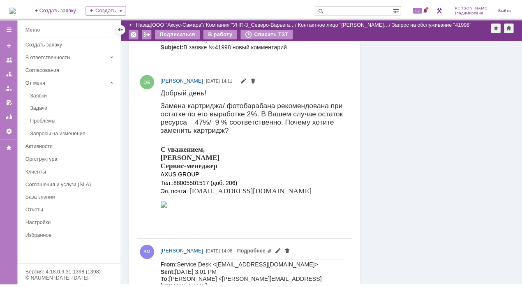
scroll to position [820, 0]
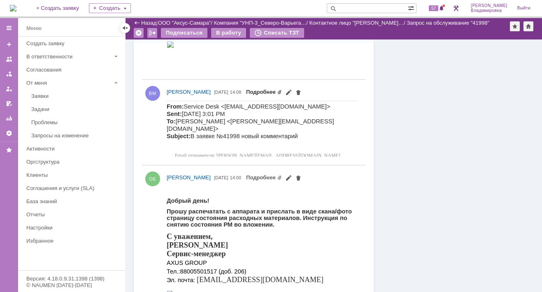
click at [282, 89] on link "Подробнее" at bounding box center [264, 92] width 36 height 6
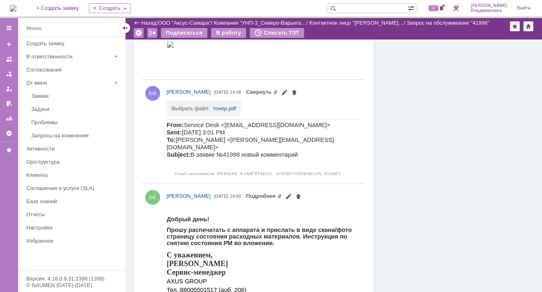
click at [297, 89] on span "Свернуть" at bounding box center [271, 91] width 51 height 7
click at [278, 91] on link "Свернуть" at bounding box center [262, 92] width 32 height 6
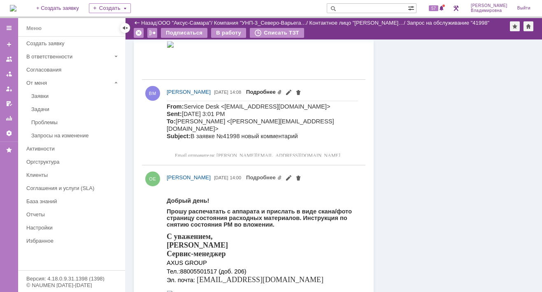
click at [282, 91] on link "Подробнее" at bounding box center [264, 92] width 36 height 6
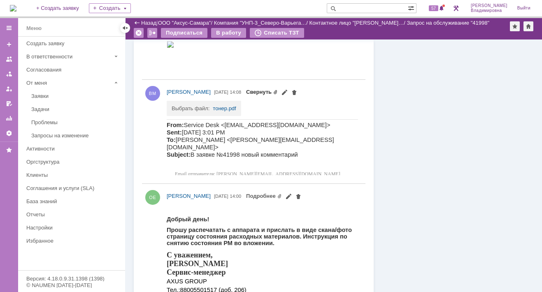
click at [278, 91] on link "Свернуть" at bounding box center [262, 92] width 32 height 6
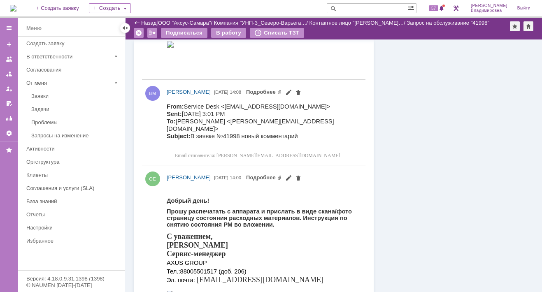
click at [282, 89] on link "Подробнее" at bounding box center [264, 92] width 36 height 6
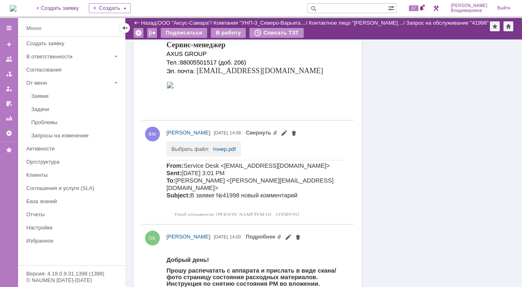
scroll to position [0, 0]
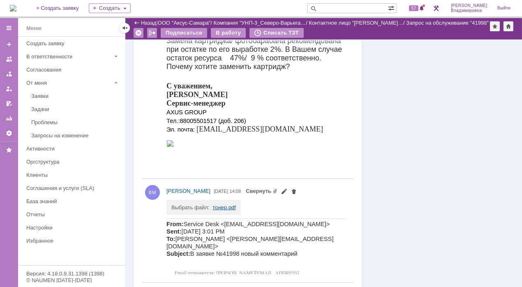
click at [224, 206] on link "тонер.pdf" at bounding box center [224, 207] width 23 height 6
click at [288, 97] on div "С уважением, [PERSON_NAME]-менеджер AXUS GROUP Тел.: [PHONE_NUMBER] (доб. 206) …" at bounding box center [256, 108] width 180 height 52
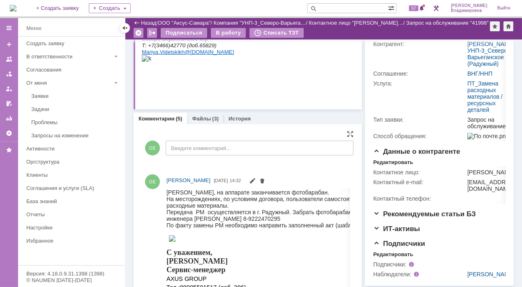
scroll to position [152, 0]
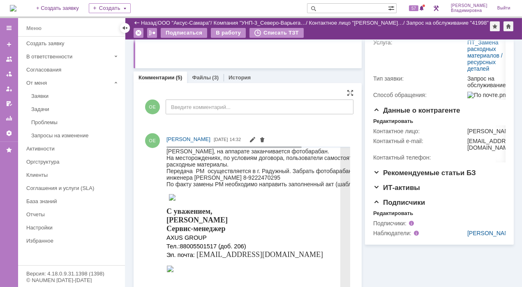
click at [168, 172] on div "Передача РМ осуществляется в г. Радужный. Забрать фотобарабан можно у нашего ин…" at bounding box center [289, 173] width 246 height 13
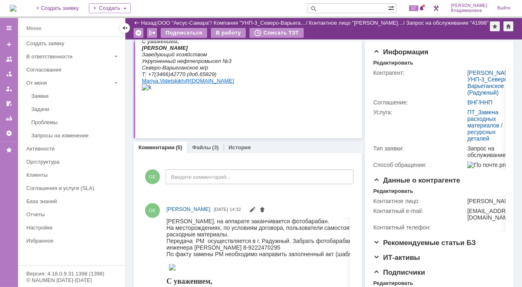
scroll to position [0, 0]
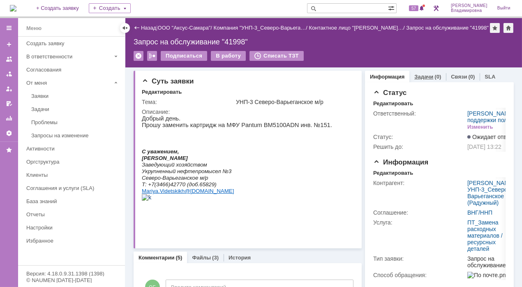
click at [422, 74] on link "Задачи" at bounding box center [424, 77] width 19 height 6
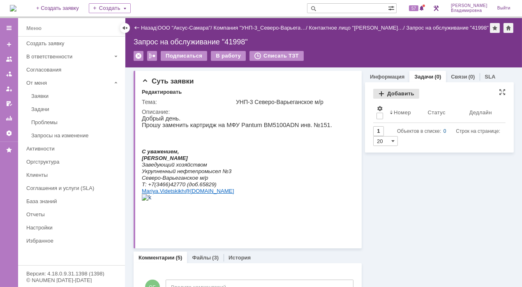
click at [390, 93] on div "Добавить" at bounding box center [397, 94] width 46 height 10
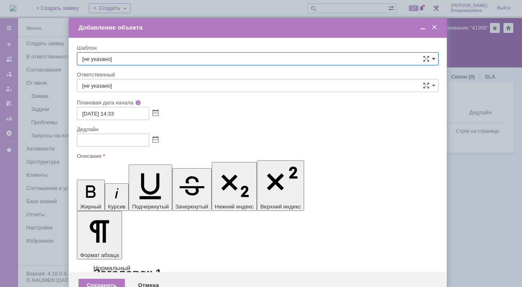
click at [433, 56] on span at bounding box center [433, 59] width 3 height 7
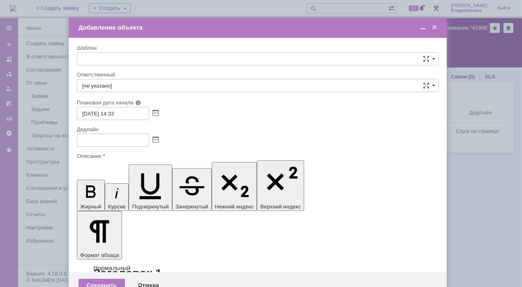
scroll to position [361, 0]
click at [129, 130] on span "ВНГ / ННП - передача РМ на УНП-4 Ван-Еганское мр" at bounding box center [257, 133] width 351 height 7
type input "ВНГ / ННП - передача РМ на УНП-4 Ван-Еганское мр"
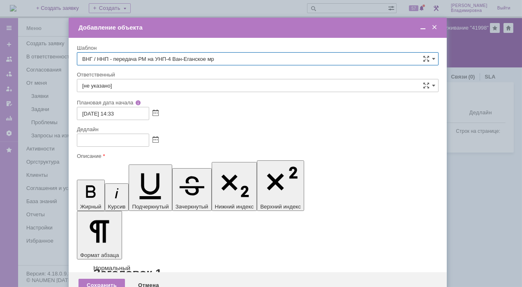
type input "Раков Константин Сергеевич"
type input "25.09.2025 22:33"
click at [433, 58] on span at bounding box center [433, 59] width 3 height 7
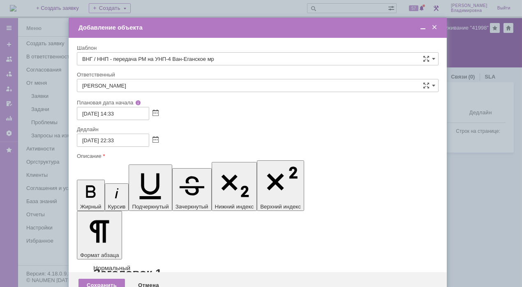
scroll to position [418, 0]
click at [153, 128] on span "ВНГ/ННП УНП-3 (С-В) передача РМ пользователю" at bounding box center [257, 131] width 351 height 7
type input "ВНГ/ННП УНП-3 (С-В) передача РМ пользователю"
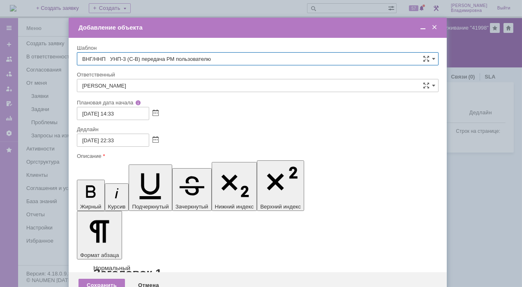
type input "[не указано]"
type input "ВНГ/ННП УНП-3 (С-В) передача РМ пользователю"
click at [105, 84] on input "[не указано]" at bounding box center [258, 85] width 362 height 13
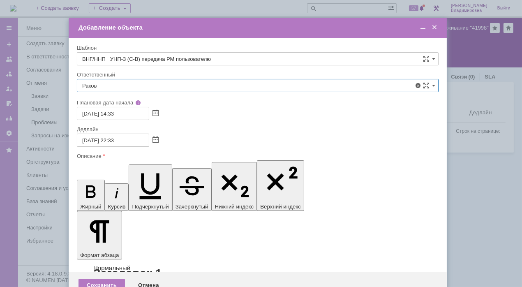
click at [158, 141] on div "[PERSON_NAME]" at bounding box center [257, 145] width 361 height 13
type input "[PERSON_NAME]"
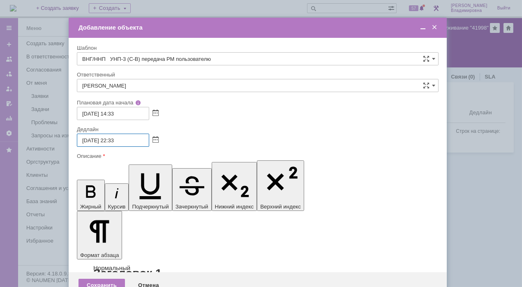
click at [114, 140] on input "25.09.2025 22:33" at bounding box center [113, 140] width 72 height 13
drag, startPoint x: 110, startPoint y: 138, endPoint x: 114, endPoint y: 137, distance: 4.5
click at [114, 137] on input "25.09.2025 22:33" at bounding box center [113, 140] width 72 height 13
click at [113, 140] on input "25.09.2025 22:33" at bounding box center [113, 140] width 72 height 13
drag, startPoint x: 111, startPoint y: 140, endPoint x: 115, endPoint y: 141, distance: 4.6
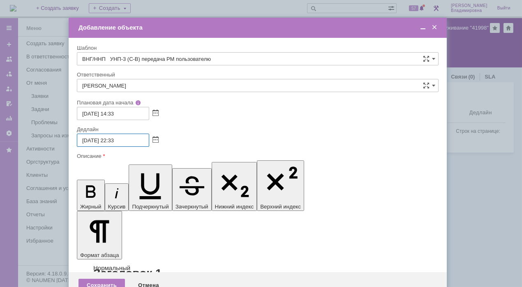
click at [115, 141] on input "25.09.2025 22:33" at bounding box center [113, 140] width 72 height 13
type input "25.09.2025 17:33"
drag, startPoint x: 349, startPoint y: 2383, endPoint x: 355, endPoint y: 2383, distance: 6.2
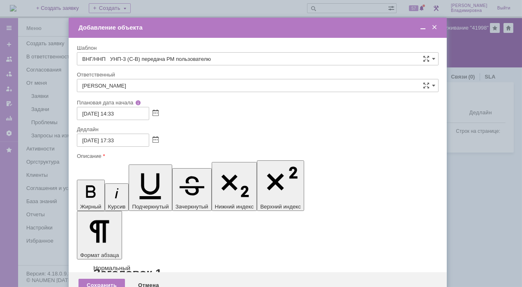
click at [422, 27] on span at bounding box center [423, 27] width 8 height 7
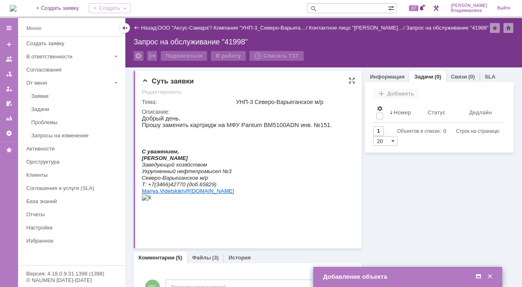
drag, startPoint x: 142, startPoint y: 163, endPoint x: 208, endPoint y: 160, distance: 65.9
click at [208, 160] on p "Видецких Мария Сергеевна" at bounding box center [237, 157] width 190 height 7
copy span "Видецких Мария Сергеевна"
click at [478, 276] on span at bounding box center [479, 276] width 8 height 7
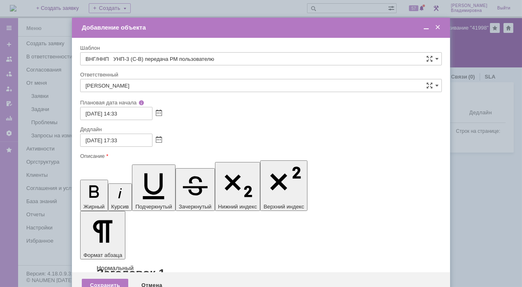
click at [111, 279] on div "Сохранить" at bounding box center [105, 285] width 46 height 13
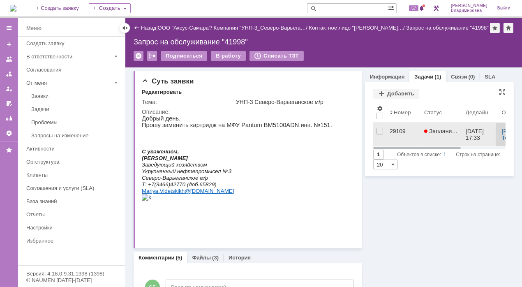
click at [394, 128] on div "29109" at bounding box center [404, 131] width 28 height 7
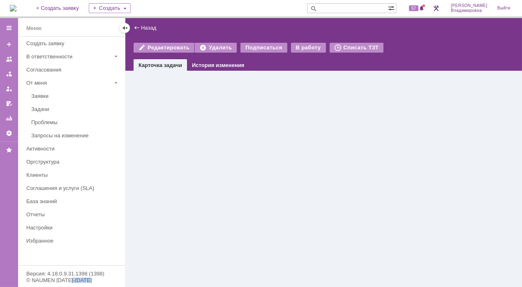
click at [394, 128] on div "Назад | Редактировать Удалить Подписаться В работу Списать ТЗТ task$46800386 Ка…" at bounding box center [323, 152] width 397 height 269
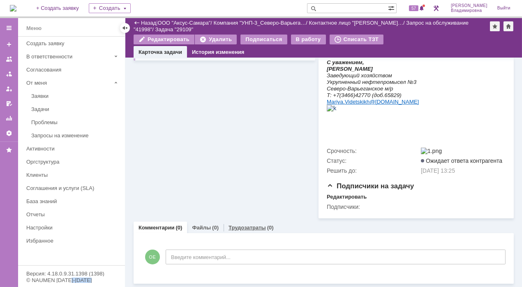
scroll to position [184, 0]
click at [208, 225] on link "Файлы" at bounding box center [201, 228] width 19 height 6
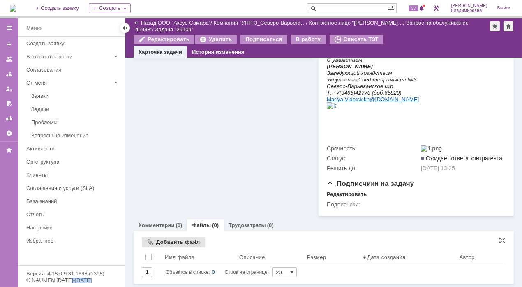
scroll to position [187, 0]
click at [178, 244] on div "Добавить файл" at bounding box center [173, 242] width 63 height 10
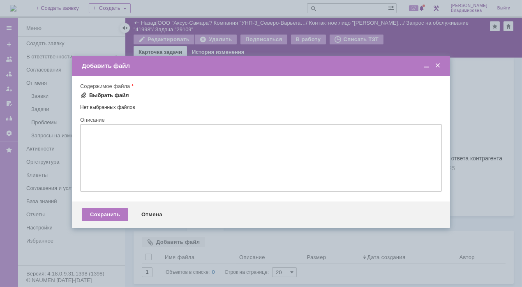
click at [91, 92] on div "Выбрать файл" at bounding box center [109, 95] width 40 height 7
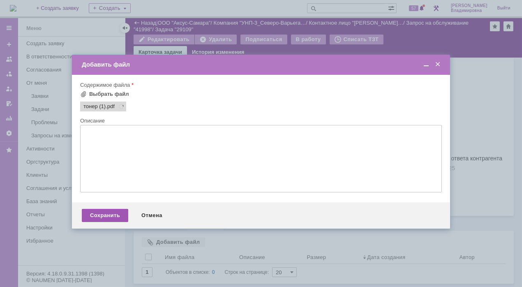
scroll to position [0, 0]
click at [103, 218] on div "Сохранить" at bounding box center [105, 215] width 46 height 13
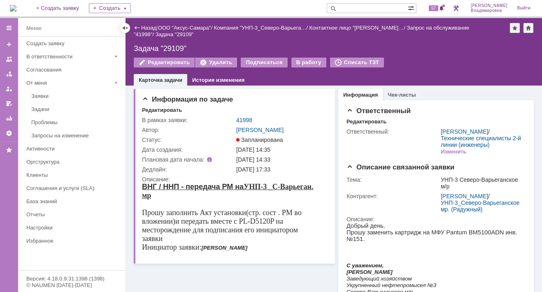
click at [359, 9] on input "text" at bounding box center [367, 8] width 81 height 10
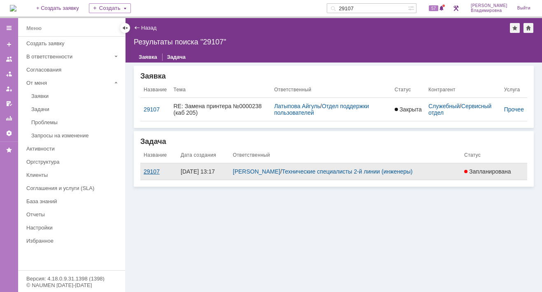
click at [151, 171] on div "29107" at bounding box center [159, 171] width 30 height 7
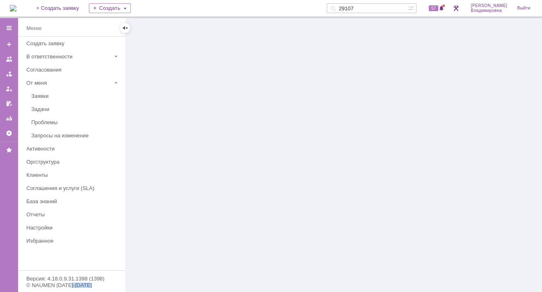
click at [151, 171] on div at bounding box center [333, 155] width 416 height 274
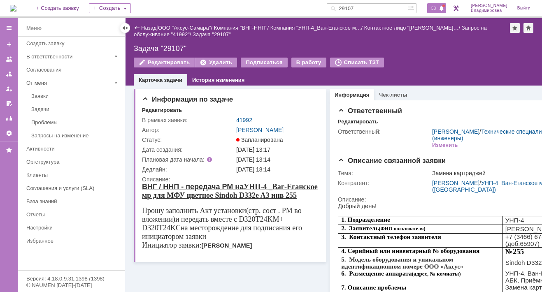
click at [438, 9] on span "58" at bounding box center [433, 8] width 9 height 6
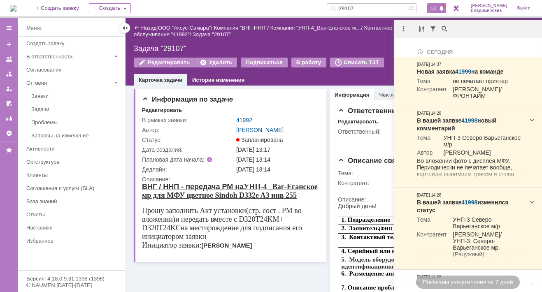
click at [329, 76] on div "Карточка задачи История изменения" at bounding box center [334, 80] width 400 height 12
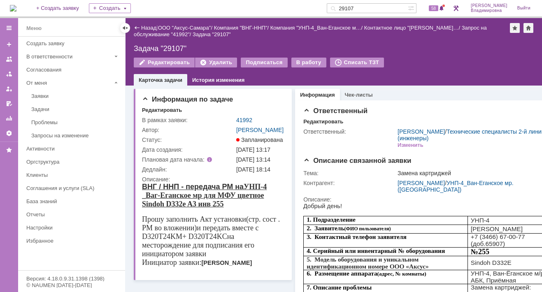
click at [369, 7] on input "29107" at bounding box center [367, 8] width 81 height 10
click at [368, 7] on input "29107" at bounding box center [367, 8] width 81 height 10
type input "29109"
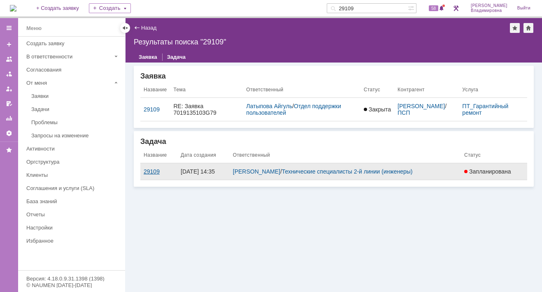
click at [147, 170] on div "29109" at bounding box center [159, 171] width 30 height 7
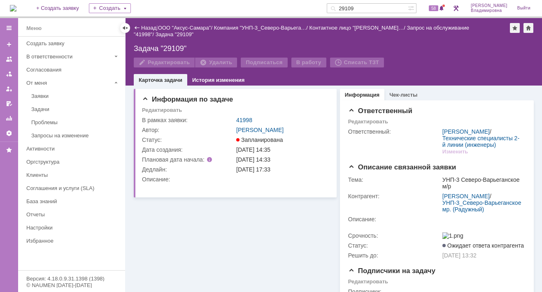
click at [147, 170] on div "Дедлайн:" at bounding box center [188, 169] width 93 height 7
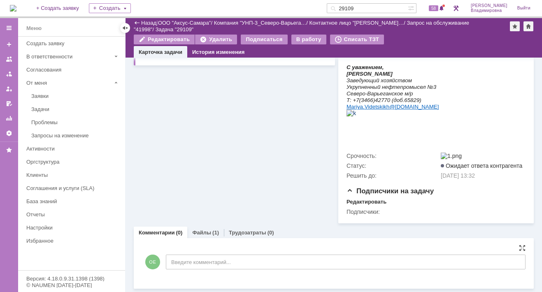
scroll to position [179, 0]
click at [199, 232] on link "Файлы" at bounding box center [201, 233] width 19 height 6
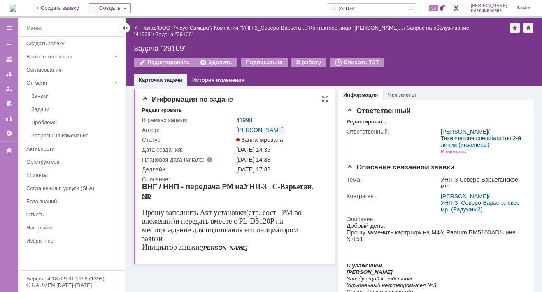
click at [175, 98] on span "Информация по задаче" at bounding box center [187, 99] width 91 height 8
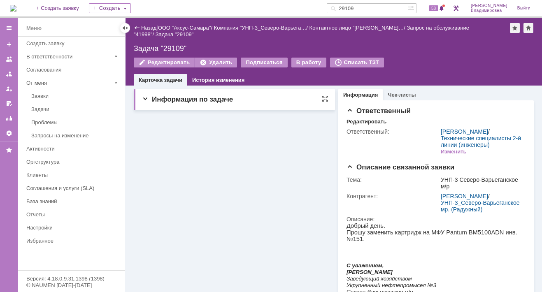
click at [145, 99] on span "Информация по задаче" at bounding box center [187, 99] width 91 height 8
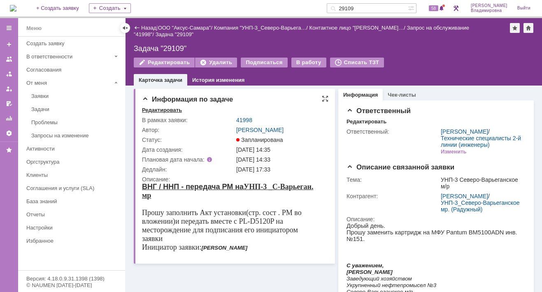
click at [164, 108] on div "Редактировать" at bounding box center [162, 110] width 40 height 7
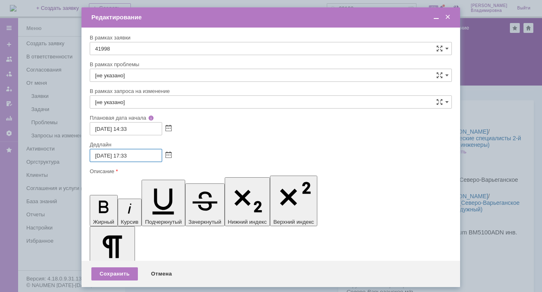
click at [100, 156] on input "25.09.2025 17:33" at bounding box center [126, 155] width 72 height 13
click at [128, 155] on input "26.09.2025 17:33" at bounding box center [126, 155] width 72 height 13
type input "26.09.2025 10:33"
click at [120, 270] on div "Сохранить" at bounding box center [114, 273] width 46 height 13
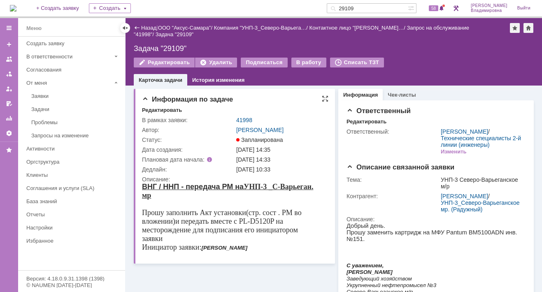
click at [211, 131] on div "Автор:" at bounding box center [188, 130] width 93 height 7
click at [239, 121] on link "41998" at bounding box center [244, 120] width 16 height 7
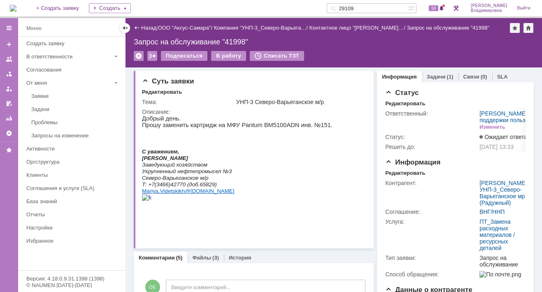
click at [369, 8] on input "29109" at bounding box center [367, 8] width 81 height 10
click at [368, 8] on input "29109" at bounding box center [367, 8] width 81 height 10
type input "29107"
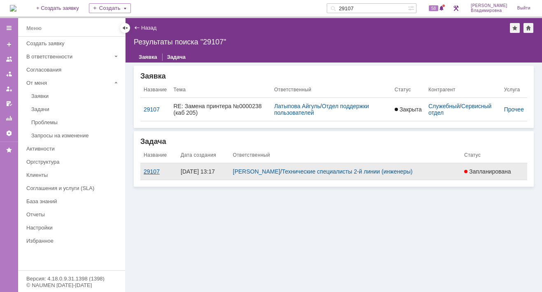
click at [158, 174] on div "29107" at bounding box center [159, 171] width 30 height 7
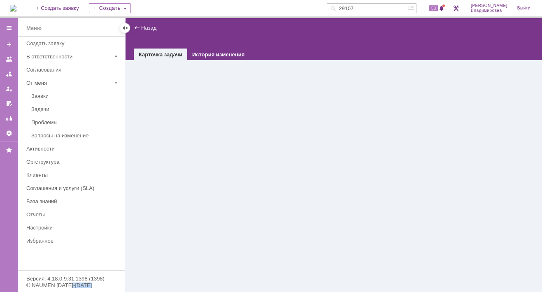
click at [158, 174] on div "Назад | task$46800384 Карточка задачи История изменения" at bounding box center [333, 155] width 416 height 274
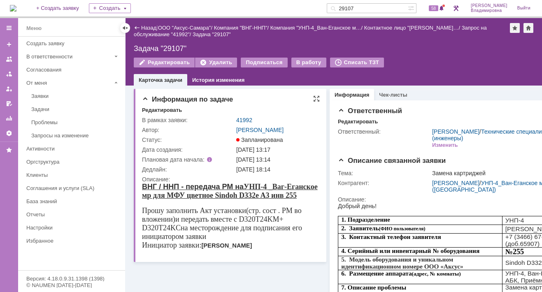
drag, startPoint x: 158, startPoint y: 174, endPoint x: 262, endPoint y: 93, distance: 131.9
click at [262, 93] on div "Информация по задаче Редактировать В рамках заявки: 41992 Автор: Орлова Елена В…" at bounding box center [230, 175] width 193 height 173
click at [166, 109] on div "Редактировать" at bounding box center [162, 110] width 40 height 7
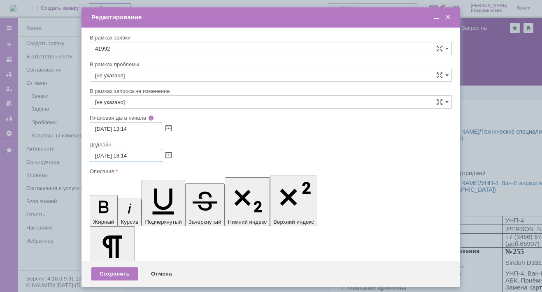
click at [101, 155] on input "25.09.2025 18:14" at bounding box center [126, 155] width 72 height 13
click at [128, 156] on input "26.09.2025 18:14" at bounding box center [126, 155] width 72 height 13
drag, startPoint x: 124, startPoint y: 155, endPoint x: 128, endPoint y: 156, distance: 4.3
click at [128, 156] on input "26.09.2025 18:14" at bounding box center [126, 155] width 72 height 13
type input "[DATE] 09:14"
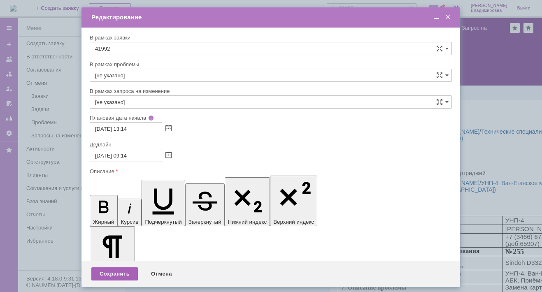
click at [118, 269] on div "Сохранить" at bounding box center [114, 273] width 46 height 13
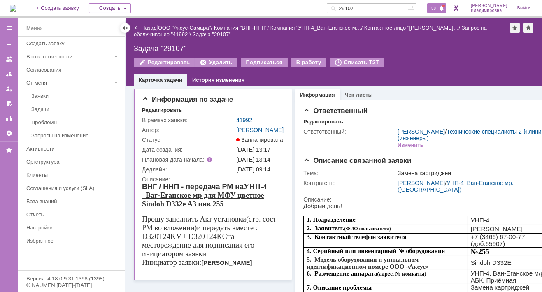
click at [437, 7] on span "58" at bounding box center [433, 8] width 9 height 6
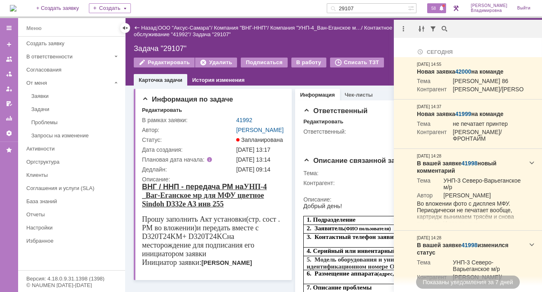
click at [350, 71] on div "Редактировать Удалить Подписаться В работу Списать ТЗТ" at bounding box center [334, 66] width 400 height 17
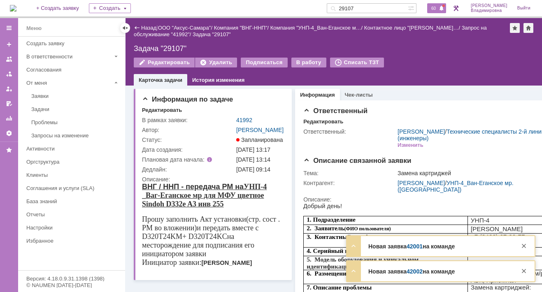
click at [438, 7] on span "60" at bounding box center [433, 8] width 9 height 6
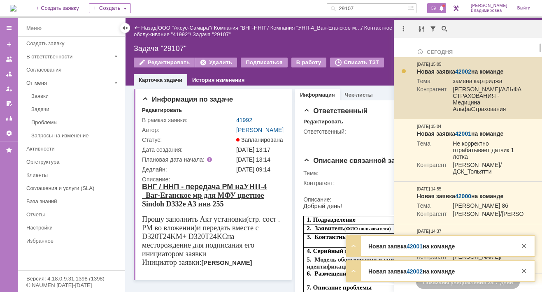
click at [465, 70] on link "42002" at bounding box center [463, 71] width 16 height 7
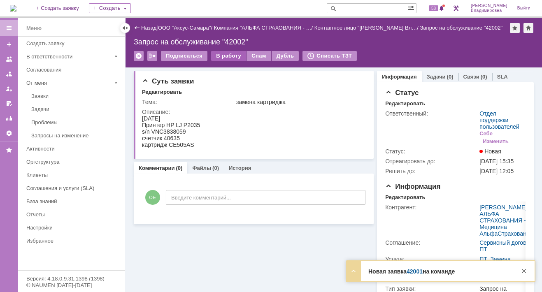
click at [228, 53] on div "В работу" at bounding box center [228, 56] width 35 height 10
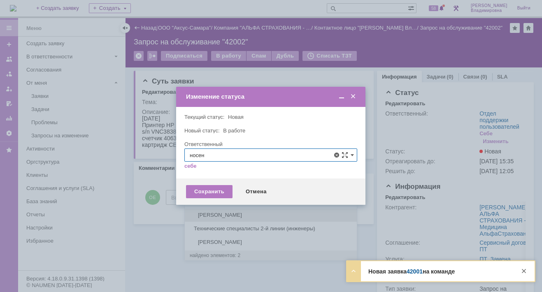
click at [209, 213] on span "[PERSON_NAME]" at bounding box center [271, 215] width 162 height 7
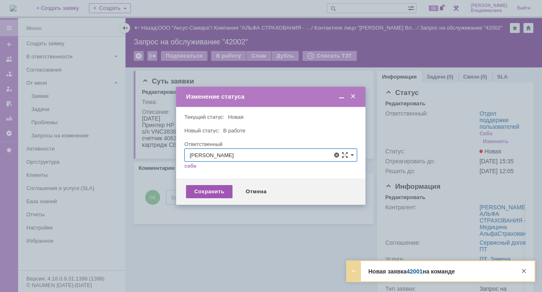
type input "[PERSON_NAME]"
click at [215, 189] on div "Сохранить" at bounding box center [209, 191] width 46 height 13
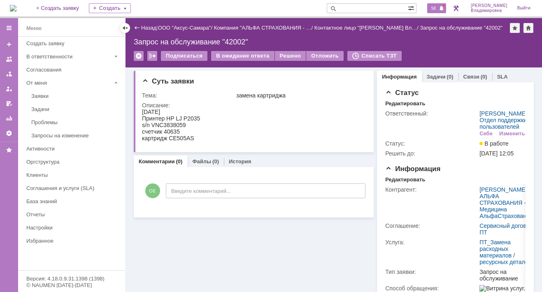
click at [436, 10] on span "58" at bounding box center [433, 8] width 9 height 6
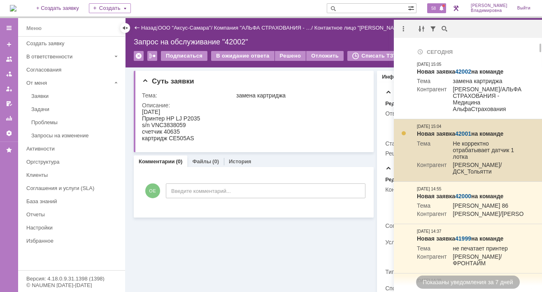
click at [464, 137] on link "42001" at bounding box center [463, 133] width 16 height 7
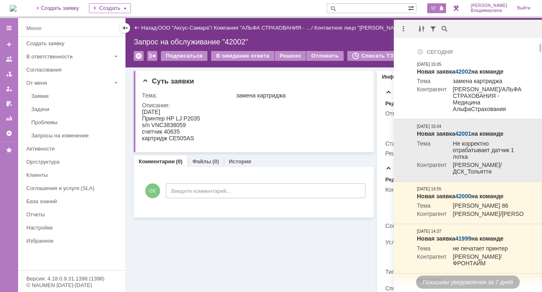
click at [464, 137] on link "42001" at bounding box center [463, 133] width 16 height 7
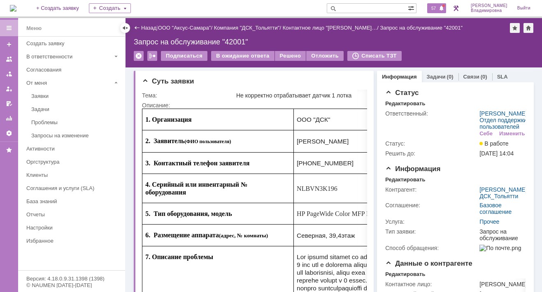
click at [435, 10] on span "57" at bounding box center [433, 8] width 9 height 6
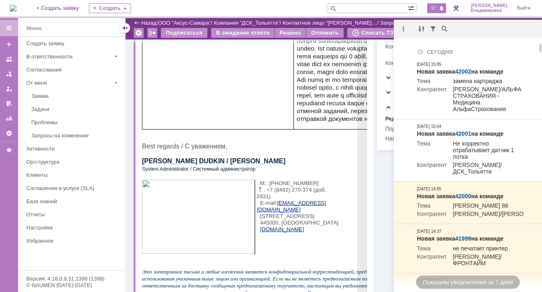
scroll to position [288, 0]
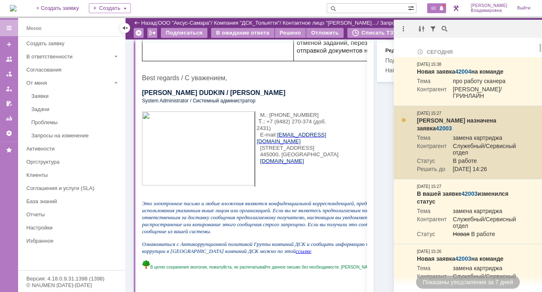
click at [452, 125] on link "42003" at bounding box center [444, 128] width 16 height 7
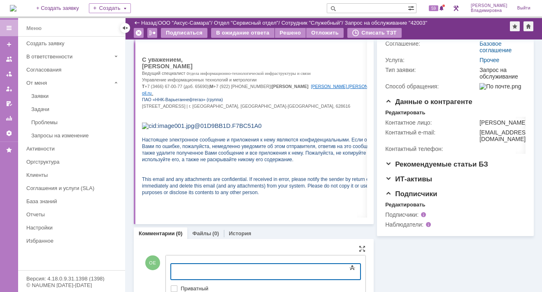
scroll to position [191, 0]
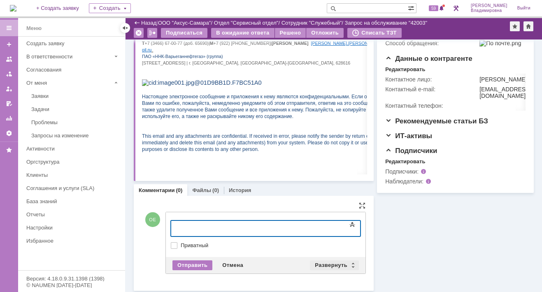
click at [332, 264] on div "Развернуть" at bounding box center [334, 265] width 49 height 10
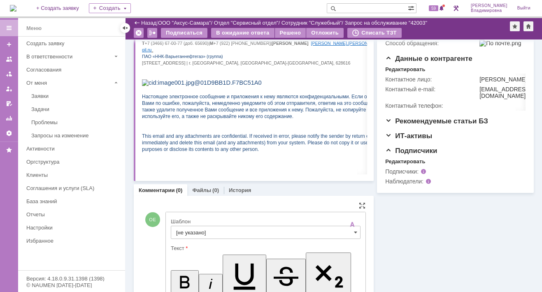
scroll to position [0, 0]
click at [192, 228] on input "[не указано]" at bounding box center [266, 232] width 190 height 13
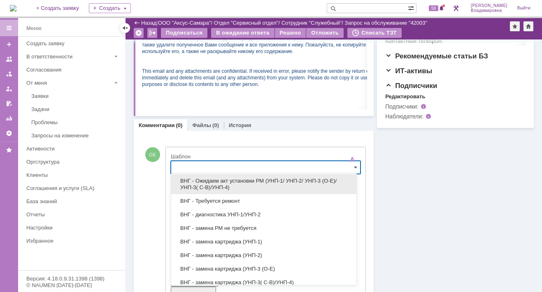
scroll to position [41, 0]
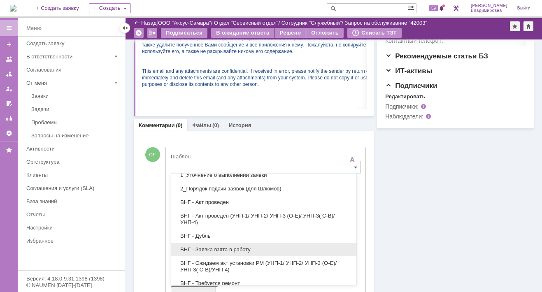
click at [220, 249] on span "ВНГ - Заявка взята в работу" at bounding box center [263, 249] width 175 height 7
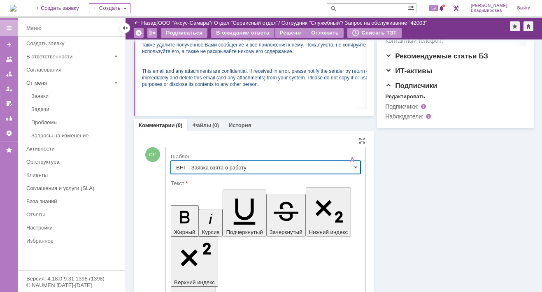
scroll to position [11, 0]
type input "ВНГ - Заявка взята в работу"
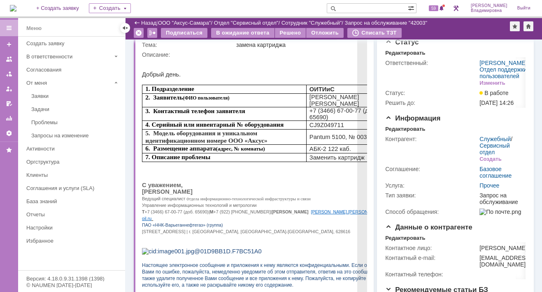
scroll to position [41, 0]
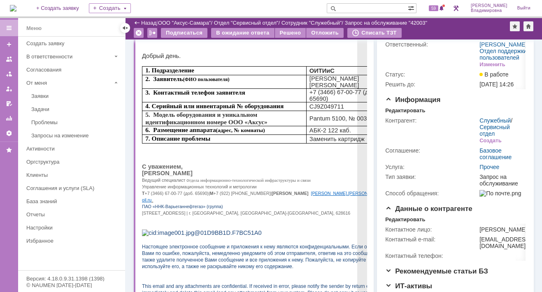
click at [270, 209] on p "Ленина, 17/П | г. Нижневартовск, ХМАО-Югра, 628616" at bounding box center [270, 212] width 256 height 7
click at [350, 50] on p at bounding box center [270, 49] width 256 height 7
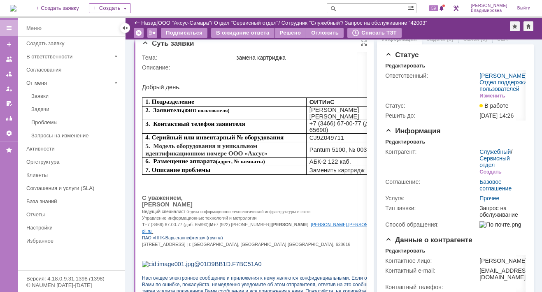
scroll to position [0, 0]
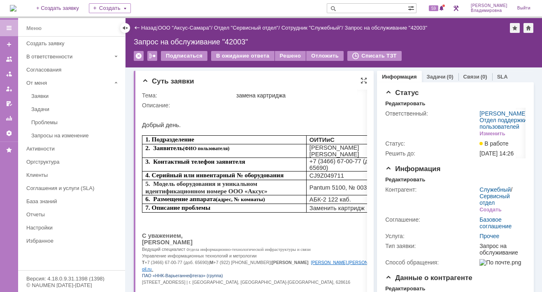
click at [361, 76] on div "Суть заявки Тема: замена картриджа Описание:" at bounding box center [254, 236] width 240 height 330
click at [362, 82] on div at bounding box center [363, 80] width 7 height 7
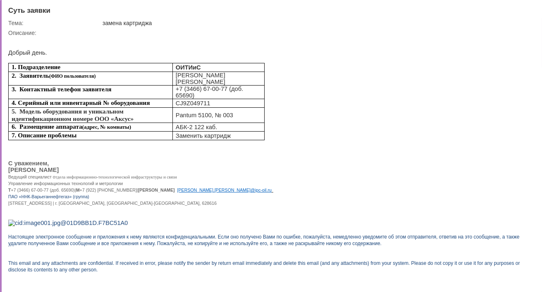
click at [529, 9] on div at bounding box center [528, 10] width 7 height 7
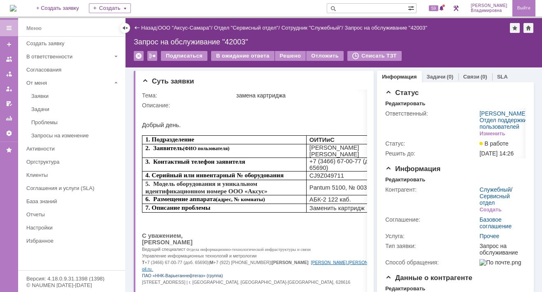
scroll to position [3, 0]
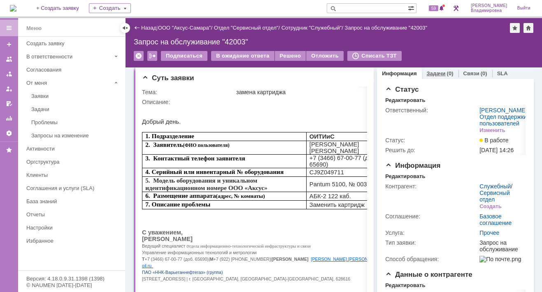
click at [430, 72] on link "Задачи" at bounding box center [436, 73] width 19 height 6
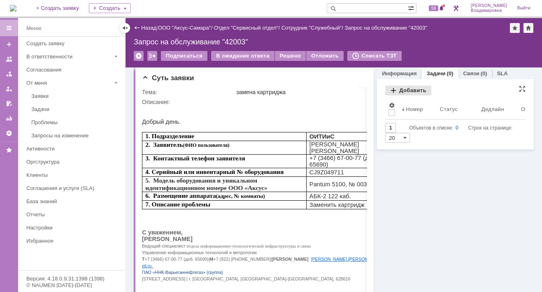
click at [407, 90] on div "Добавить" at bounding box center [408, 91] width 46 height 10
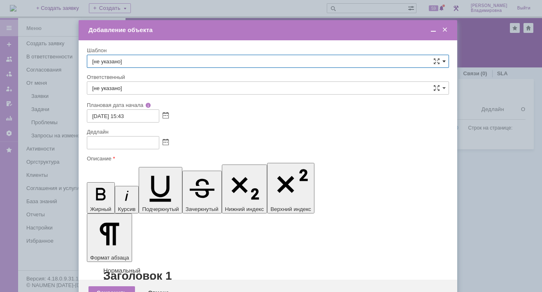
click at [444, 58] on span at bounding box center [443, 61] width 3 height 7
click at [142, 106] on span "ВНГ / ННП - замена РМ (Запрос на обслуживание)" at bounding box center [267, 109] width 351 height 7
type input "ВНГ / ННП - замена РМ (Запрос на обслуживание)"
type input "Сидоров Евгений"
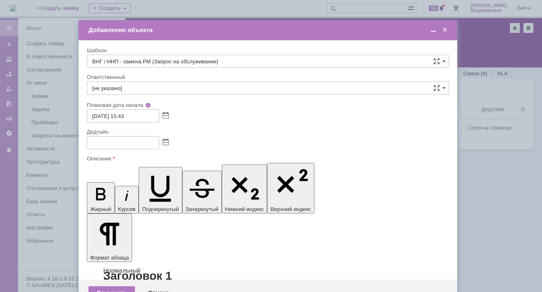
type input "25.09.2025 23:43"
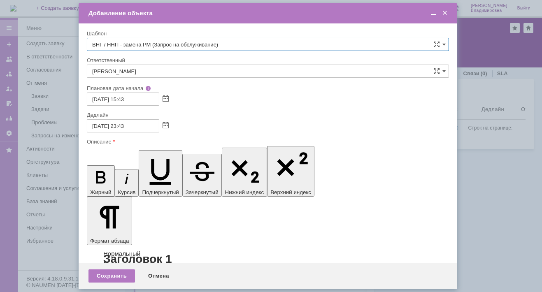
type input "ВНГ / ННП - замена РМ (Запрос на обслуживание)"
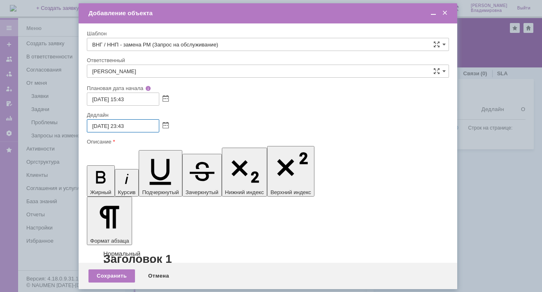
click at [97, 125] on input "25.09.2025 23:43" at bounding box center [123, 125] width 72 height 13
click at [126, 126] on input "25.09.2025 23:43" at bounding box center [123, 125] width 72 height 13
type input "25.09.2025 12:43"
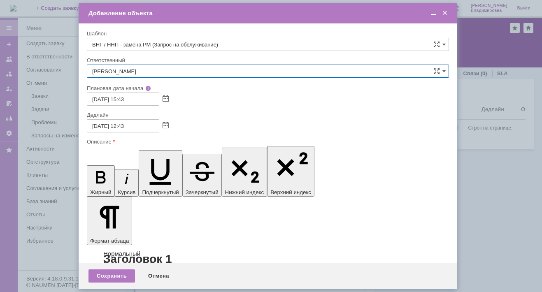
click at [144, 72] on input "Сидоров Евгений" at bounding box center [268, 71] width 362 height 13
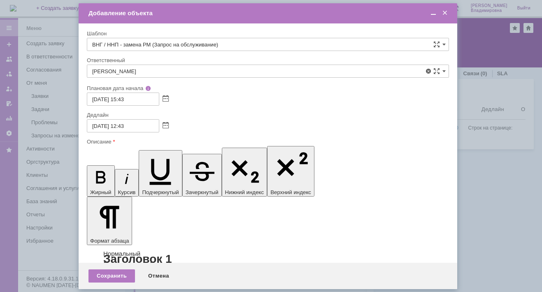
type input "Сидоров Евгений"
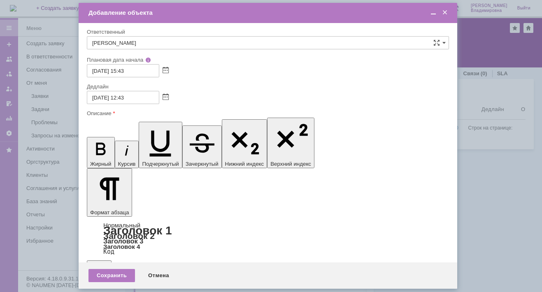
scroll to position [0, 0]
click at [116, 272] on div "Сохранить" at bounding box center [111, 275] width 46 height 13
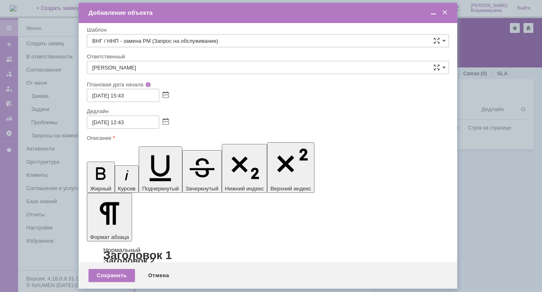
scroll to position [0, 0]
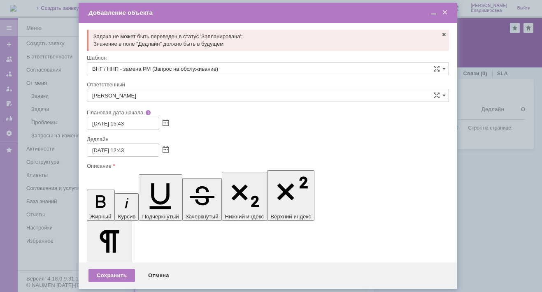
click at [97, 153] on input "25.09.2025 12:43" at bounding box center [123, 150] width 72 height 13
click at [97, 147] on input "25.09.2025 12:43" at bounding box center [123, 150] width 72 height 13
type input "26.09.2025 12:43"
click at [110, 272] on div "Сохранить" at bounding box center [111, 275] width 46 height 13
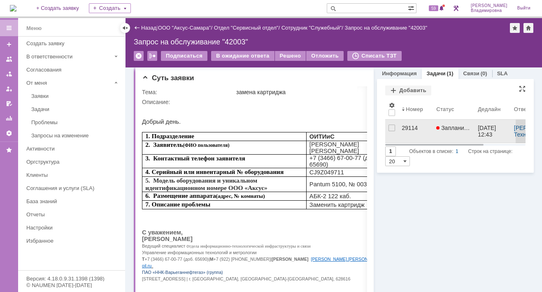
click at [404, 126] on div "29114" at bounding box center [416, 128] width 28 height 7
click at [404, 126] on div "Назад | ООО "Аксус-Самара" / Отдел "Сервисный отдел" / Сотрудник "Служебный" / …" at bounding box center [333, 155] width 416 height 274
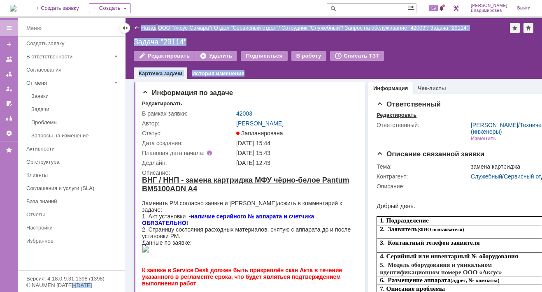
click at [397, 112] on div "Редактировать" at bounding box center [396, 115] width 40 height 7
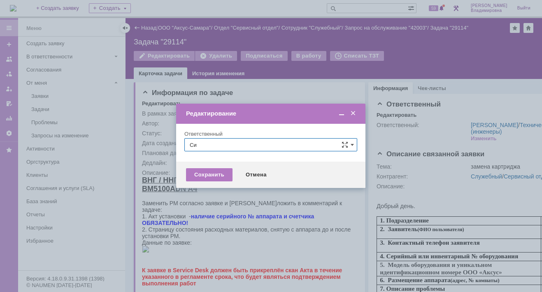
type input "С"
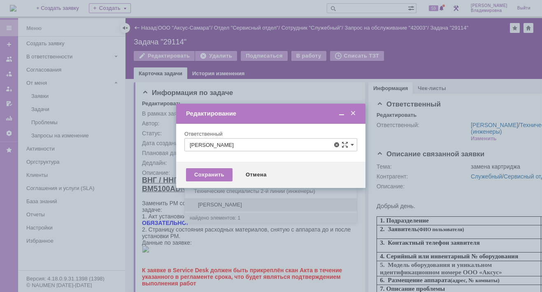
click at [214, 202] on span "[PERSON_NAME]" at bounding box center [271, 205] width 162 height 7
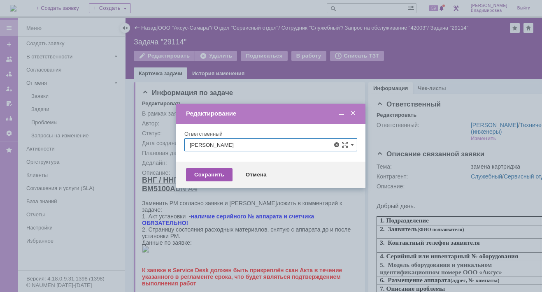
type input "[PERSON_NAME]"
click at [207, 174] on div "Сохранить" at bounding box center [209, 174] width 46 height 13
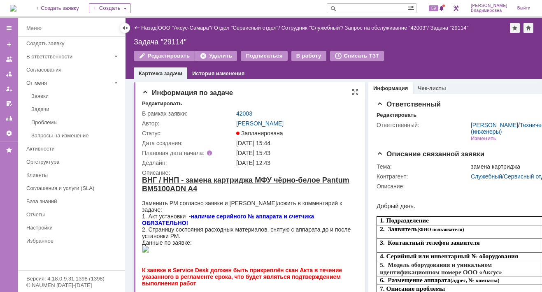
click at [204, 189] on div "ВНГ / ННП - замена картриджа МФУ чёрно-белое Pantum BM5100ADN A4" at bounding box center [250, 184] width 216 height 17
click at [485, 102] on div "Ответственный" at bounding box center [504, 104] width 256 height 8
click at [244, 111] on link "42003" at bounding box center [244, 113] width 16 height 7
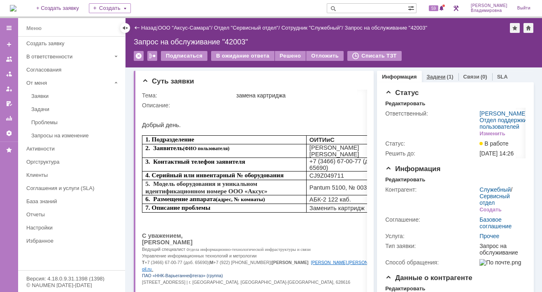
click at [437, 77] on link "Задачи" at bounding box center [436, 77] width 19 height 6
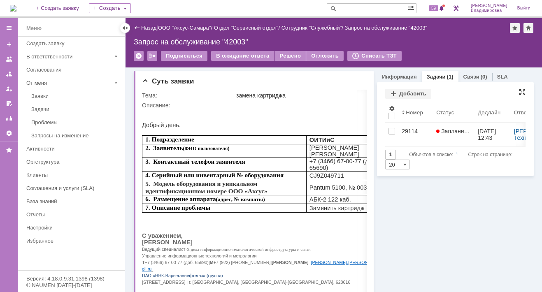
click at [519, 92] on div at bounding box center [522, 92] width 7 height 7
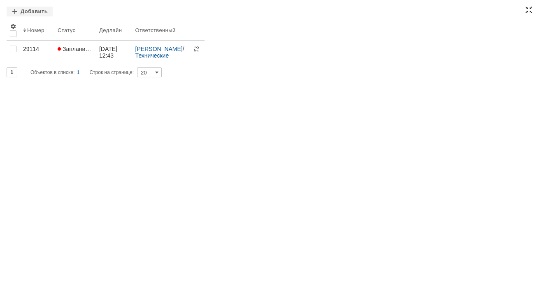
click at [529, 12] on div at bounding box center [528, 10] width 7 height 7
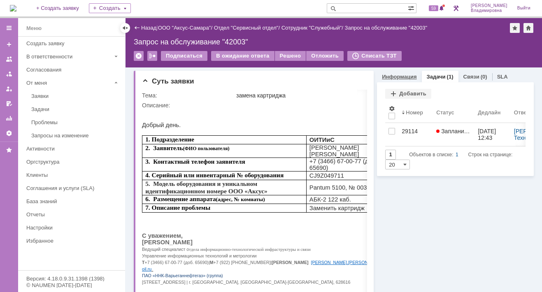
click at [395, 74] on link "Информация" at bounding box center [399, 77] width 35 height 6
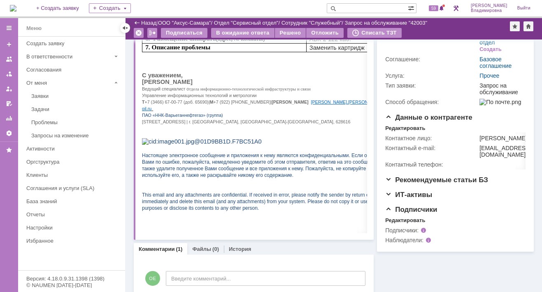
scroll to position [91, 0]
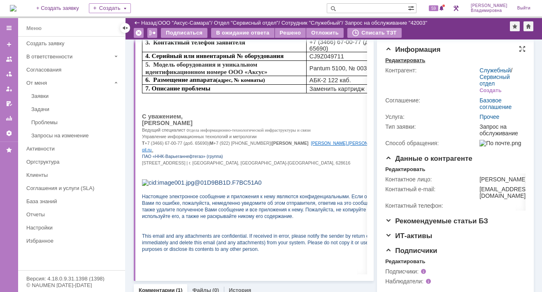
click at [402, 64] on div "Редактировать" at bounding box center [405, 60] width 40 height 7
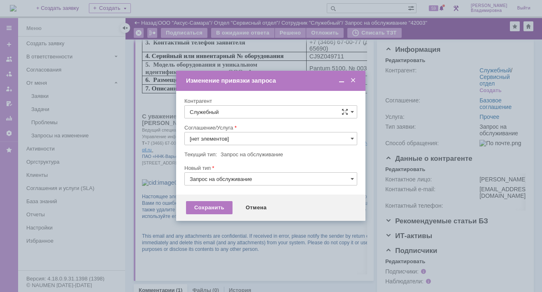
type input "Прочее"
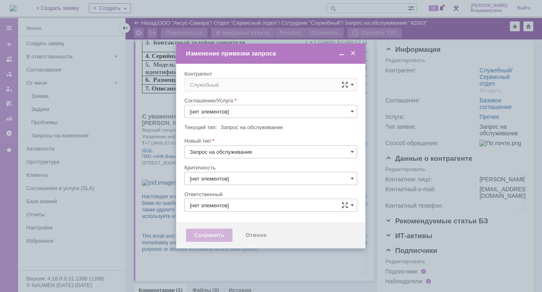
type input "3. Низкая"
type input "[не указано]"
type input "[PERSON_NAME]"
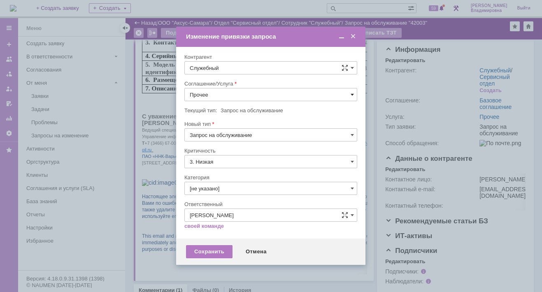
click at [351, 92] on span at bounding box center [352, 94] width 3 height 7
click at [221, 91] on input "Прочее" at bounding box center [270, 94] width 173 height 13
click at [294, 38] on div "Изменение привязки запроса" at bounding box center [271, 36] width 171 height 7
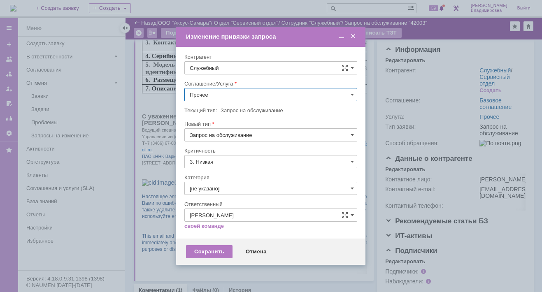
type input "Прочее"
click at [353, 35] on span at bounding box center [353, 36] width 8 height 7
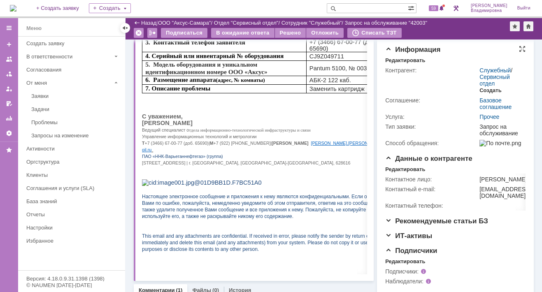
click at [480, 94] on div "Создать" at bounding box center [490, 90] width 22 height 7
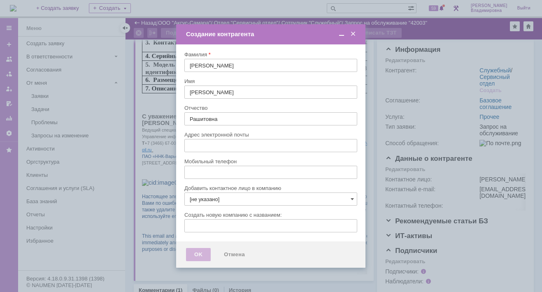
type input "[EMAIL_ADDRESS][DOMAIN_NAME]"
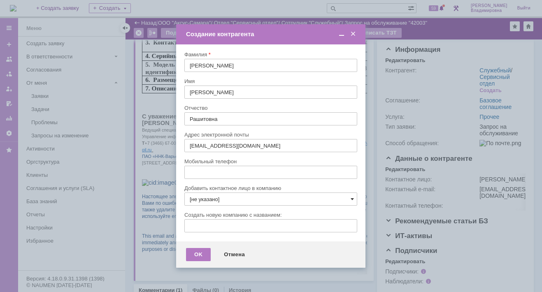
click at [352, 198] on span at bounding box center [352, 199] width 3 height 7
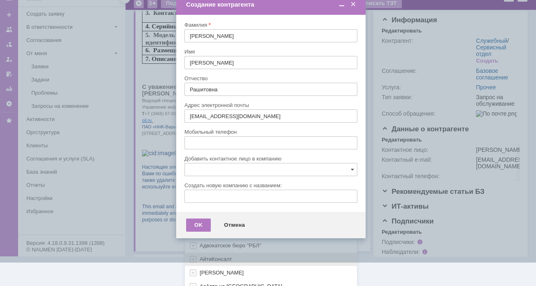
scroll to position [244, 0]
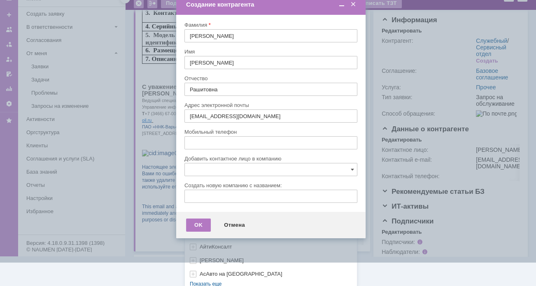
click at [201, 279] on div "[не указано] AVON AXUS Axus Computers DELPHI Xcom _подрядчик Михайловка «ММЦ Пр…" at bounding box center [271, 110] width 172 height 351
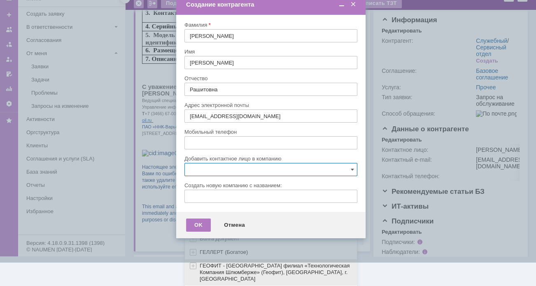
scroll to position [409, 0]
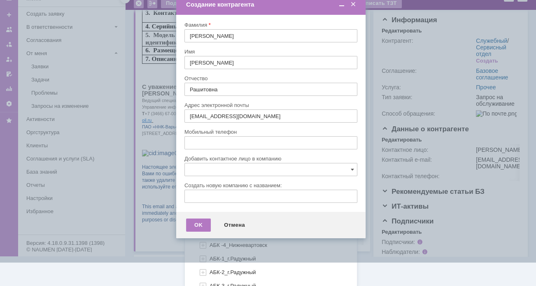
click at [214, 215] on span "АБК -2_Нижневартовск" at bounding box center [238, 218] width 58 height 6
type input "АБК -2_Нижневартовск"
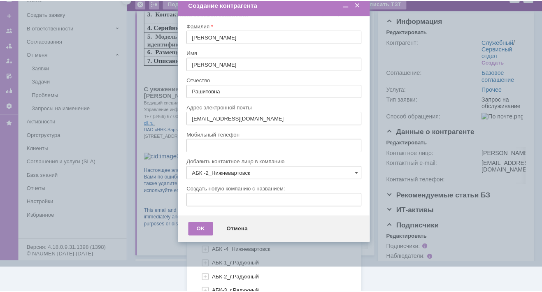
scroll to position [0, 0]
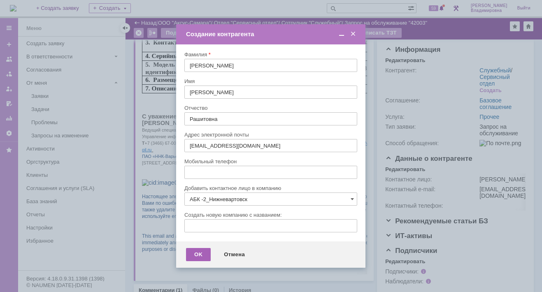
click at [194, 255] on div "OK" at bounding box center [198, 254] width 25 height 13
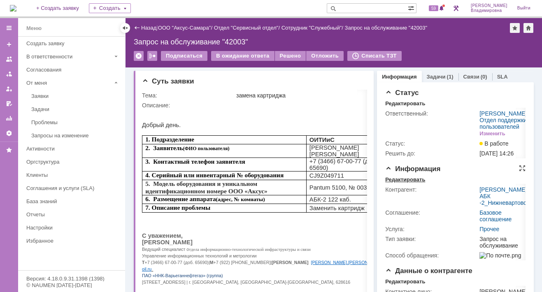
click at [400, 183] on div "Редактировать" at bounding box center [405, 179] width 40 height 7
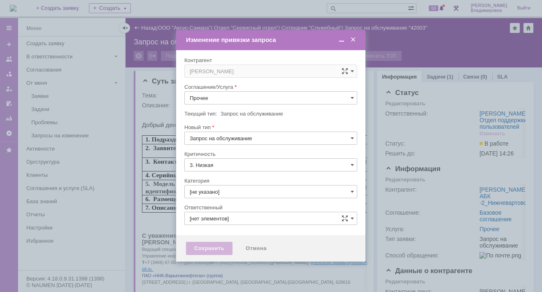
type input "[PERSON_NAME]"
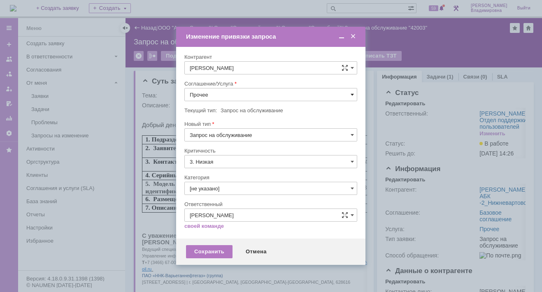
click at [351, 93] on span at bounding box center [352, 94] width 3 height 7
click at [225, 193] on span "ПТ_Замена расходных материалов / ресурсных деталей" at bounding box center [271, 196] width 162 height 7
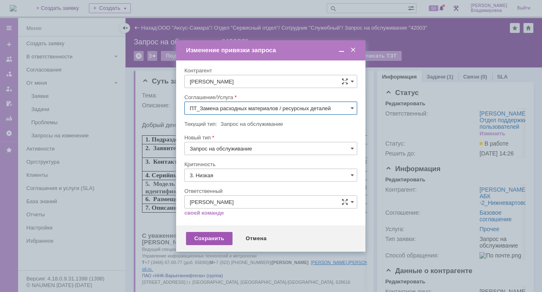
type input "ПТ_Замена расходных материалов / ресурсных деталей"
click at [210, 237] on div "Сохранить" at bounding box center [209, 238] width 46 height 13
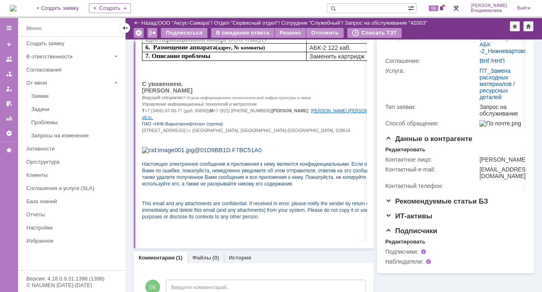
scroll to position [0, 0]
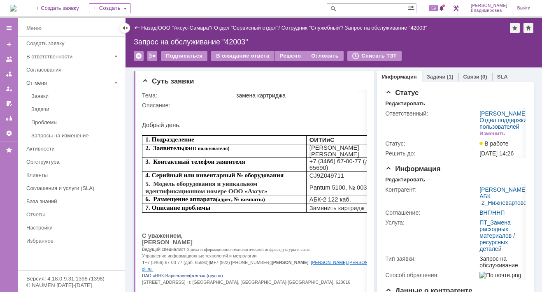
click at [16, 6] on img at bounding box center [13, 8] width 7 height 7
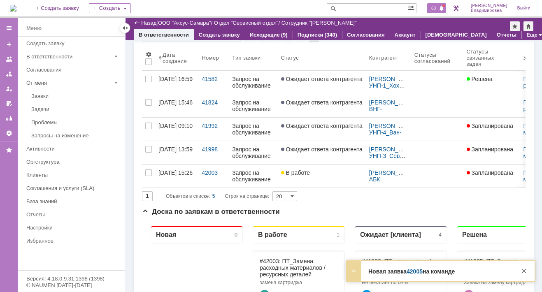
click at [438, 8] on span "60" at bounding box center [433, 8] width 9 height 6
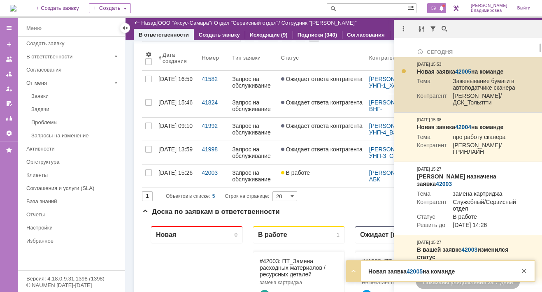
click at [466, 70] on link "42005" at bounding box center [463, 71] width 16 height 7
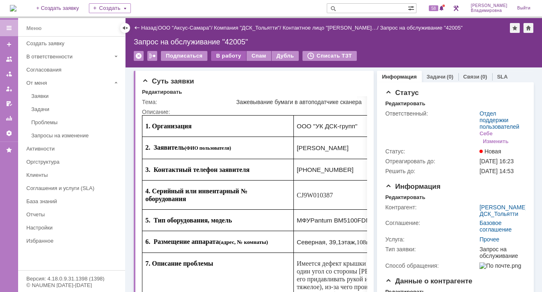
click at [222, 55] on div "В работу" at bounding box center [228, 56] width 35 height 10
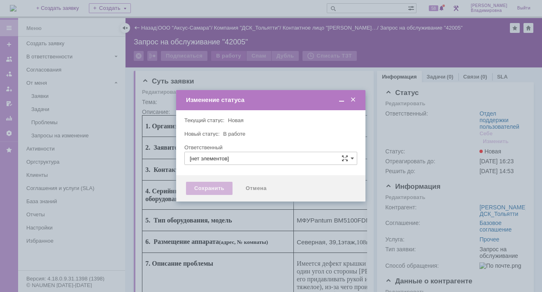
type input "Отдел поддержки пользователей"
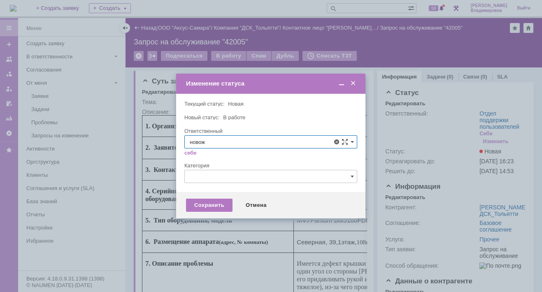
click at [211, 199] on span "[PERSON_NAME]" at bounding box center [271, 202] width 162 height 7
type input "[PERSON_NAME]"
click at [204, 203] on div "Сохранить" at bounding box center [209, 205] width 46 height 13
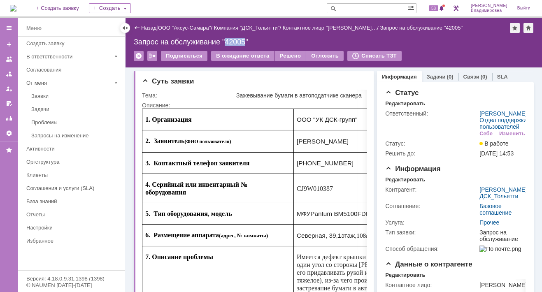
drag, startPoint x: 225, startPoint y: 39, endPoint x: 246, endPoint y: 38, distance: 20.6
click at [246, 38] on div "Запрос на обслуживание "42005"" at bounding box center [334, 42] width 400 height 8
copy div "42005"
click at [108, 221] on link "Настройки" at bounding box center [73, 227] width 100 height 13
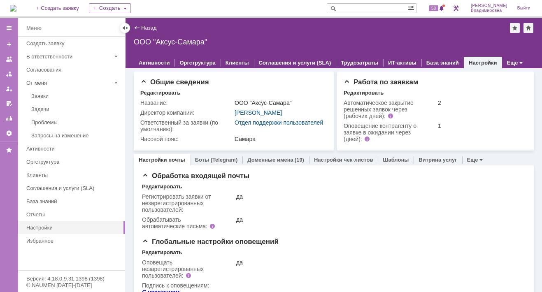
click at [362, 7] on input "text" at bounding box center [367, 8] width 81 height 10
type input "28463"
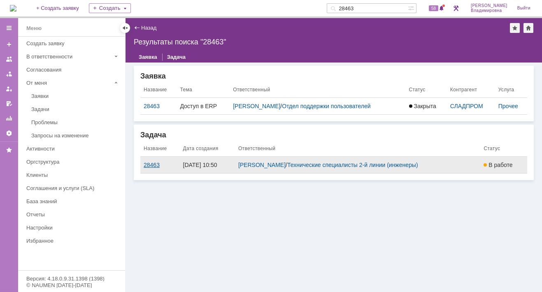
click at [150, 163] on div "28463" at bounding box center [160, 165] width 33 height 7
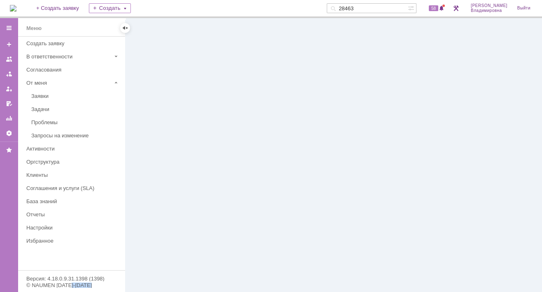
click at [150, 163] on div at bounding box center [333, 155] width 416 height 274
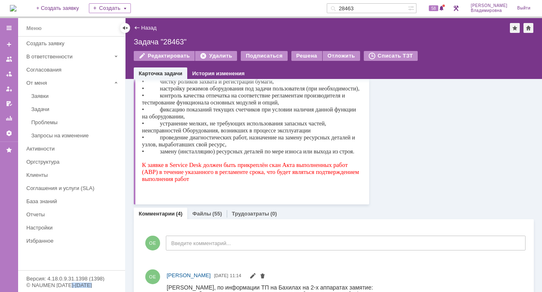
scroll to position [206, 0]
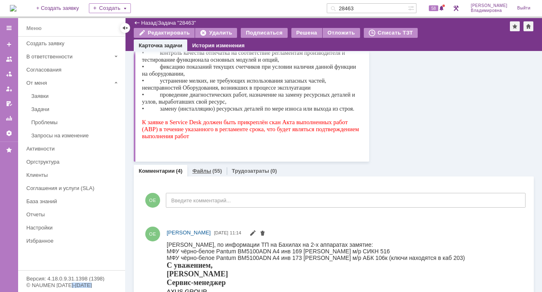
drag, startPoint x: 203, startPoint y: 167, endPoint x: 60, endPoint y: 174, distance: 142.9
click at [203, 168] on link "Файлы" at bounding box center [201, 171] width 19 height 6
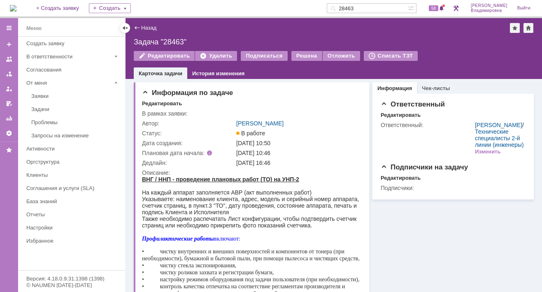
click at [433, 44] on div "Задача "28463"" at bounding box center [334, 42] width 400 height 8
click at [228, 29] on div "Назад | Задача "28463"" at bounding box center [334, 28] width 400 height 10
click at [280, 94] on div "Информация по задаче" at bounding box center [252, 93] width 221 height 8
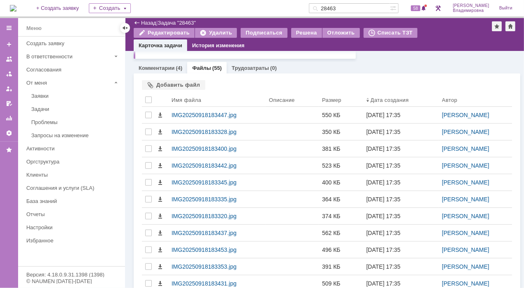
scroll to position [123, 0]
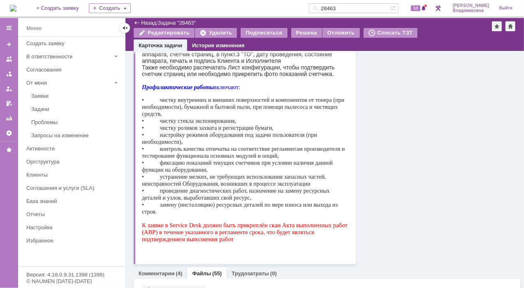
click at [377, 108] on div "Информация Чек-листы Ответственный Редактировать Ответственный: [PERSON_NAME] /…" at bounding box center [438, 96] width 165 height 337
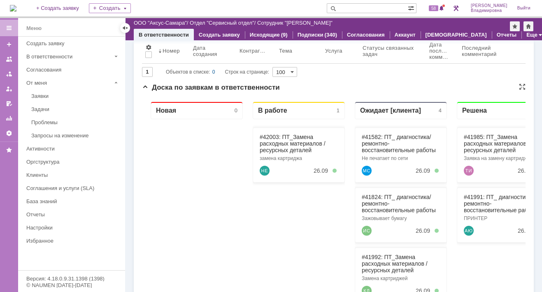
scroll to position [82, 0]
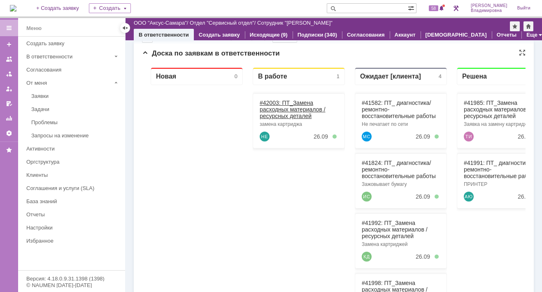
click at [273, 101] on link "#42003: ПТ_Замена расходных материалов / ресурсных деталей" at bounding box center [293, 110] width 66 height 20
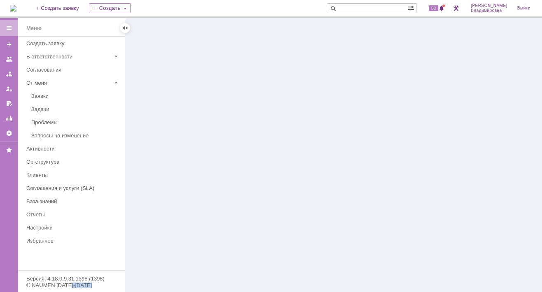
drag, startPoint x: 131, startPoint y: 40, endPoint x: 273, endPoint y: 101, distance: 154.3
click at [273, 101] on div at bounding box center [333, 155] width 416 height 274
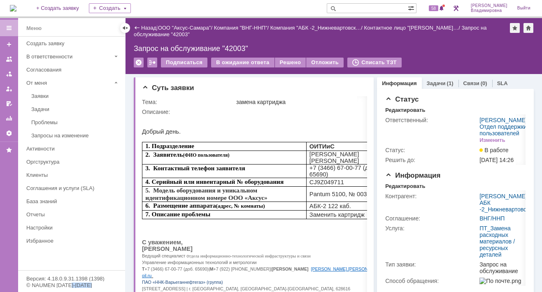
click at [431, 81] on link "Задачи" at bounding box center [436, 83] width 19 height 6
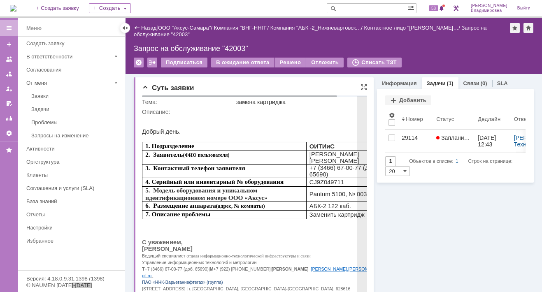
click at [248, 125] on p at bounding box center [270, 125] width 256 height 7
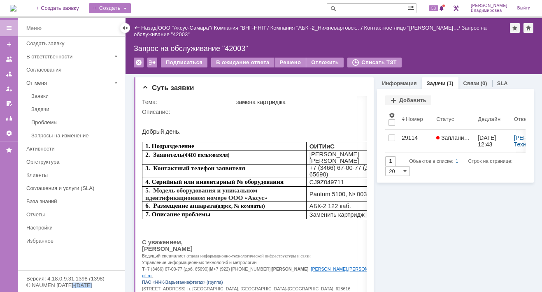
click at [123, 8] on div "Создать" at bounding box center [110, 8] width 42 height 10
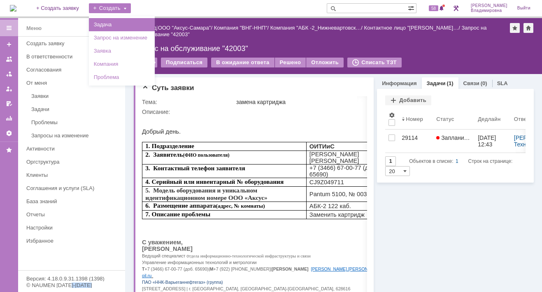
click at [123, 23] on link "Задача" at bounding box center [122, 25] width 63 height 10
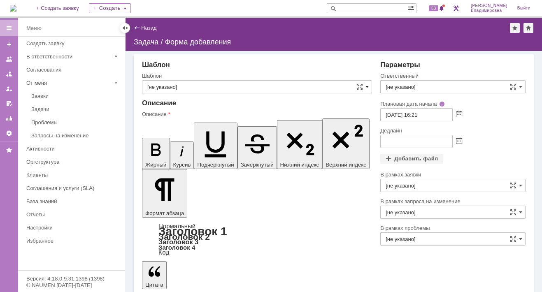
click at [366, 86] on span at bounding box center [366, 87] width 3 height 7
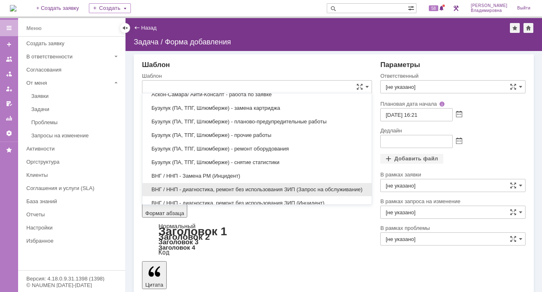
scroll to position [334, 0]
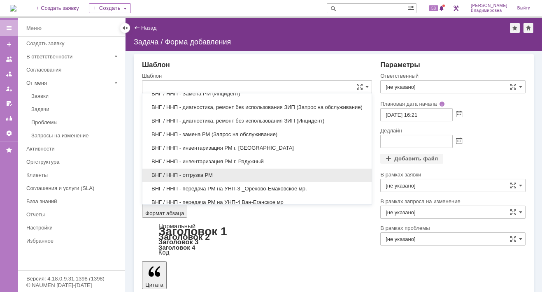
click at [190, 172] on span "ВНГ / ННП - отгрузка РМ" at bounding box center [256, 175] width 219 height 7
type input "ВНГ / ННП - отгрузка РМ"
type input "[PERSON_NAME]"
type input "[DATE] 17:21"
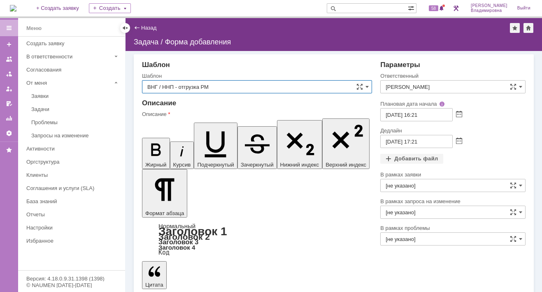
type input "ВНГ / ННП - отгрузка РМ"
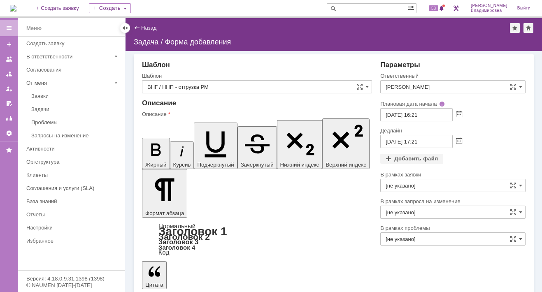
drag, startPoint x: 212, startPoint y: 1929, endPoint x: 220, endPoint y: 1928, distance: 7.5
drag, startPoint x: 345, startPoint y: 1929, endPoint x: 351, endPoint y: 1934, distance: 8.5
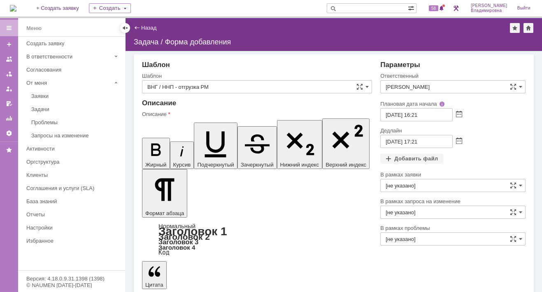
click at [439, 81] on input "[PERSON_NAME]" at bounding box center [452, 86] width 145 height 13
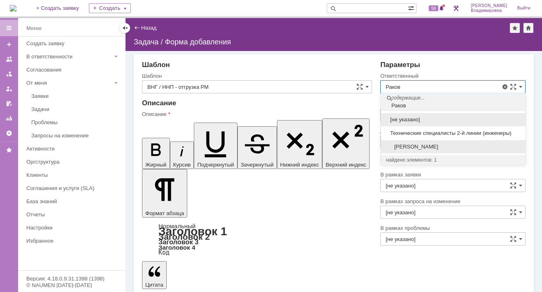
click at [437, 146] on span "[PERSON_NAME]" at bounding box center [453, 147] width 135 height 7
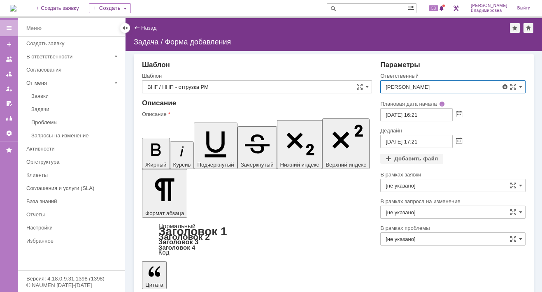
type input "[PERSON_NAME]"
click at [390, 141] on input "[DATE] 17:21" at bounding box center [416, 141] width 72 height 13
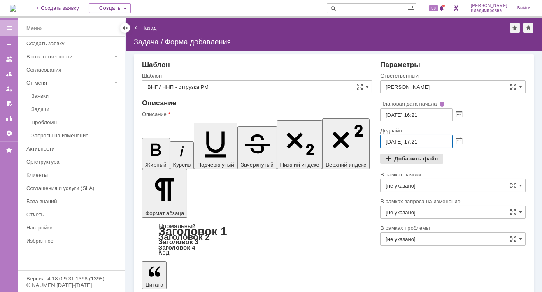
type input "[DATE] 17:21"
click at [398, 156] on div "Добавить файл" at bounding box center [411, 159] width 63 height 10
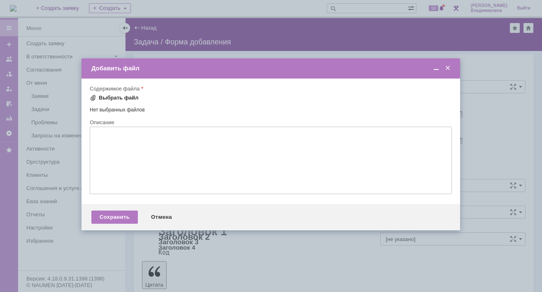
click at [109, 98] on div "Выбрать файл" at bounding box center [119, 98] width 40 height 7
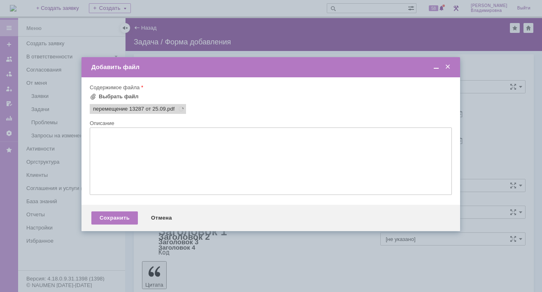
scroll to position [0, 0]
click at [123, 224] on div "Сохранить" at bounding box center [114, 217] width 46 height 13
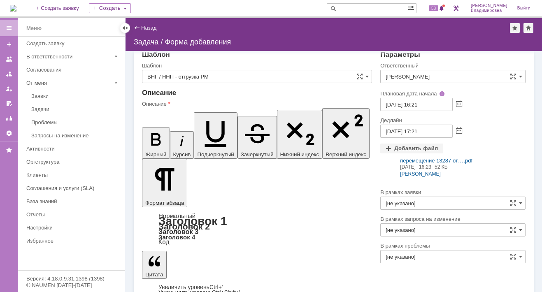
scroll to position [16, 0]
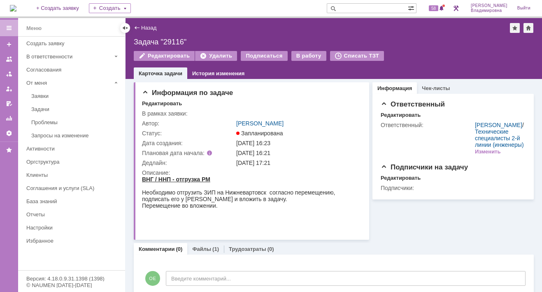
click at [361, 9] on input "text" at bounding box center [367, 8] width 81 height 10
type input "41992"
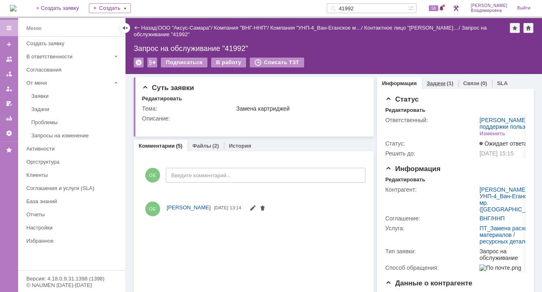
click at [427, 84] on link "Задачи" at bounding box center [436, 83] width 19 height 6
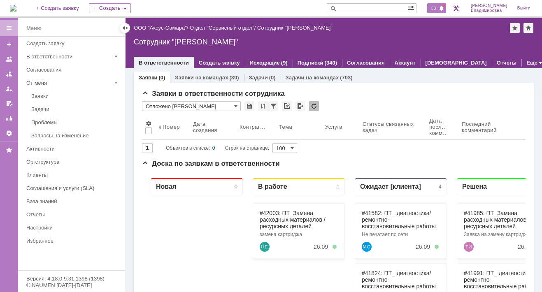
click at [438, 8] on span "58" at bounding box center [433, 8] width 9 height 6
click at [181, 4] on div "На домашнюю + Создать заявку Создать 58 [PERSON_NAME]" at bounding box center [271, 9] width 542 height 18
click at [274, 214] on link "#42003: ПТ_Замена расходных материалов / ресурсных деталей" at bounding box center [293, 219] width 66 height 20
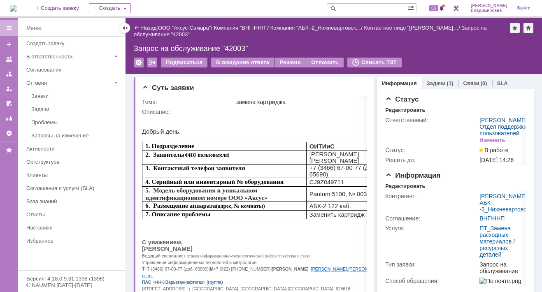
click at [362, 7] on input "text" at bounding box center [367, 8] width 81 height 10
type input "29110"
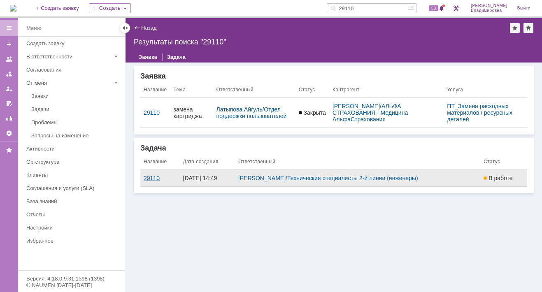
click at [153, 177] on div "29110" at bounding box center [160, 178] width 33 height 7
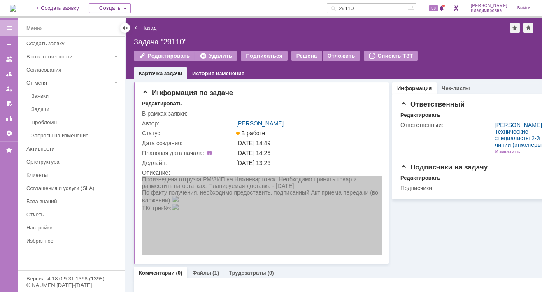
click at [16, 8] on img at bounding box center [13, 8] width 7 height 7
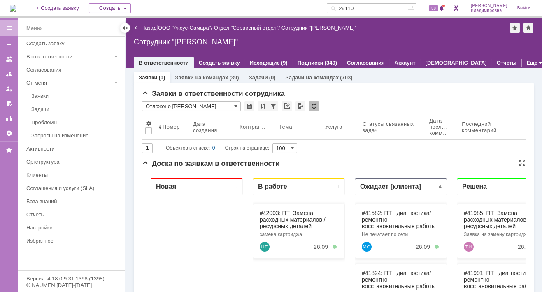
click at [269, 212] on link "#42003: ПТ_Замена расходных материалов / ресурсных деталей" at bounding box center [293, 219] width 66 height 20
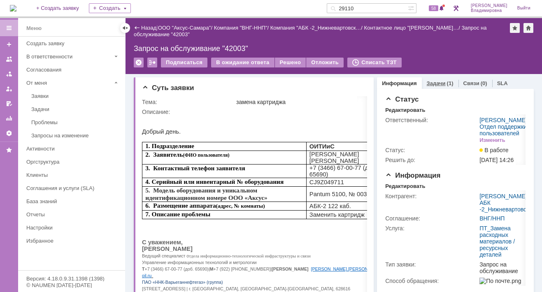
click at [434, 80] on link "Задачи" at bounding box center [436, 83] width 19 height 6
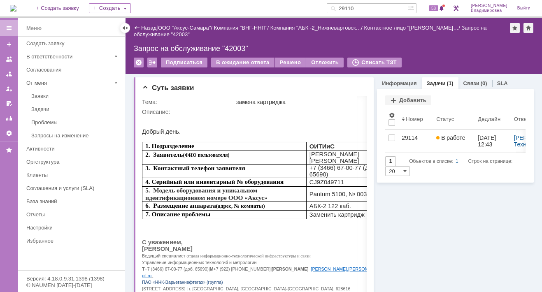
click at [14, 5] on img at bounding box center [13, 8] width 7 height 7
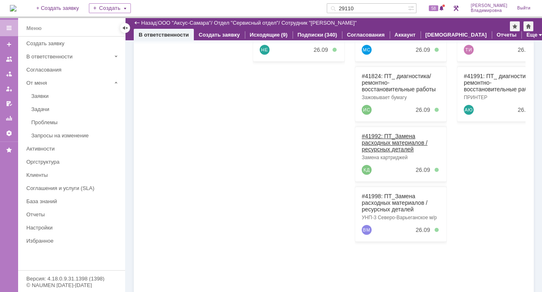
scroll to position [190, 0]
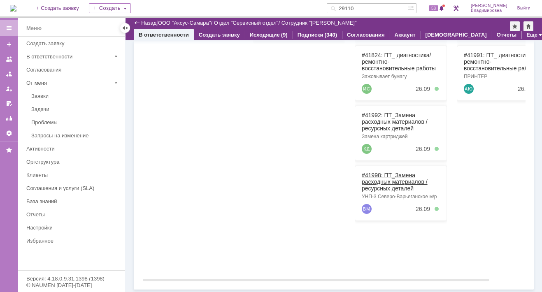
click at [380, 174] on link "#41998: ПТ_Замена расходных материалов / ресурсных деталей" at bounding box center [395, 182] width 66 height 20
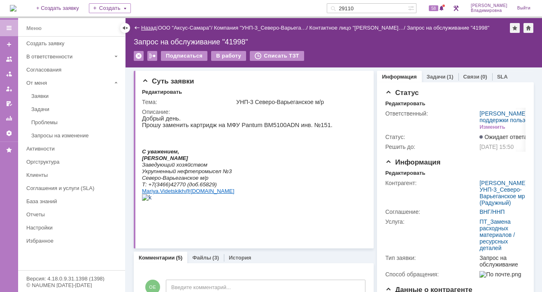
click at [145, 27] on link "Назад" at bounding box center [148, 28] width 15 height 6
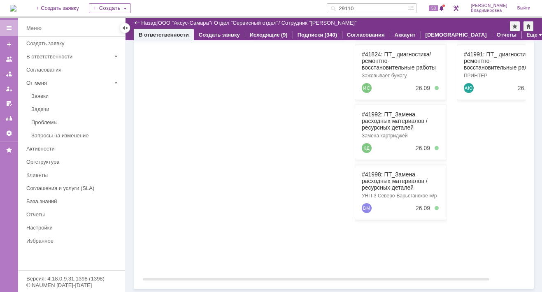
scroll to position [190, 0]
click at [375, 114] on link "#41992: ПТ_Замена расходных материалов / ресурсных деталей" at bounding box center [395, 122] width 66 height 20
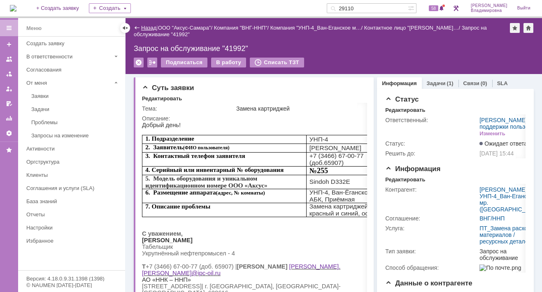
click at [149, 28] on link "Назад" at bounding box center [148, 28] width 15 height 6
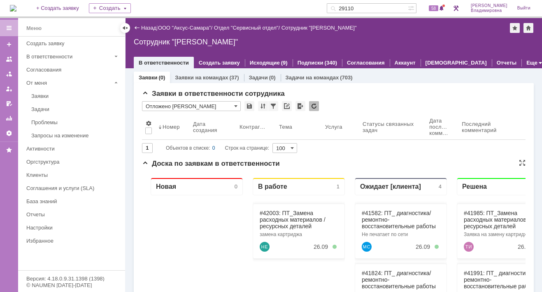
scroll to position [165, 0]
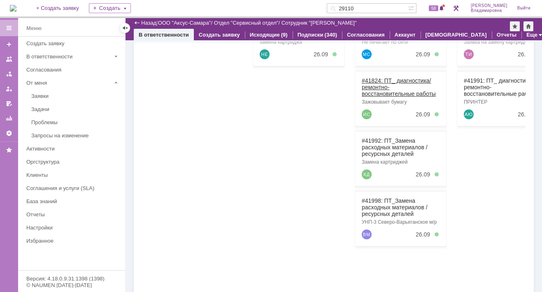
click at [368, 80] on link "#41824: ПТ_ диагностика/ ремонтно-восстановительные работы" at bounding box center [399, 87] width 74 height 20
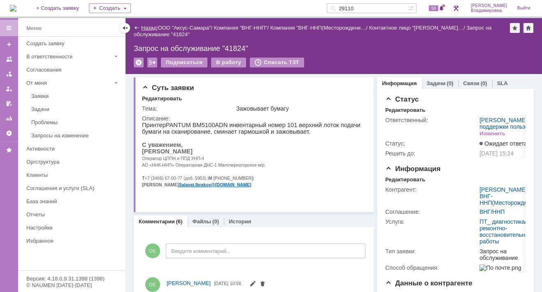
click at [151, 27] on link "Назад" at bounding box center [148, 28] width 15 height 6
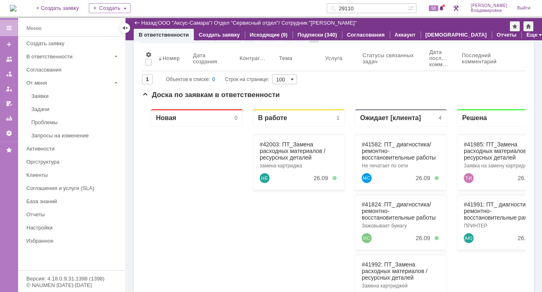
scroll to position [82, 0]
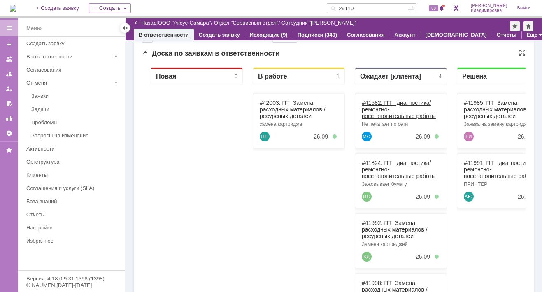
click at [377, 102] on link "#41582: ПТ_ диагностика/ ремонтно-восстановительные работы" at bounding box center [399, 110] width 74 height 20
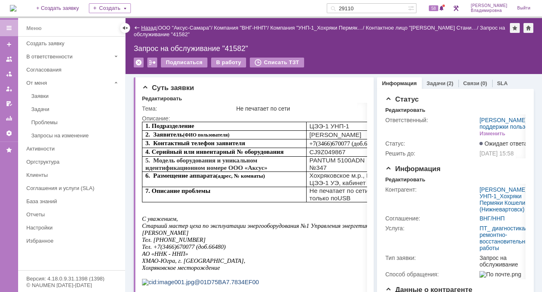
click at [150, 27] on link "Назад" at bounding box center [148, 28] width 15 height 6
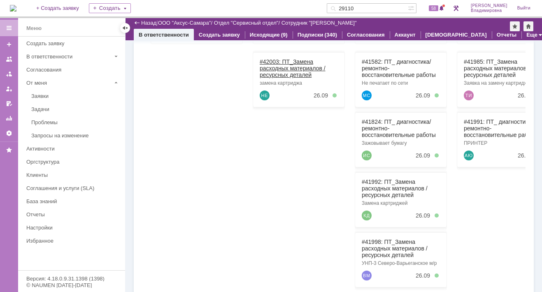
click at [277, 60] on link "#42003: ПТ_Замена расходных материалов / ресурсных деталей" at bounding box center [293, 68] width 66 height 20
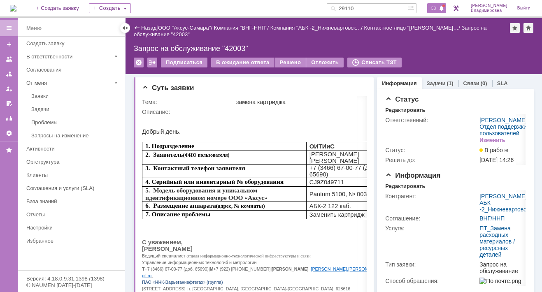
click at [438, 5] on span "58" at bounding box center [433, 8] width 9 height 6
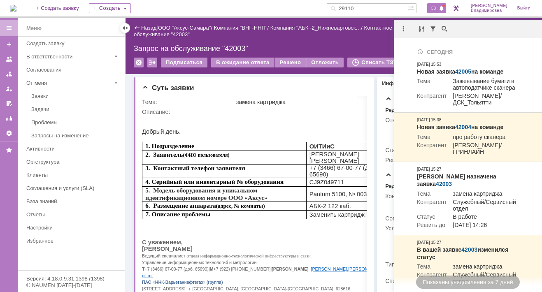
click at [16, 8] on img at bounding box center [13, 8] width 7 height 7
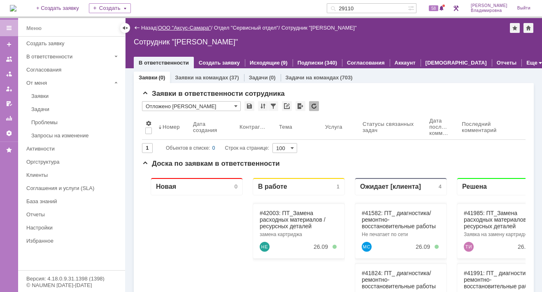
click at [202, 27] on link "ООО "Аксус-Самара"" at bounding box center [184, 28] width 53 height 6
